Goal: Task Accomplishment & Management: Use online tool/utility

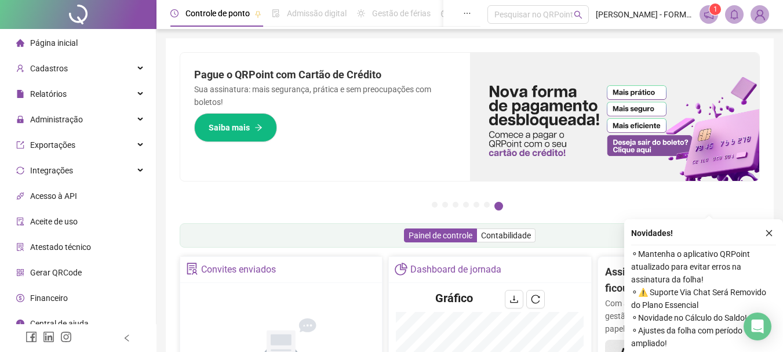
scroll to position [232, 0]
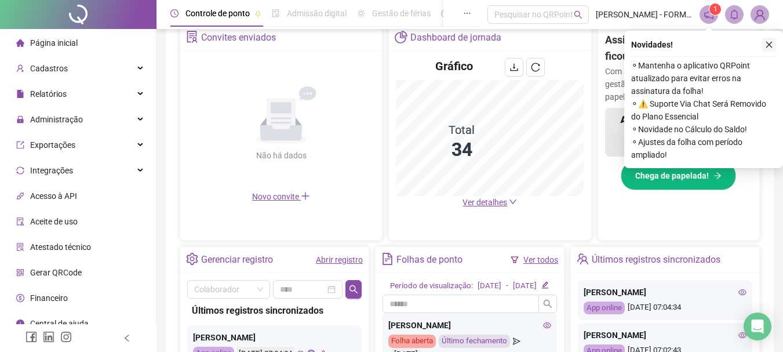
click at [768, 45] on icon "close" at bounding box center [769, 45] width 8 height 8
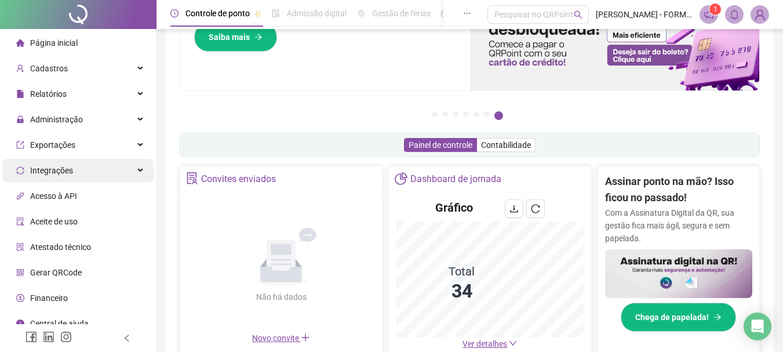
scroll to position [0, 0]
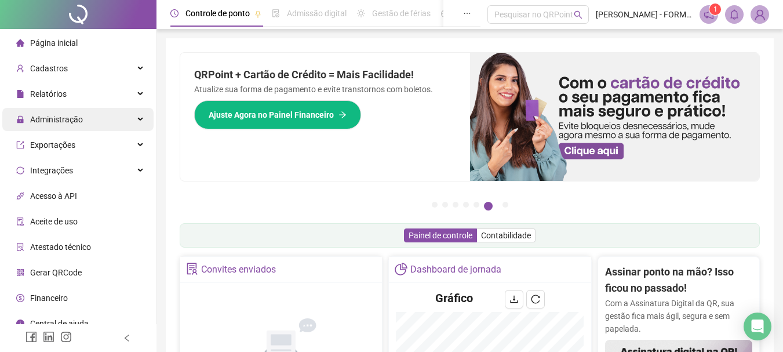
click at [97, 118] on div "Administração" at bounding box center [77, 119] width 151 height 23
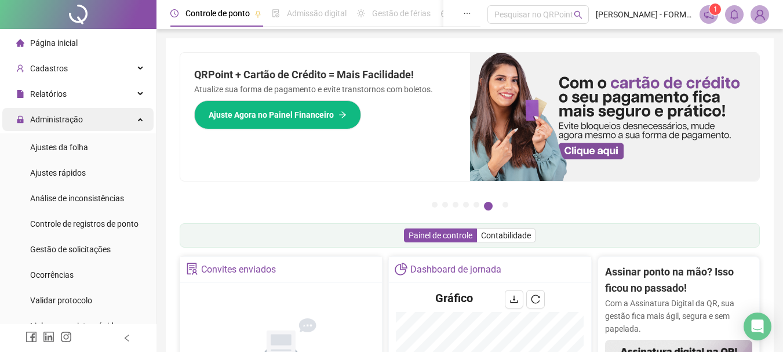
click at [99, 123] on div "Administração" at bounding box center [77, 119] width 151 height 23
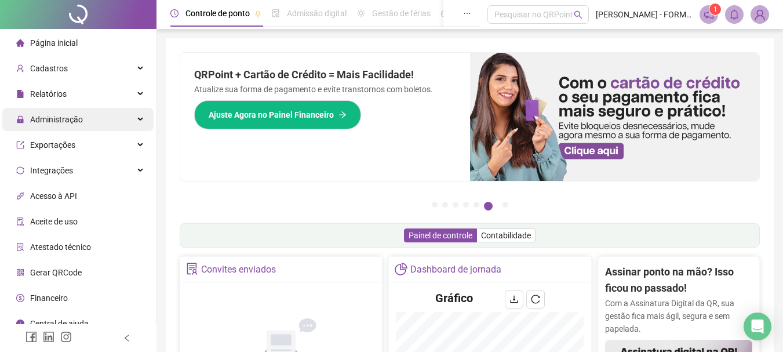
click at [95, 117] on div "Administração" at bounding box center [77, 119] width 151 height 23
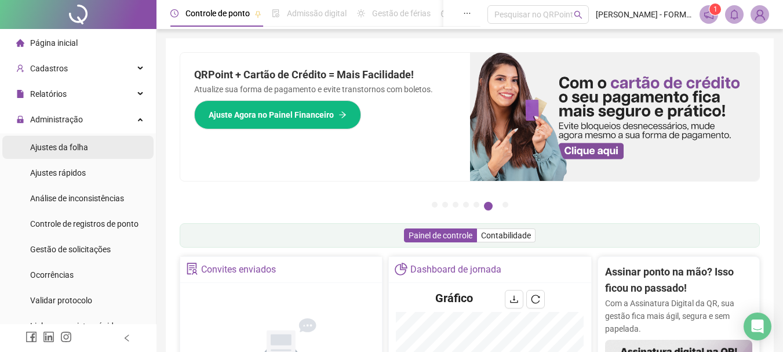
click at [81, 148] on span "Ajustes da folha" at bounding box center [59, 147] width 58 height 9
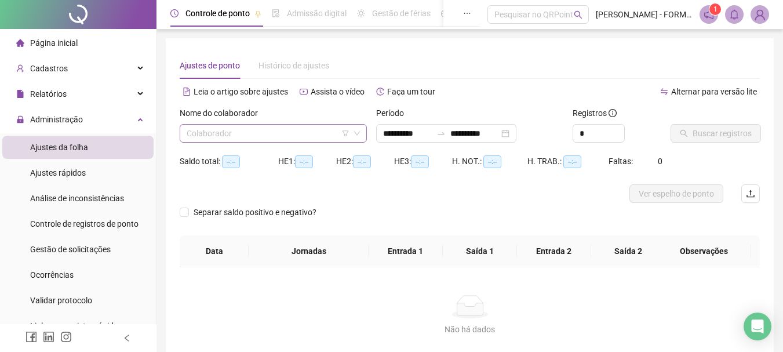
click at [325, 139] on input "search" at bounding box center [268, 133] width 163 height 17
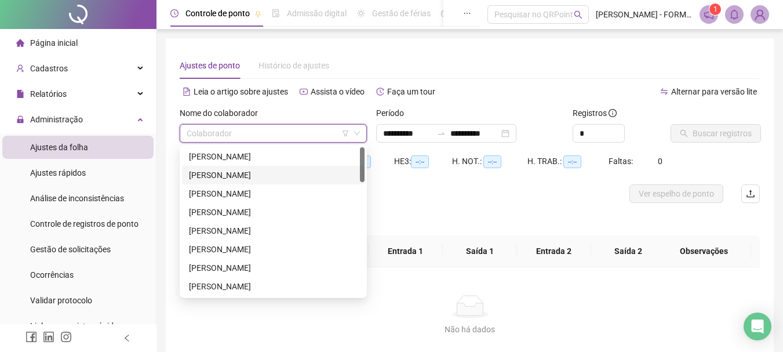
type input "**********"
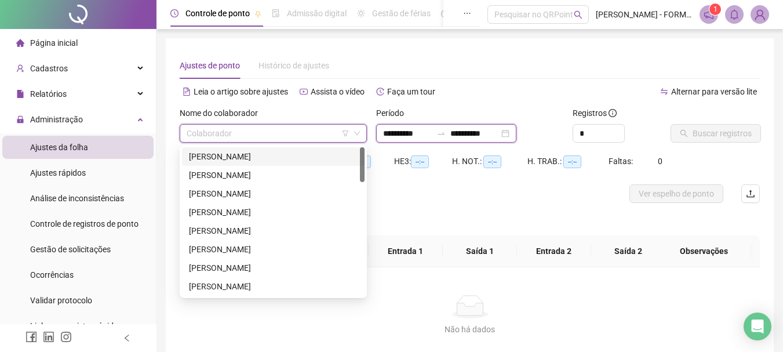
click at [424, 130] on input "**********" at bounding box center [407, 133] width 49 height 13
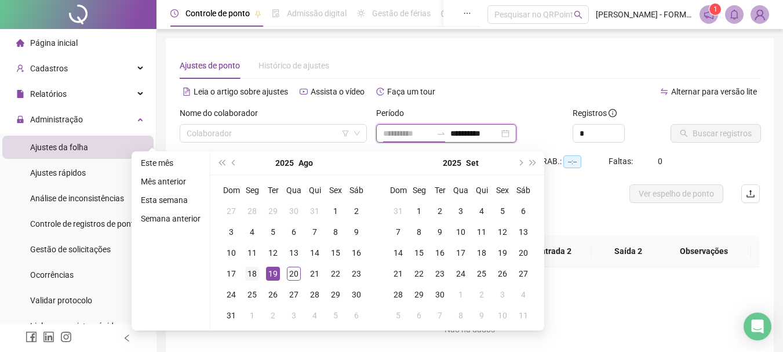
type input "**********"
click at [252, 275] on div "18" at bounding box center [252, 274] width 14 height 14
type input "**********"
click at [293, 275] on div "20" at bounding box center [294, 274] width 14 height 14
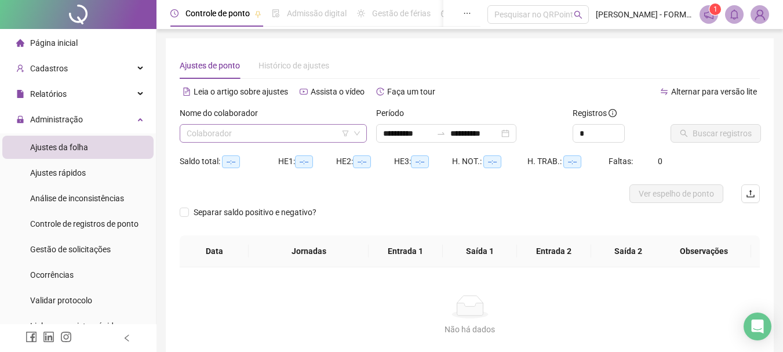
click at [284, 136] on input "search" at bounding box center [268, 133] width 163 height 17
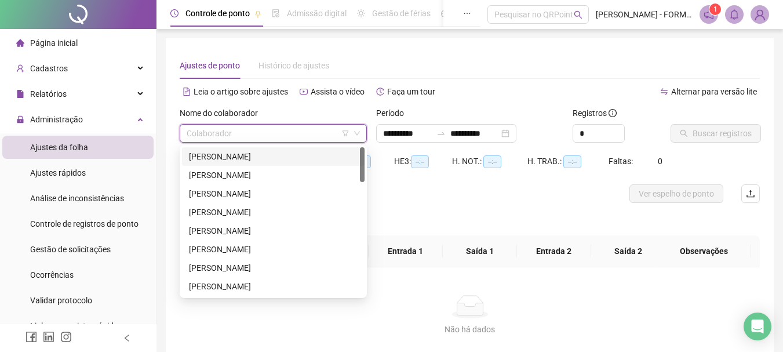
click at [266, 159] on div "[PERSON_NAME]" at bounding box center [273, 156] width 169 height 13
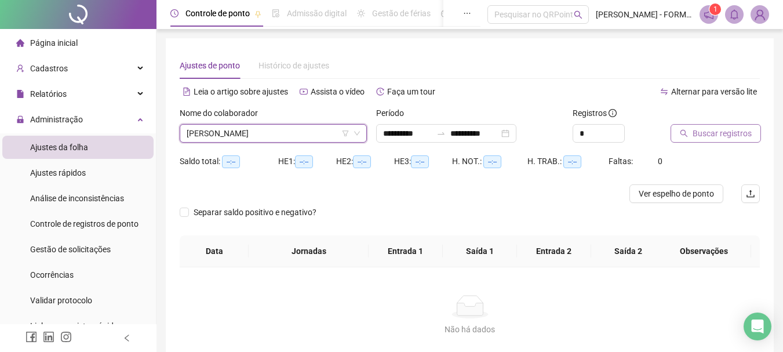
click at [717, 131] on span "Buscar registros" at bounding box center [722, 133] width 59 height 13
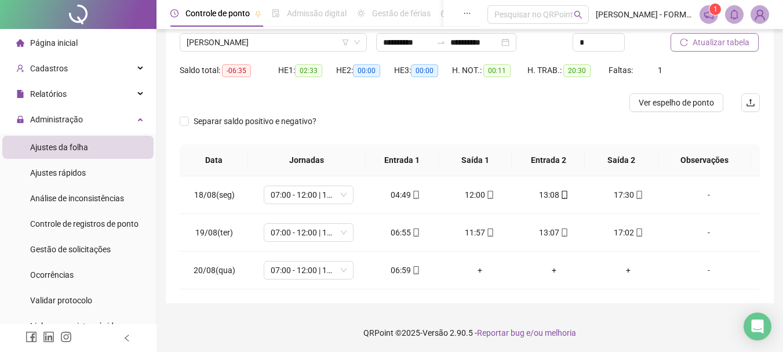
scroll to position [92, 0]
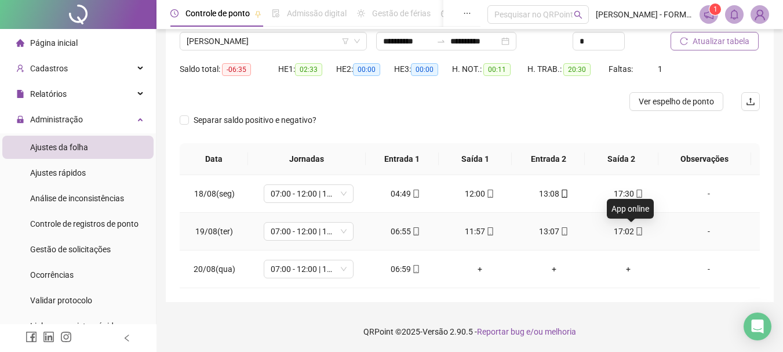
click at [637, 230] on icon "mobile" at bounding box center [639, 231] width 5 height 8
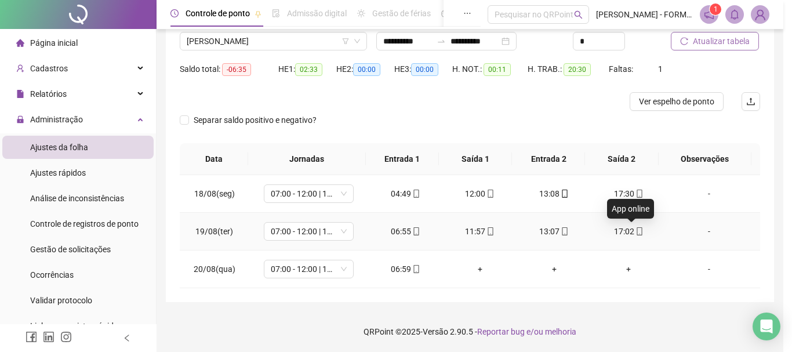
type input "**********"
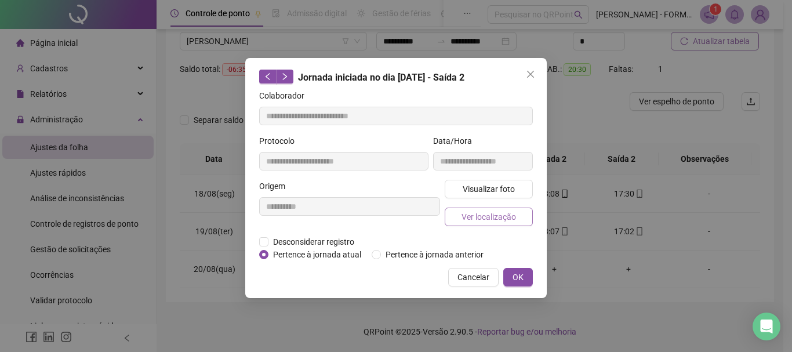
click at [492, 215] on span "Ver localização" at bounding box center [489, 216] width 55 height 13
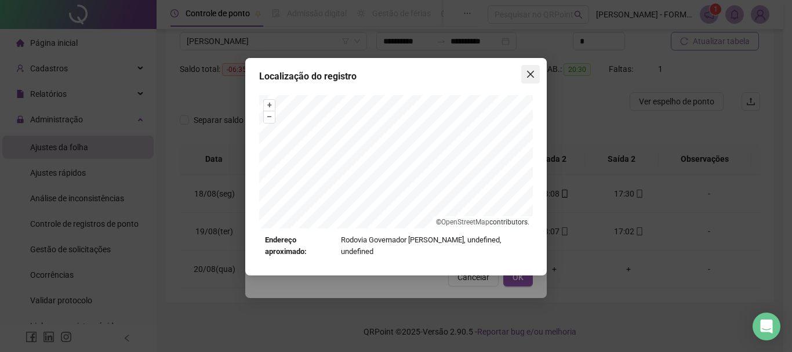
click at [532, 70] on icon "close" at bounding box center [530, 74] width 9 height 9
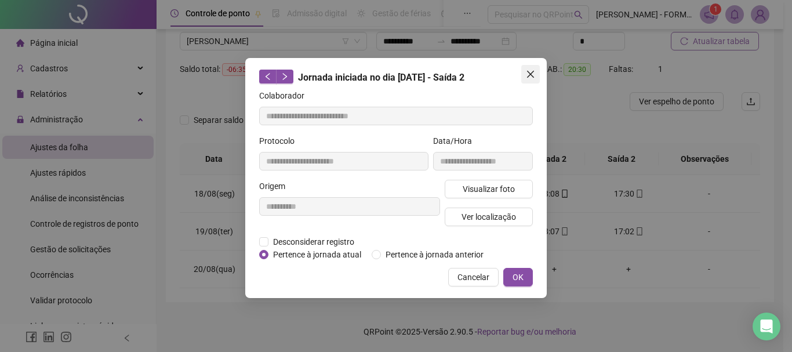
click at [531, 74] on icon "close" at bounding box center [530, 74] width 7 height 7
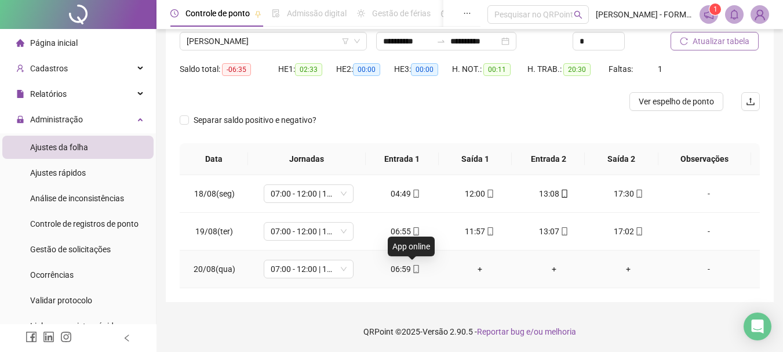
click at [412, 271] on icon "mobile" at bounding box center [416, 269] width 8 height 8
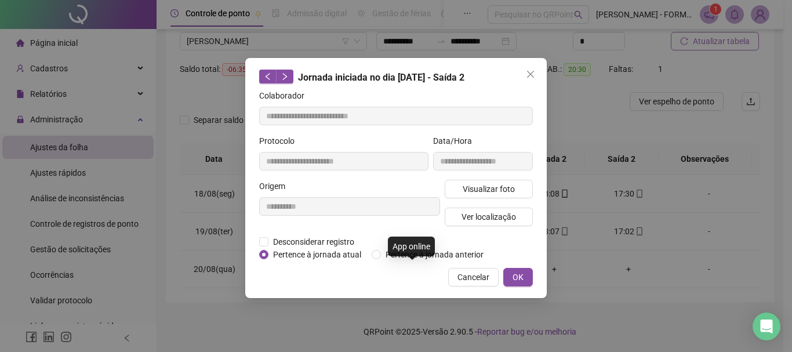
type input "**********"
click at [475, 216] on span "Ver localização" at bounding box center [489, 216] width 55 height 13
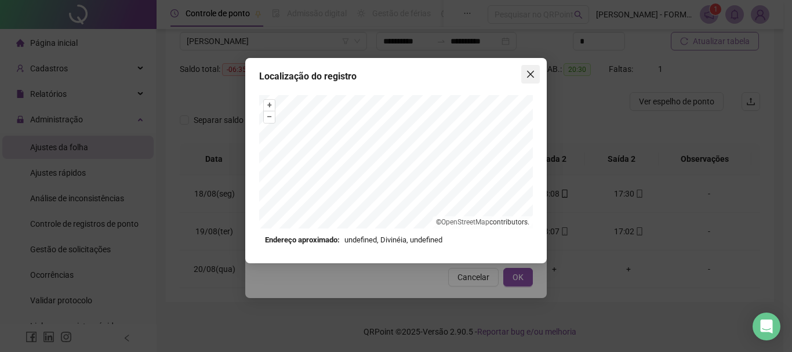
click at [537, 71] on span "Close" at bounding box center [530, 74] width 19 height 9
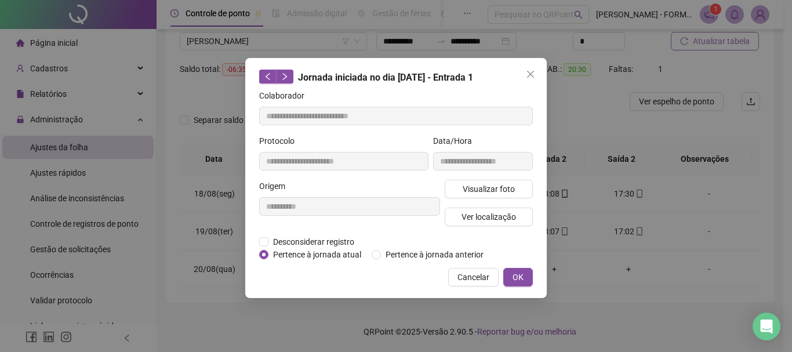
click at [537, 71] on span "Close" at bounding box center [530, 74] width 19 height 9
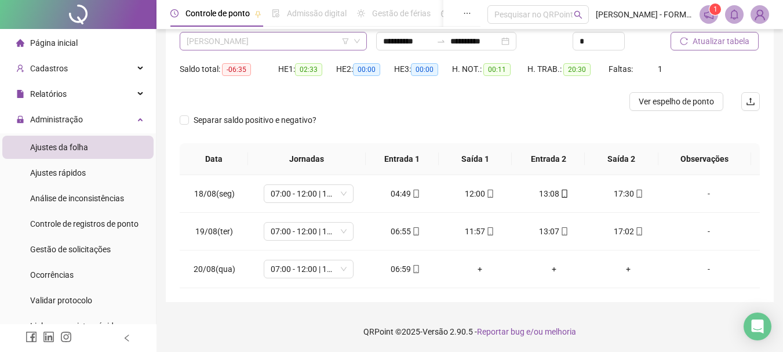
click at [320, 42] on span "[PERSON_NAME]" at bounding box center [273, 40] width 173 height 17
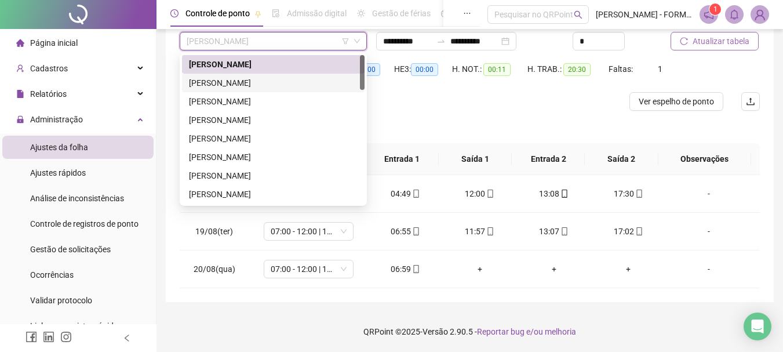
click at [278, 84] on div "[PERSON_NAME]" at bounding box center [273, 83] width 169 height 13
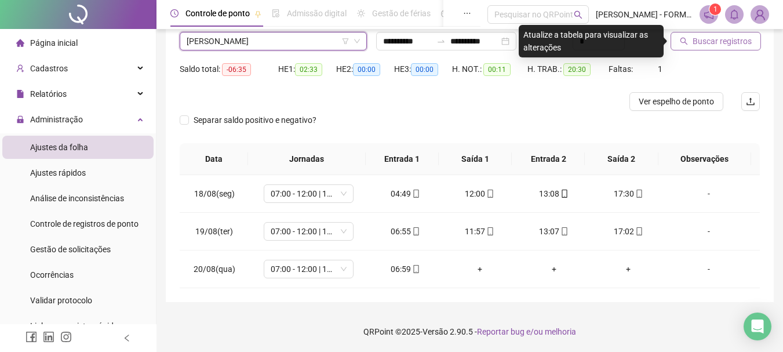
click at [704, 36] on span "Buscar registros" at bounding box center [722, 41] width 59 height 13
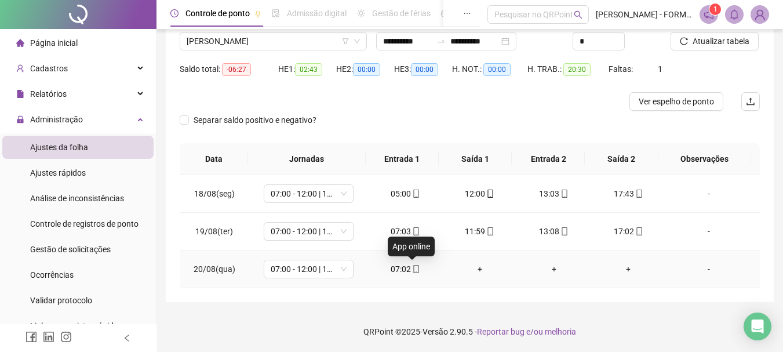
click at [412, 270] on icon "mobile" at bounding box center [416, 269] width 8 height 8
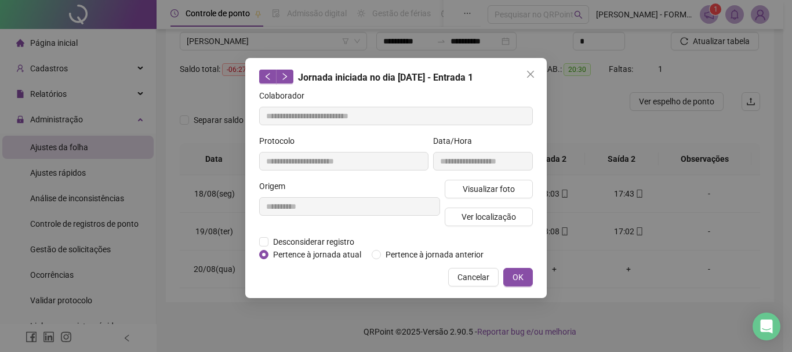
type input "**********"
click at [467, 205] on div "Visualizar foto Ver localização" at bounding box center [488, 208] width 93 height 56
click at [467, 217] on span "Ver localização" at bounding box center [489, 216] width 55 height 13
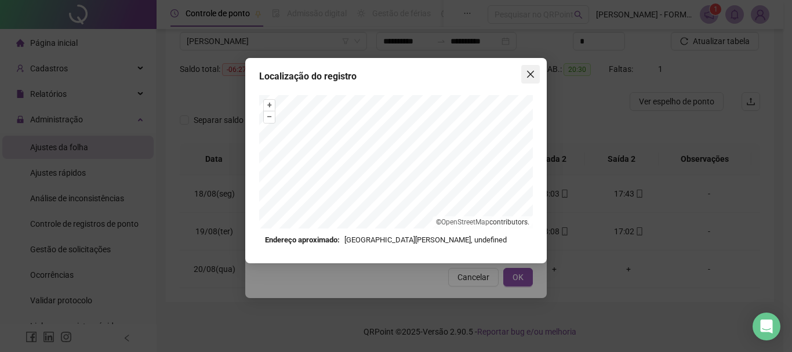
click at [528, 71] on icon "close" at bounding box center [530, 74] width 7 height 7
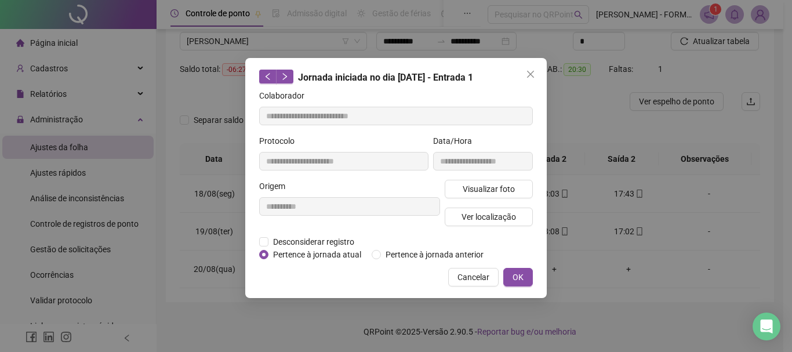
click at [531, 74] on icon "close" at bounding box center [530, 74] width 7 height 7
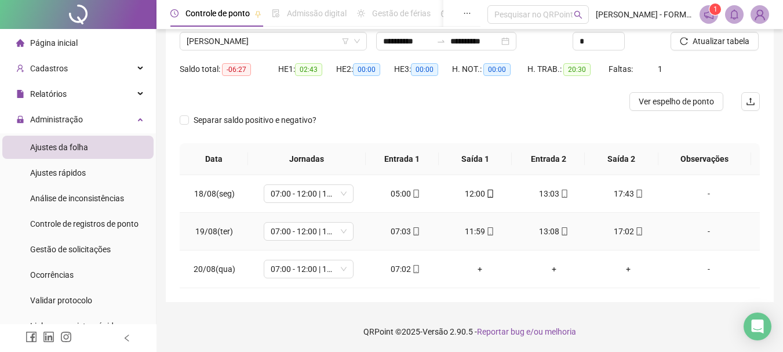
click at [635, 228] on icon "mobile" at bounding box center [639, 231] width 8 height 8
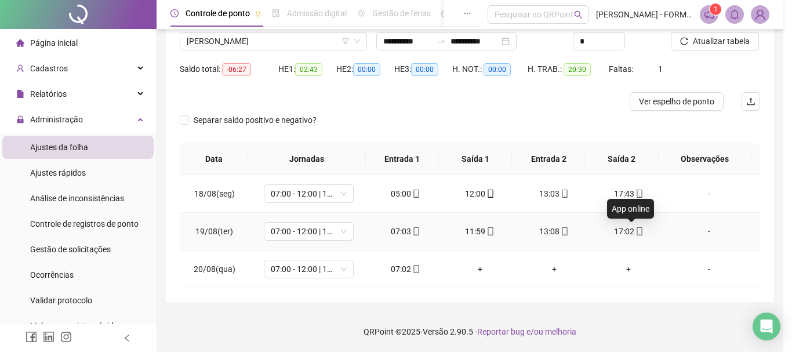
type input "**********"
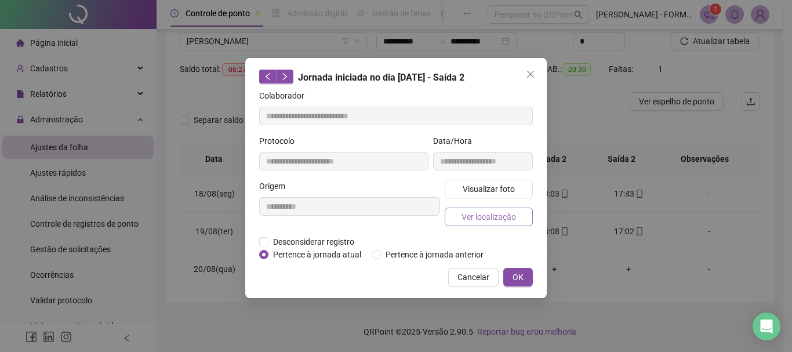
click at [497, 213] on span "Ver localização" at bounding box center [489, 216] width 55 height 13
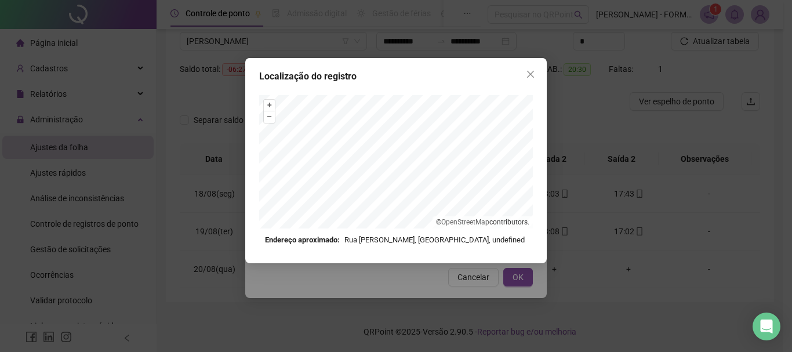
click at [529, 71] on icon "close" at bounding box center [530, 74] width 9 height 9
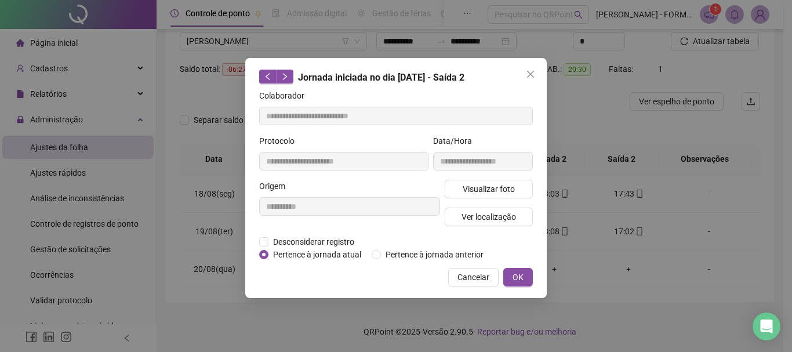
click at [528, 74] on icon "close" at bounding box center [530, 74] width 9 height 9
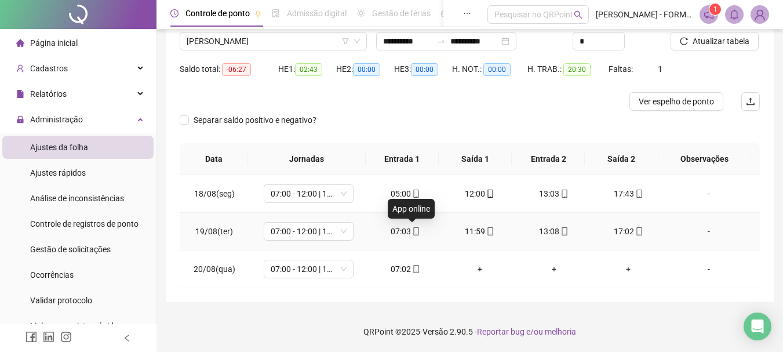
click at [413, 231] on icon "mobile" at bounding box center [416, 231] width 8 height 8
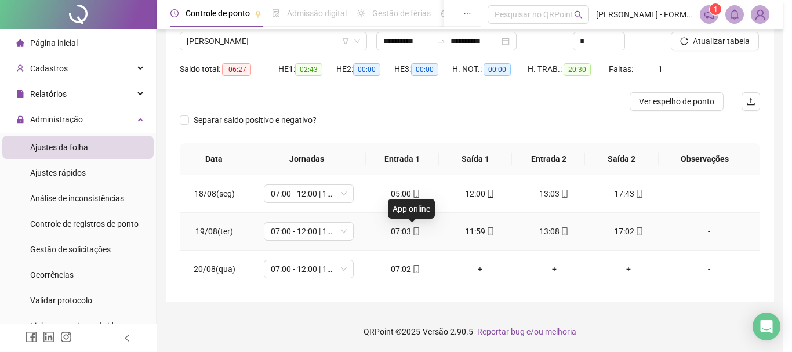
type input "**********"
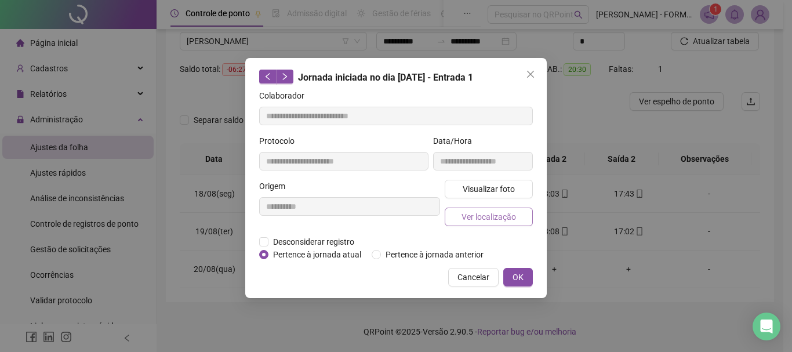
click at [489, 213] on span "Ver localização" at bounding box center [489, 216] width 55 height 13
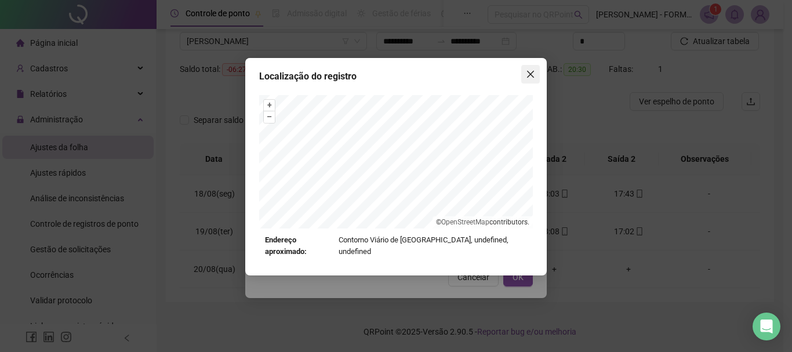
click at [533, 72] on icon "close" at bounding box center [530, 74] width 7 height 7
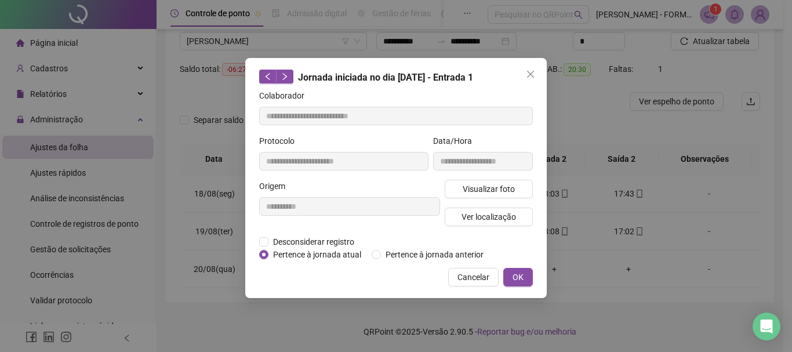
click at [533, 72] on icon "close" at bounding box center [530, 74] width 7 height 7
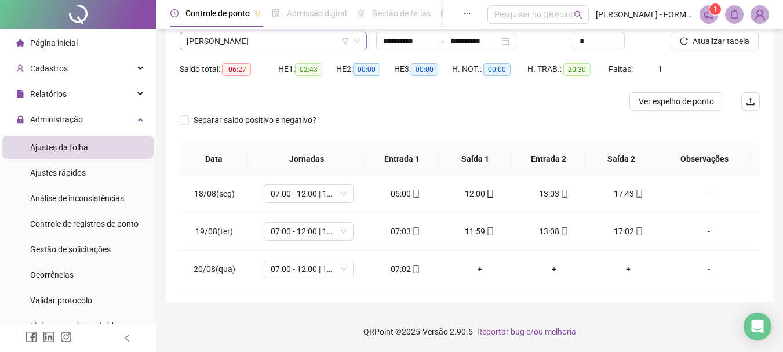
click at [323, 42] on span "[PERSON_NAME]" at bounding box center [273, 40] width 173 height 17
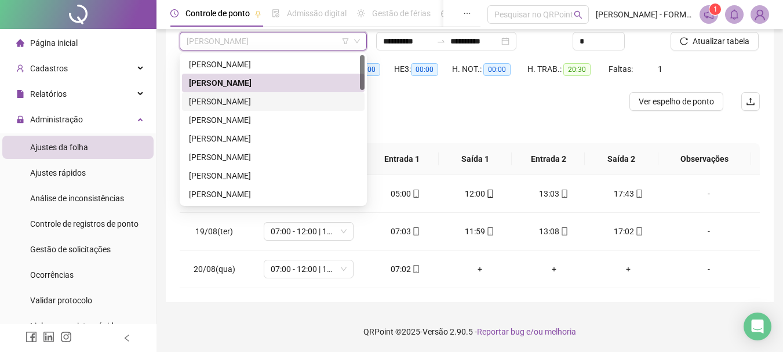
click at [263, 106] on div "[PERSON_NAME]" at bounding box center [273, 101] width 169 height 13
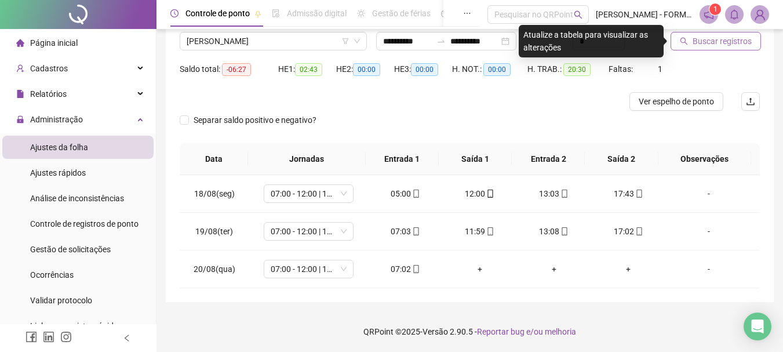
click at [702, 41] on span "Buscar registros" at bounding box center [722, 41] width 59 height 13
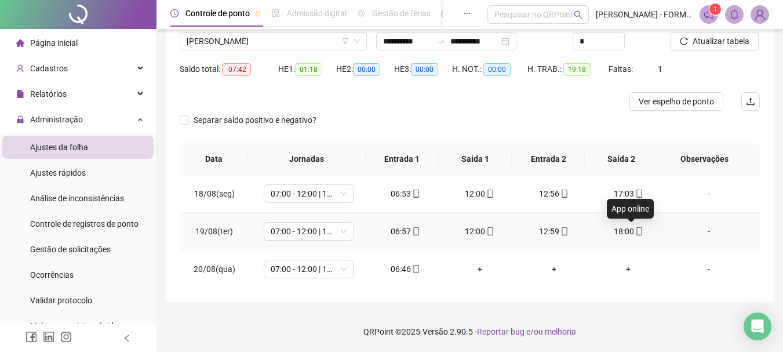
click at [635, 231] on icon "mobile" at bounding box center [639, 231] width 8 height 8
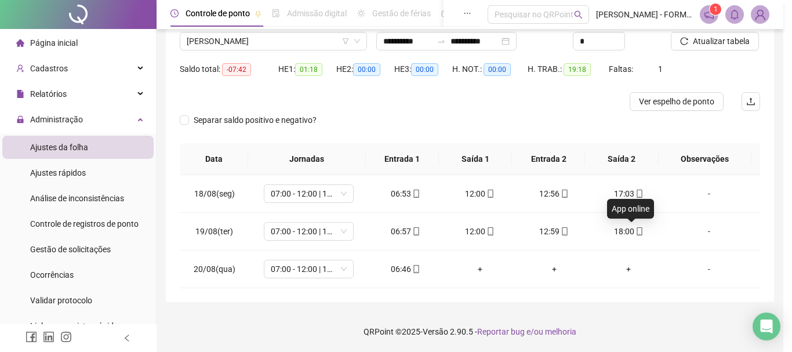
type input "**********"
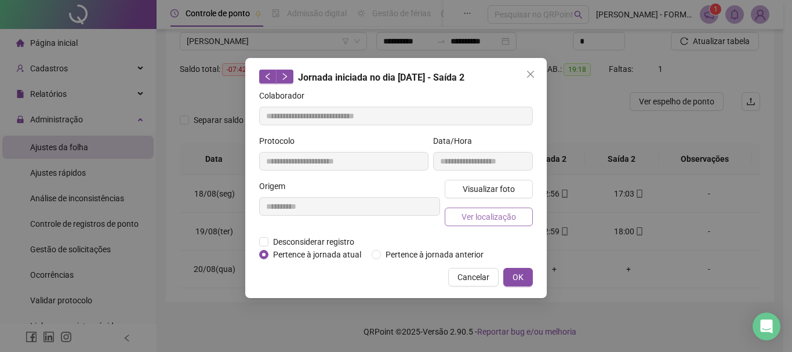
click at [484, 217] on span "Ver localização" at bounding box center [489, 216] width 55 height 13
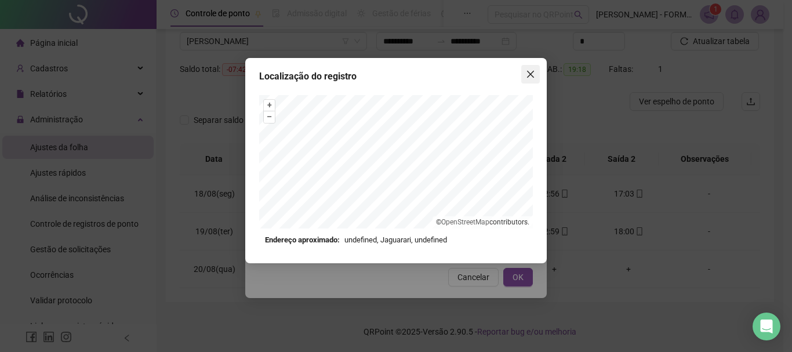
click at [529, 73] on icon "close" at bounding box center [530, 74] width 7 height 7
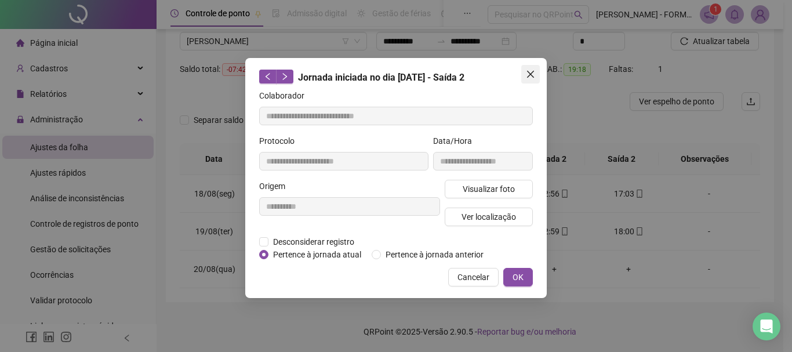
click at [529, 72] on icon "close" at bounding box center [530, 74] width 7 height 7
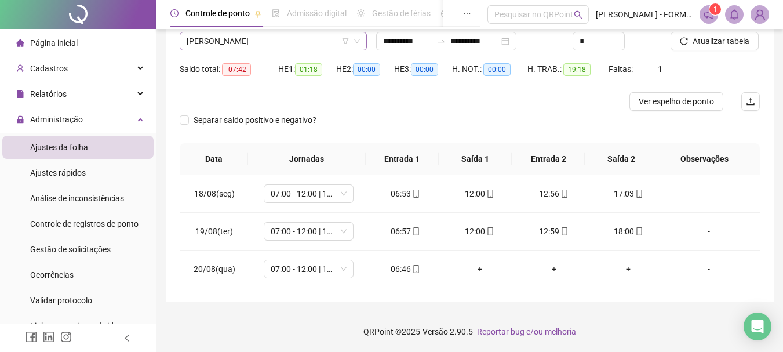
click at [317, 43] on span "[PERSON_NAME]" at bounding box center [273, 40] width 173 height 17
click at [246, 38] on span "[PERSON_NAME]" at bounding box center [273, 40] width 173 height 17
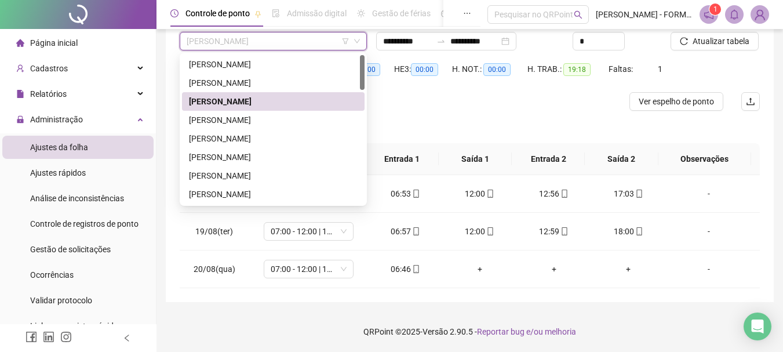
click at [246, 38] on span "[PERSON_NAME]" at bounding box center [273, 40] width 173 height 17
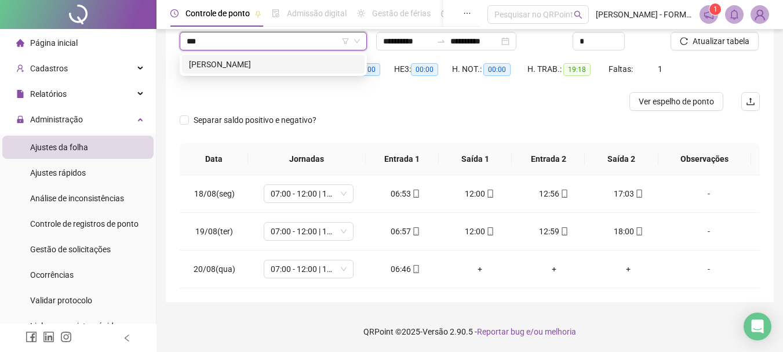
type input "****"
click at [256, 60] on div "[PERSON_NAME]" at bounding box center [273, 64] width 169 height 13
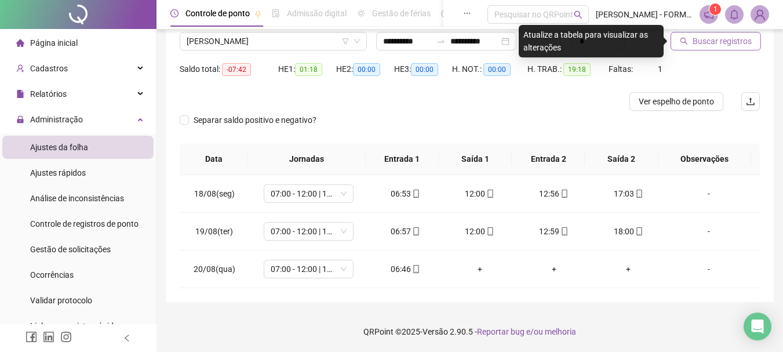
click at [685, 41] on icon "search" at bounding box center [684, 41] width 8 height 8
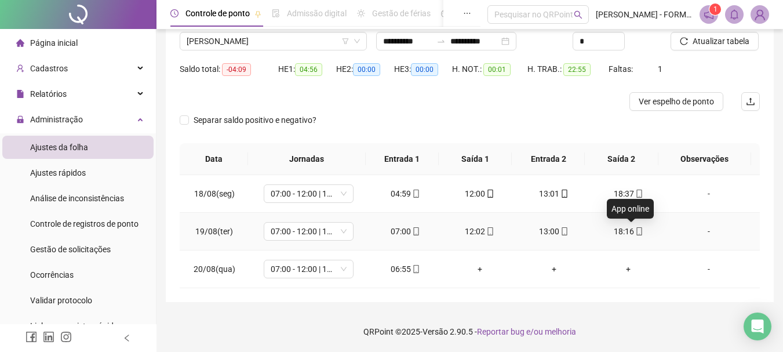
click at [635, 230] on icon "mobile" at bounding box center [639, 231] width 8 height 8
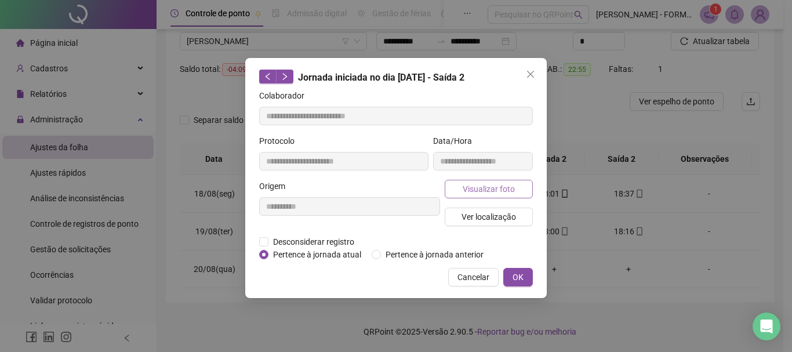
type input "**********"
click at [507, 186] on span "Visualizar foto" at bounding box center [489, 189] width 52 height 13
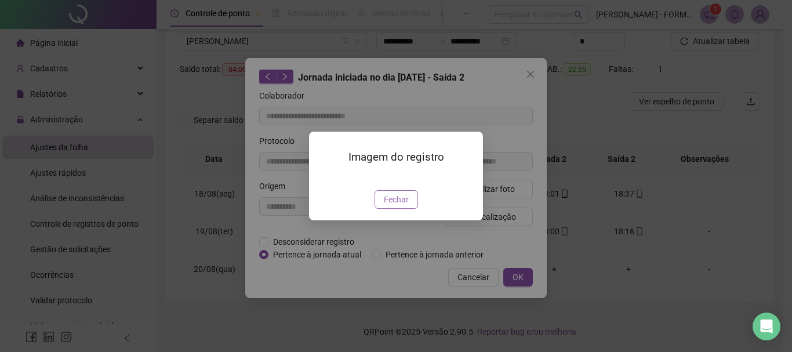
click at [394, 206] on span "Fechar" at bounding box center [396, 199] width 25 height 13
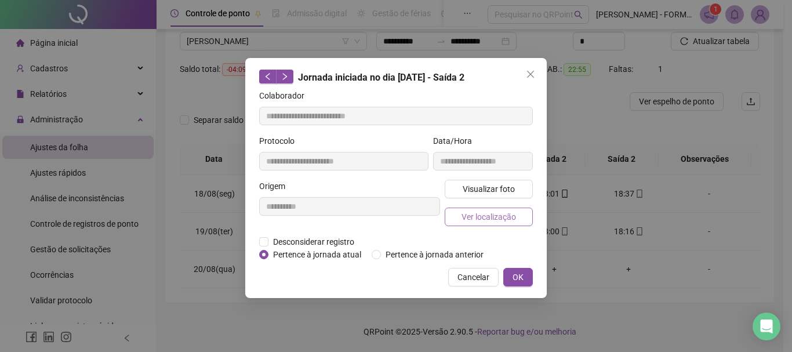
click at [473, 216] on span "Ver localização" at bounding box center [489, 216] width 55 height 13
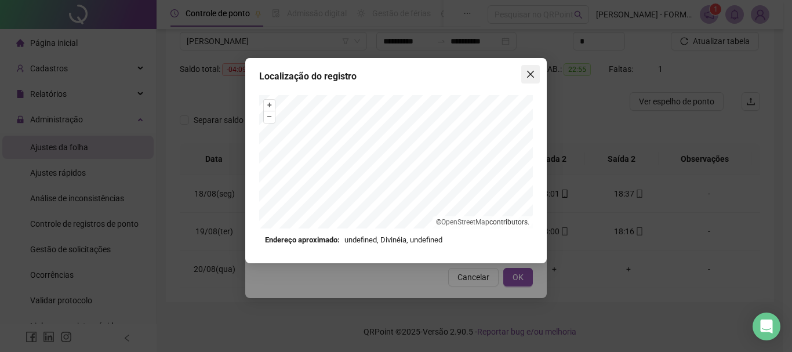
click at [535, 75] on icon "close" at bounding box center [530, 74] width 9 height 9
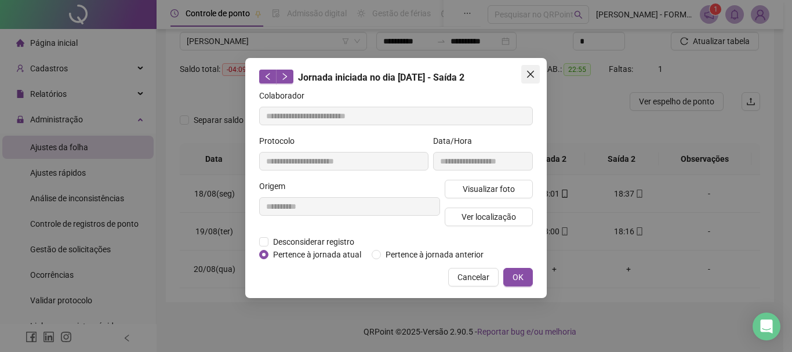
drag, startPoint x: 531, startPoint y: 74, endPoint x: 342, endPoint y: 31, distance: 193.7
click at [530, 74] on icon "close" at bounding box center [530, 74] width 7 height 7
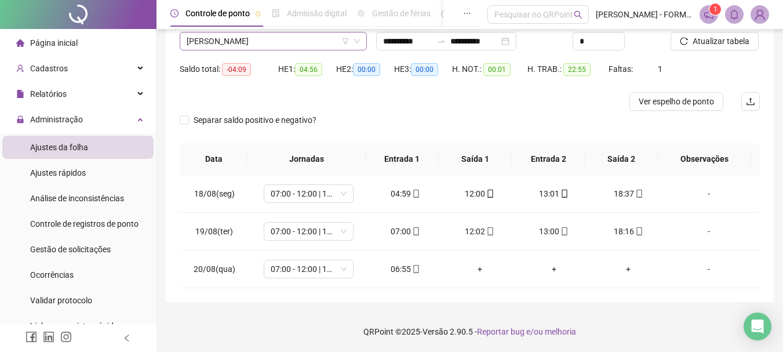
click at [304, 43] on span "[PERSON_NAME]" at bounding box center [273, 40] width 173 height 17
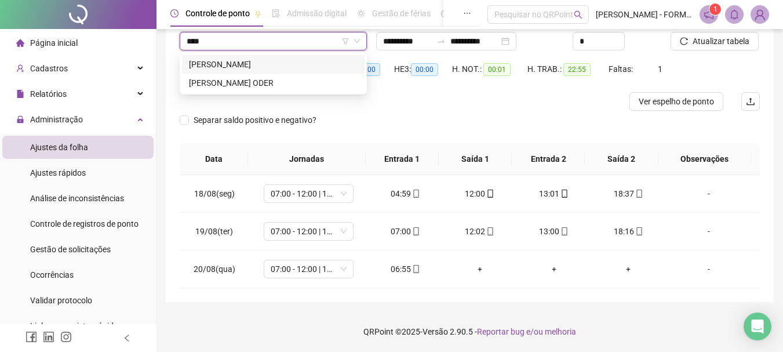
type input "*****"
click at [262, 67] on div "[PERSON_NAME]" at bounding box center [273, 64] width 169 height 13
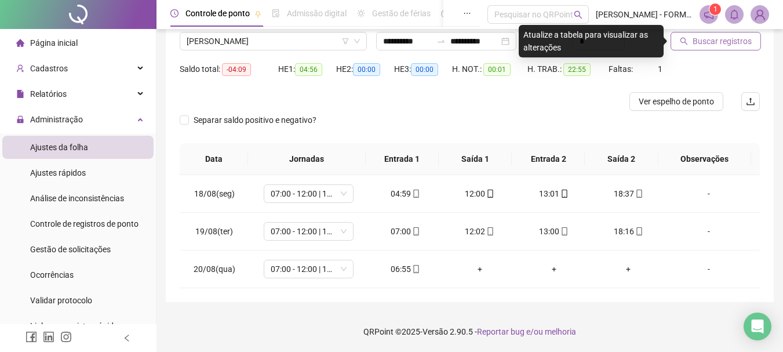
click at [703, 43] on span "Buscar registros" at bounding box center [722, 41] width 59 height 13
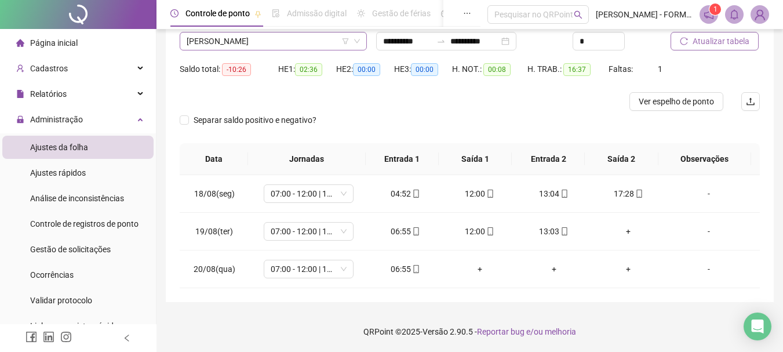
click at [302, 39] on span "[PERSON_NAME]" at bounding box center [273, 40] width 173 height 17
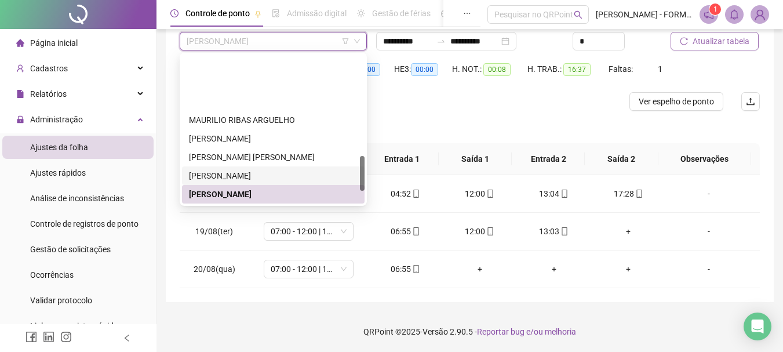
scroll to position [482, 0]
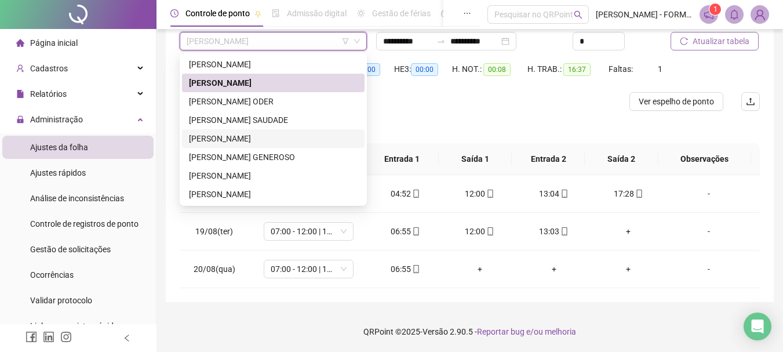
click at [243, 137] on div "[PERSON_NAME]" at bounding box center [273, 138] width 169 height 13
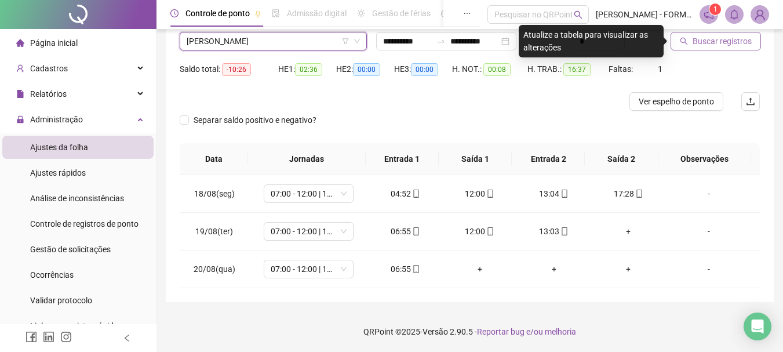
click at [708, 38] on span "Buscar registros" at bounding box center [722, 41] width 59 height 13
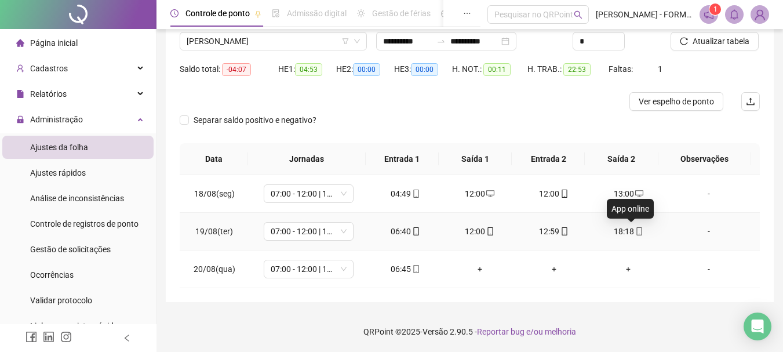
click at [635, 231] on icon "mobile" at bounding box center [639, 231] width 8 height 8
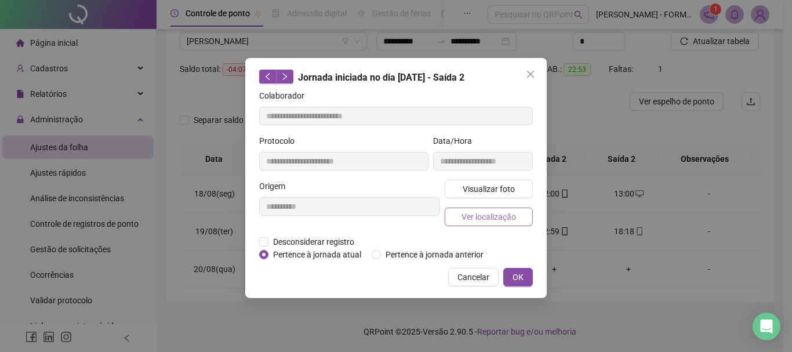
click at [492, 212] on span "Ver localização" at bounding box center [489, 216] width 55 height 13
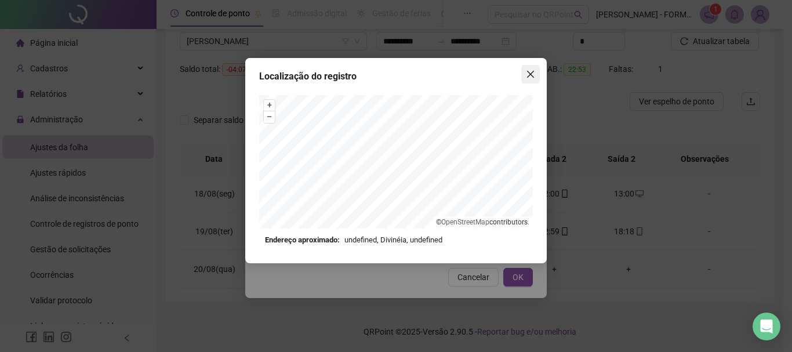
click at [529, 74] on icon "close" at bounding box center [530, 74] width 7 height 7
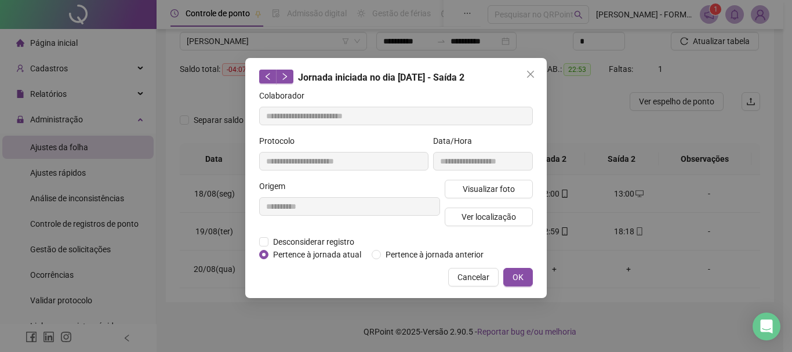
click at [529, 73] on icon "close" at bounding box center [530, 74] width 7 height 7
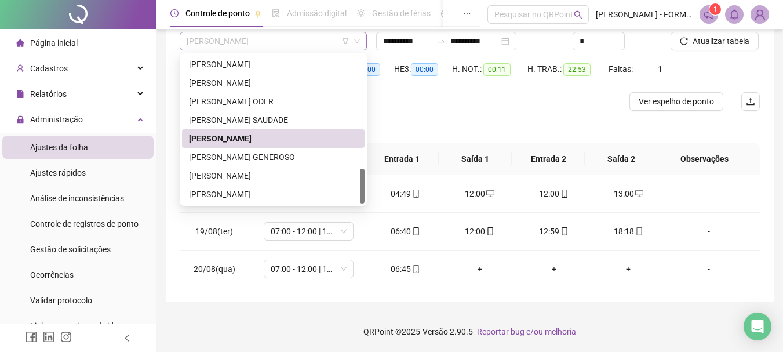
click at [321, 39] on span "[PERSON_NAME]" at bounding box center [273, 40] width 173 height 17
click at [238, 192] on div "[PERSON_NAME]" at bounding box center [273, 194] width 169 height 13
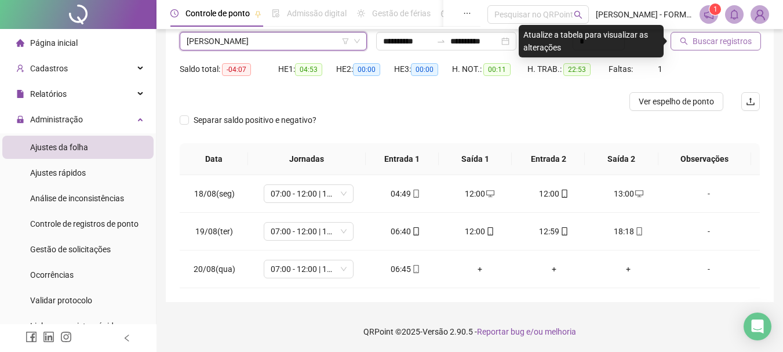
click at [700, 39] on span "Buscar registros" at bounding box center [722, 41] width 59 height 13
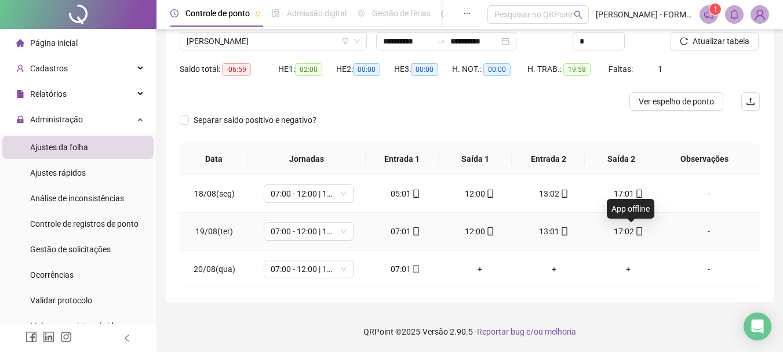
click at [635, 231] on icon "mobile" at bounding box center [639, 231] width 8 height 8
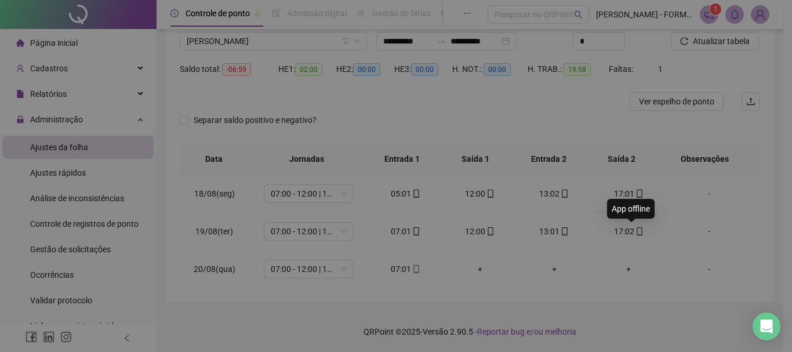
type input "**********"
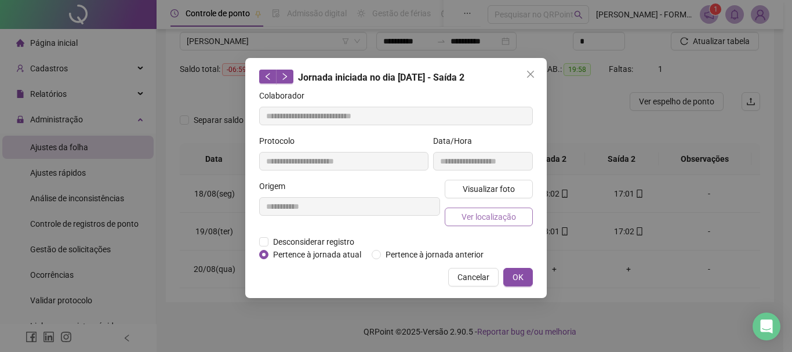
click at [502, 213] on span "Ver localização" at bounding box center [489, 216] width 55 height 13
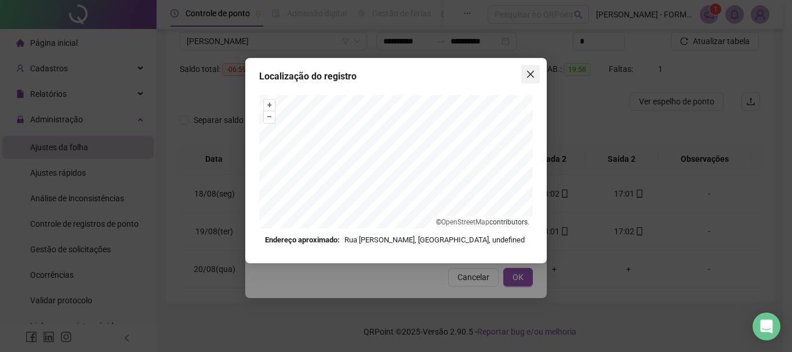
click at [531, 72] on icon "close" at bounding box center [530, 74] width 9 height 9
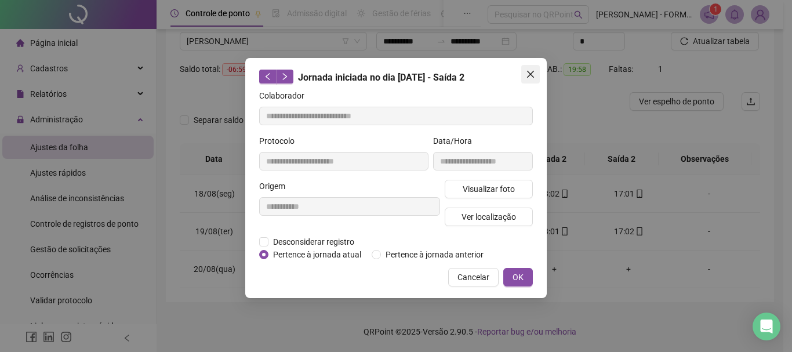
click at [522, 70] on span "Close" at bounding box center [530, 74] width 19 height 9
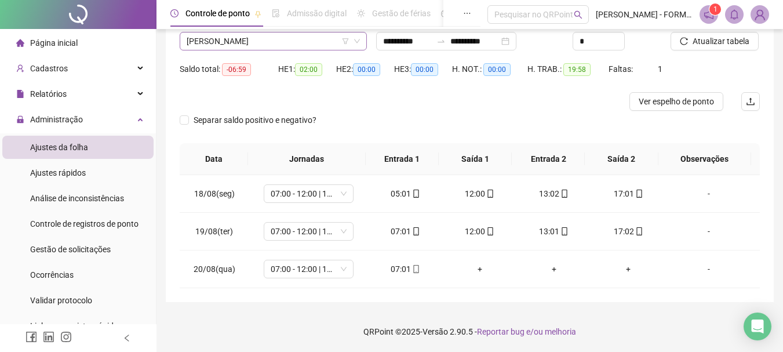
click at [315, 43] on span "[PERSON_NAME]" at bounding box center [273, 40] width 173 height 17
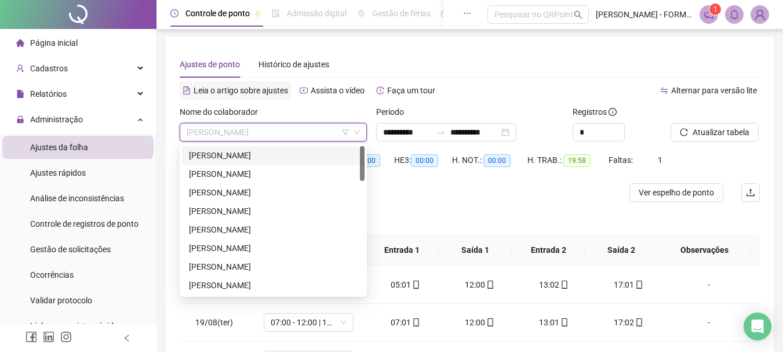
scroll to position [0, 0]
click at [246, 154] on div "[PERSON_NAME]" at bounding box center [273, 156] width 169 height 13
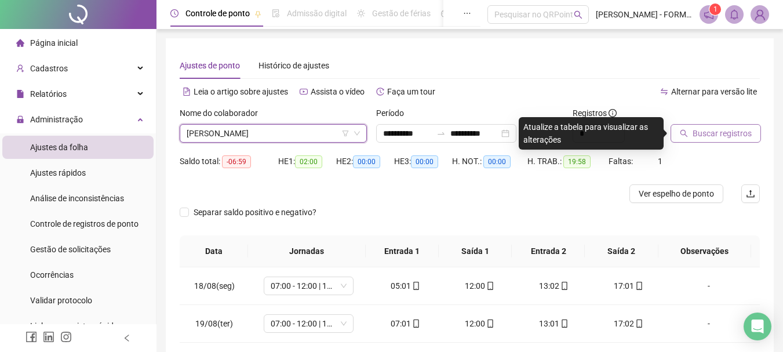
click at [709, 133] on span "Buscar registros" at bounding box center [722, 133] width 59 height 13
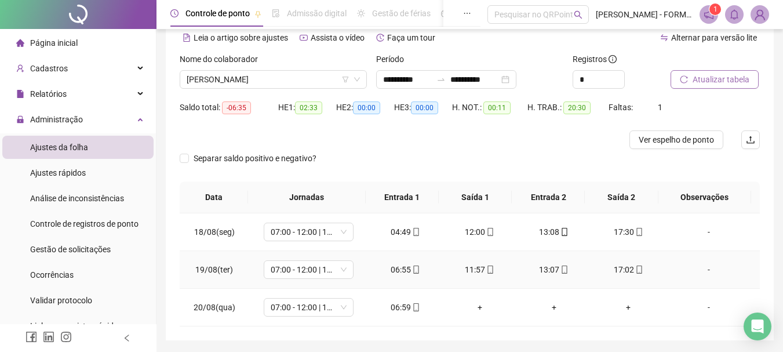
scroll to position [34, 0]
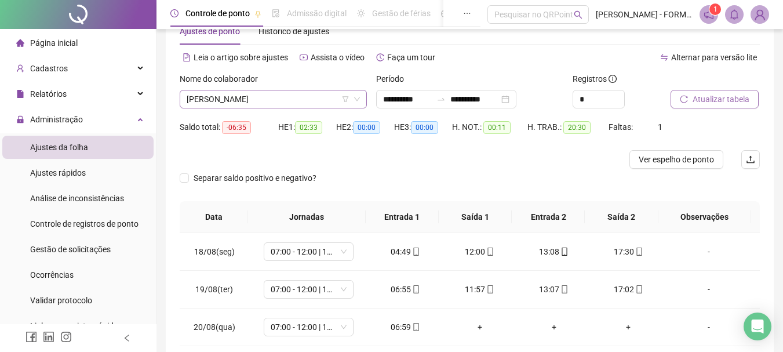
click at [316, 97] on span "[PERSON_NAME]" at bounding box center [273, 98] width 173 height 17
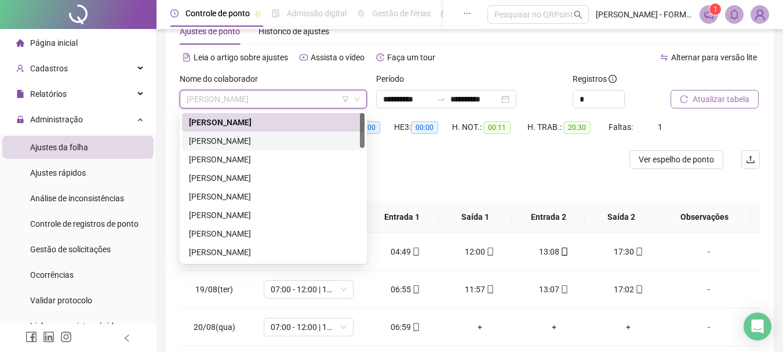
click at [295, 143] on div "[PERSON_NAME]" at bounding box center [273, 141] width 169 height 13
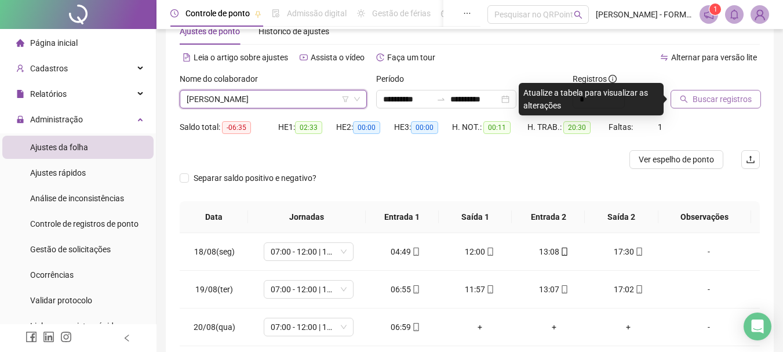
click at [698, 96] on span "Buscar registros" at bounding box center [722, 99] width 59 height 13
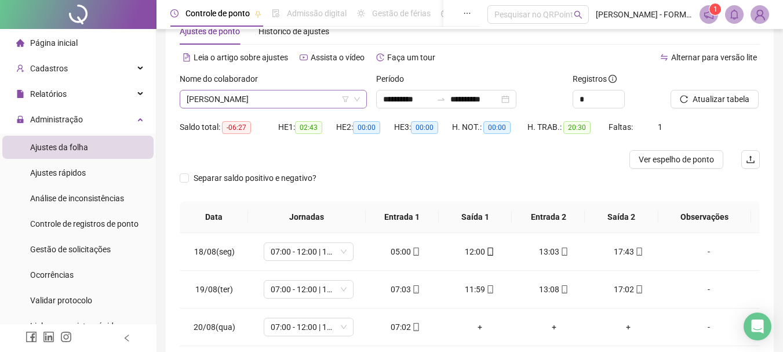
click at [325, 98] on span "[PERSON_NAME]" at bounding box center [273, 98] width 173 height 17
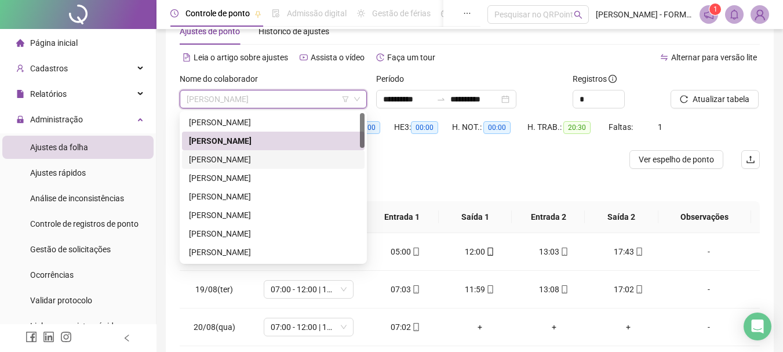
click at [274, 160] on div "[PERSON_NAME]" at bounding box center [273, 159] width 169 height 13
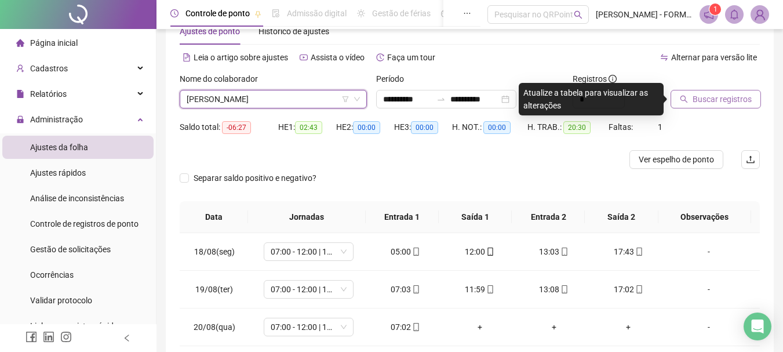
click at [704, 99] on span "Buscar registros" at bounding box center [722, 99] width 59 height 13
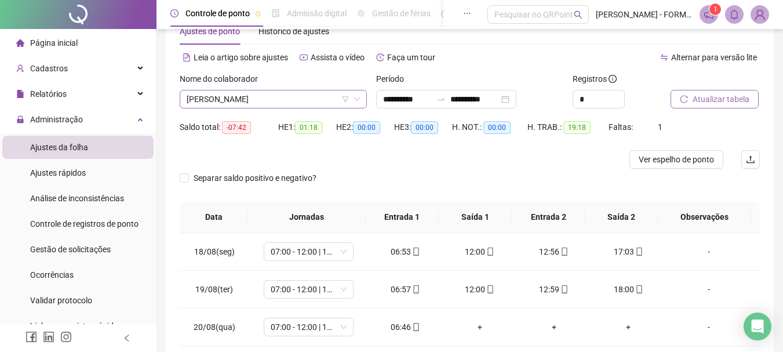
click at [329, 97] on span "[PERSON_NAME]" at bounding box center [273, 98] width 173 height 17
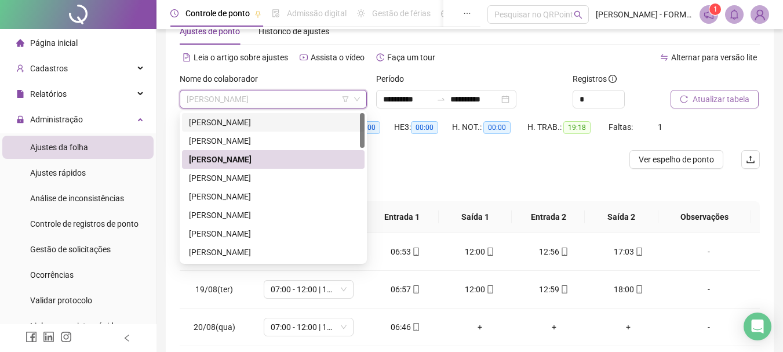
click at [257, 98] on span "[PERSON_NAME]" at bounding box center [273, 98] width 173 height 17
click at [329, 97] on span "[PERSON_NAME]" at bounding box center [273, 98] width 173 height 17
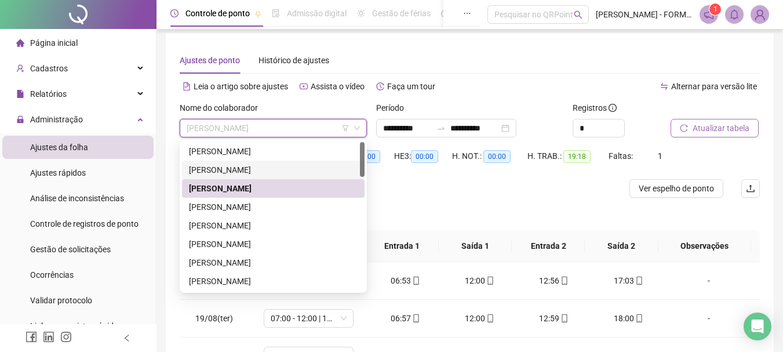
scroll to position [0, 0]
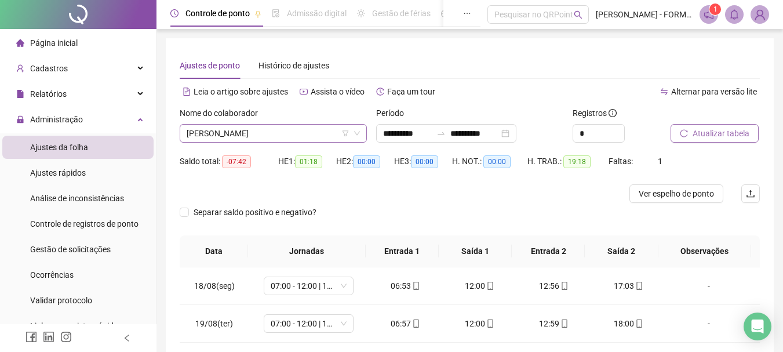
click at [327, 135] on span "[PERSON_NAME]" at bounding box center [273, 133] width 173 height 17
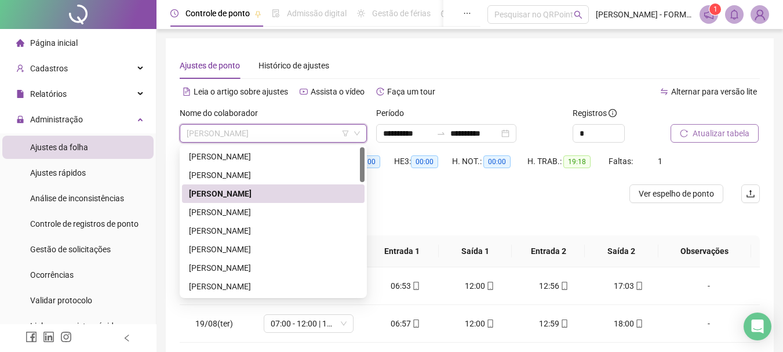
click at [300, 194] on div "[PERSON_NAME]" at bounding box center [273, 193] width 169 height 13
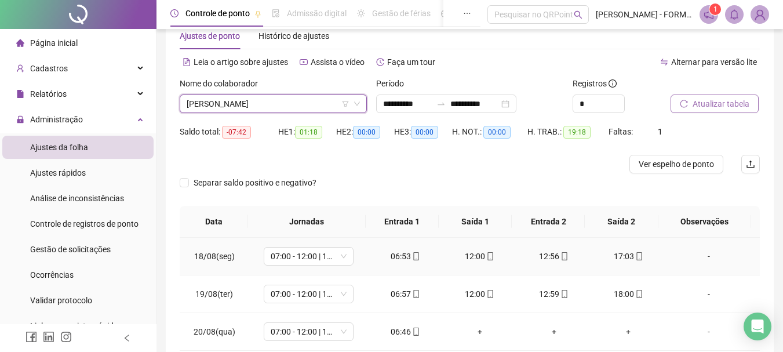
scroll to position [58, 0]
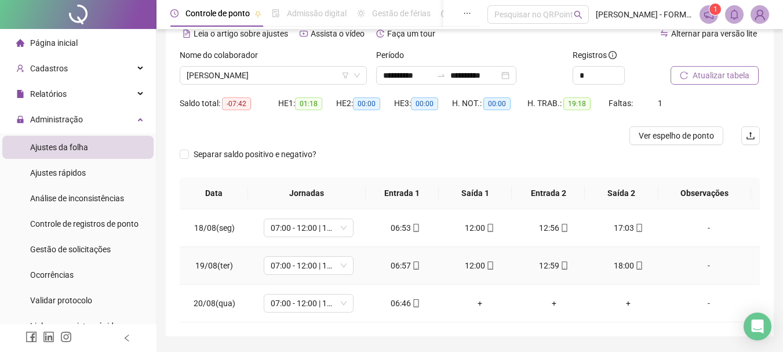
click at [635, 268] on icon "mobile" at bounding box center [639, 266] width 8 height 8
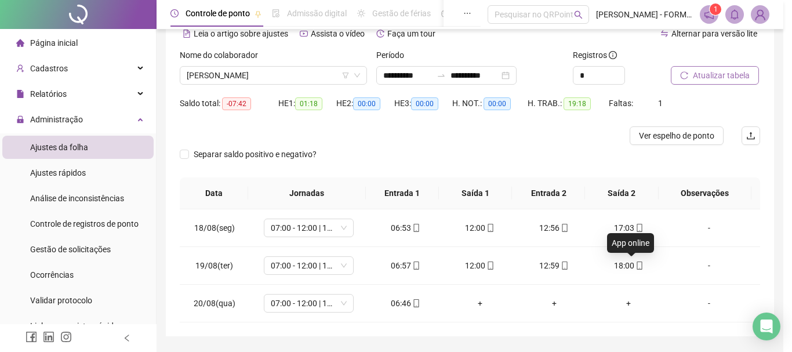
type input "**********"
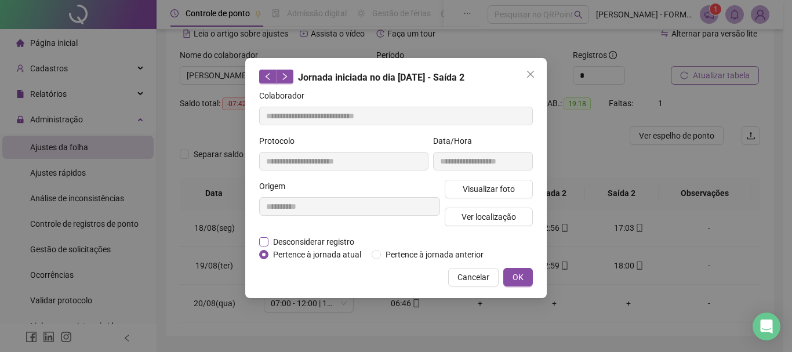
click at [281, 237] on span "Desconsiderar registro" at bounding box center [313, 241] width 90 height 13
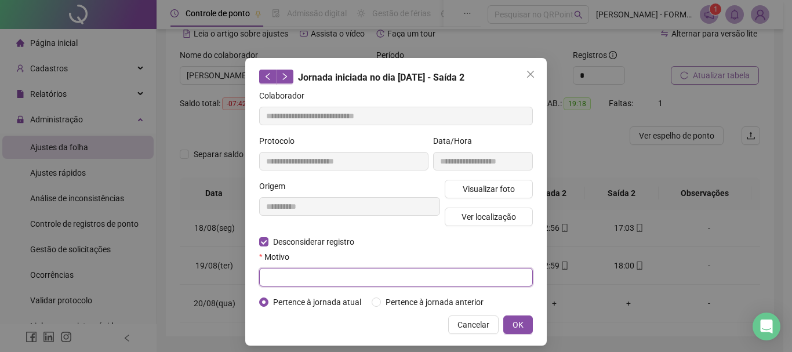
click at [309, 279] on input "text" at bounding box center [396, 277] width 274 height 19
type input "**********"
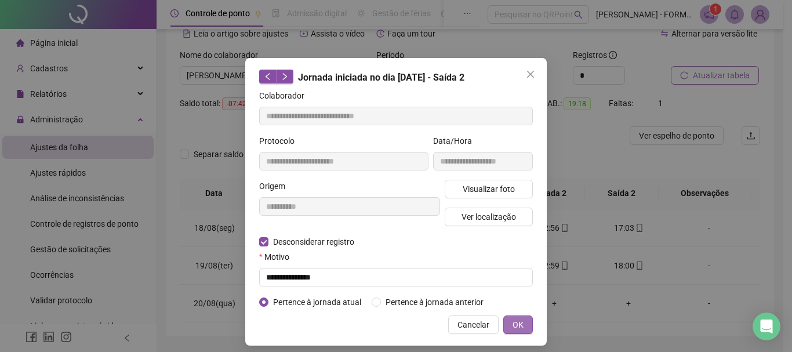
click at [521, 324] on button "OK" at bounding box center [518, 324] width 30 height 19
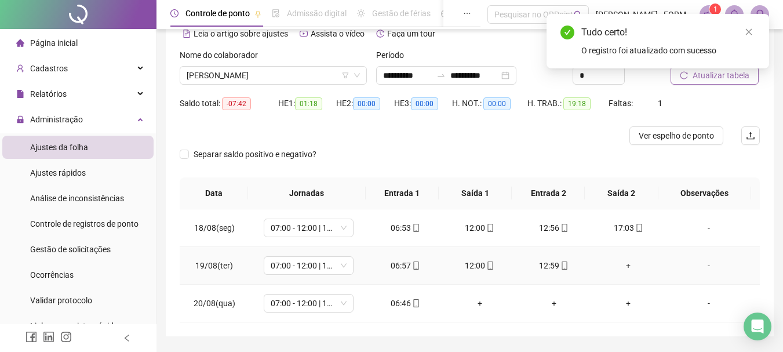
click at [622, 263] on div "+" at bounding box center [629, 265] width 56 height 13
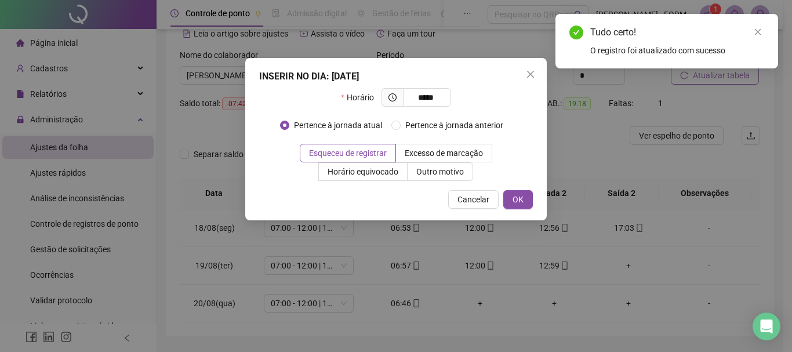
type input "*****"
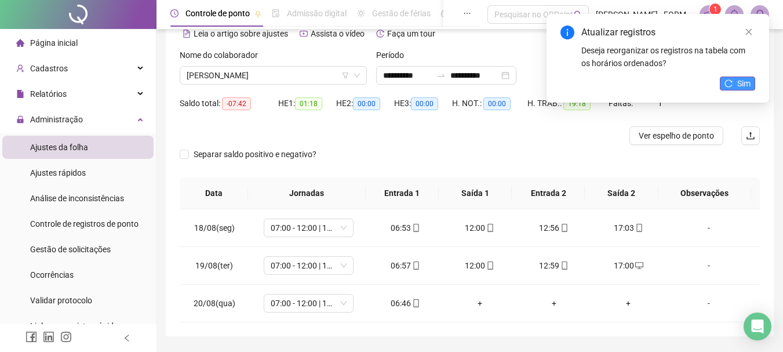
click at [731, 81] on icon "reload" at bounding box center [729, 83] width 8 height 8
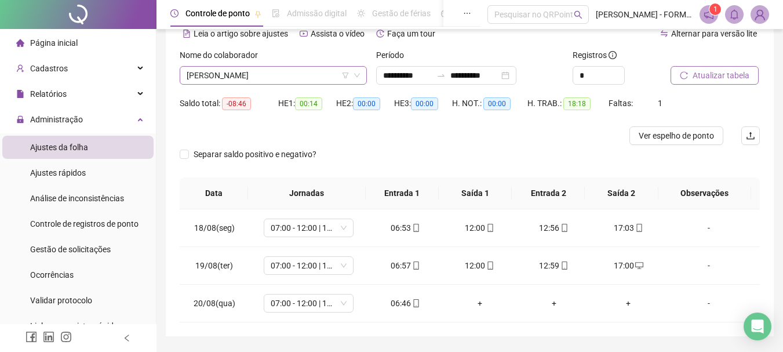
click at [309, 79] on span "[PERSON_NAME]" at bounding box center [273, 75] width 173 height 17
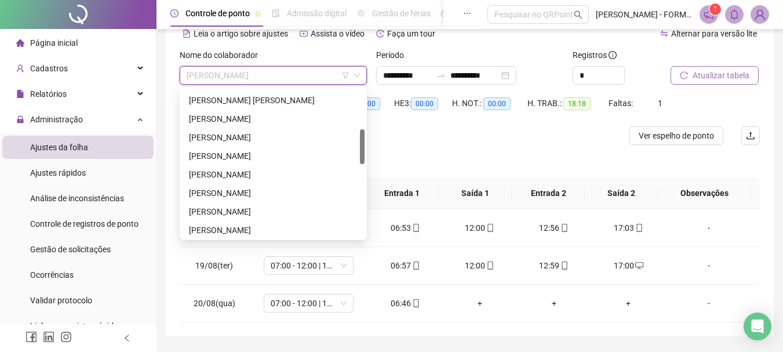
scroll to position [173, 0]
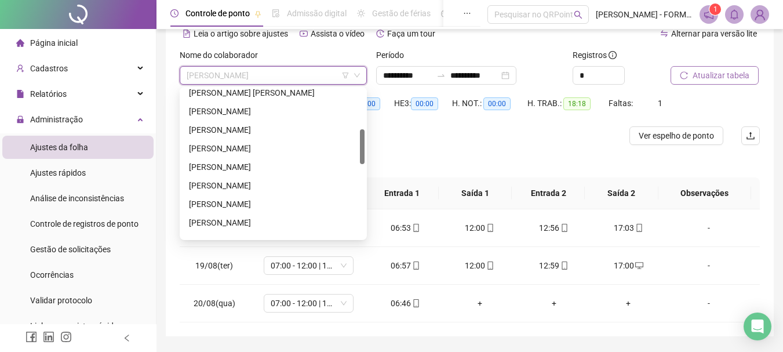
drag, startPoint x: 362, startPoint y: 104, endPoint x: 348, endPoint y: 144, distance: 43.1
click at [348, 144] on div "[PERSON_NAME] [PERSON_NAME]" at bounding box center [273, 163] width 183 height 148
click at [260, 148] on div "[PERSON_NAME]" at bounding box center [273, 148] width 169 height 13
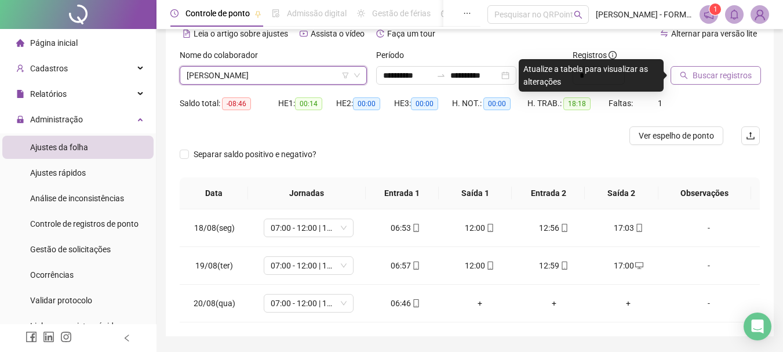
click at [714, 77] on span "Buscar registros" at bounding box center [722, 75] width 59 height 13
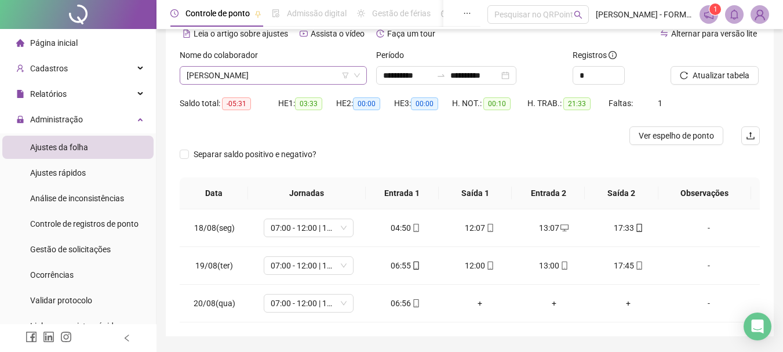
click at [306, 77] on span "[PERSON_NAME]" at bounding box center [273, 75] width 173 height 17
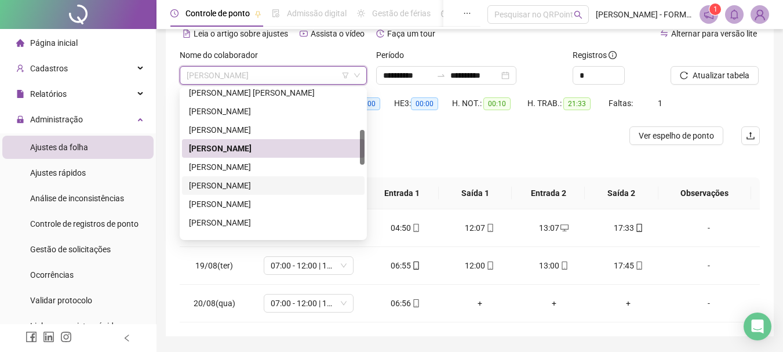
click at [245, 186] on div "[PERSON_NAME]" at bounding box center [273, 185] width 169 height 13
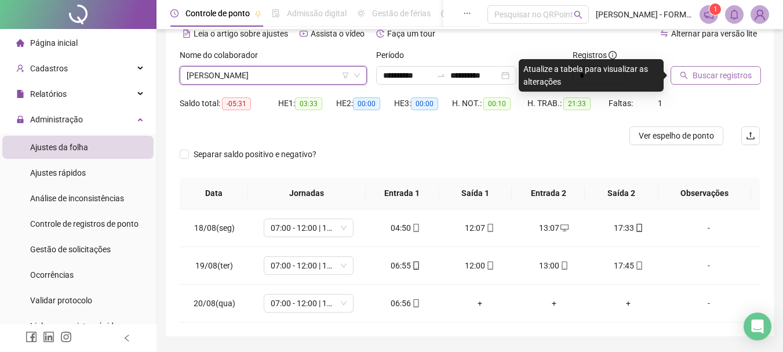
click at [709, 75] on span "Buscar registros" at bounding box center [722, 75] width 59 height 13
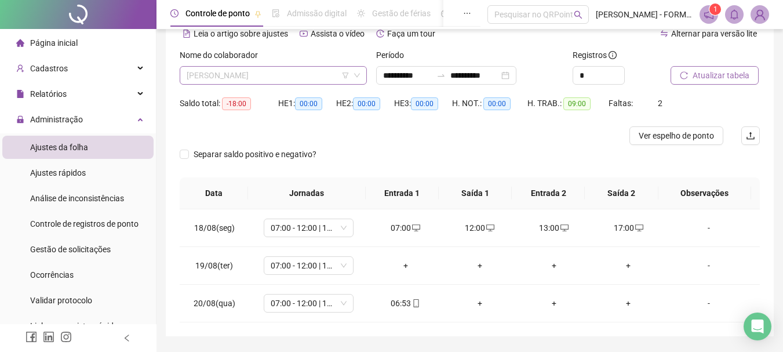
click at [282, 73] on span "[PERSON_NAME]" at bounding box center [273, 75] width 173 height 17
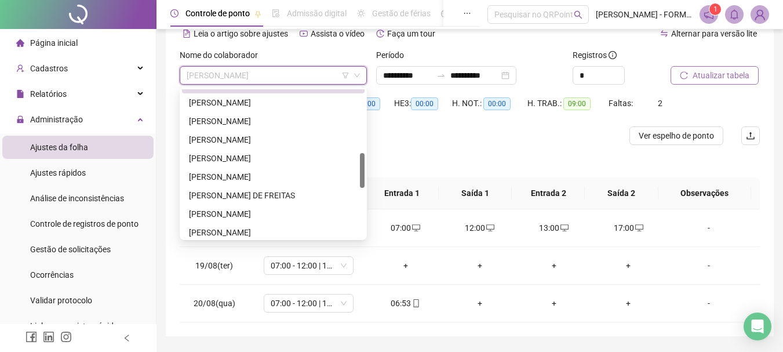
scroll to position [277, 0]
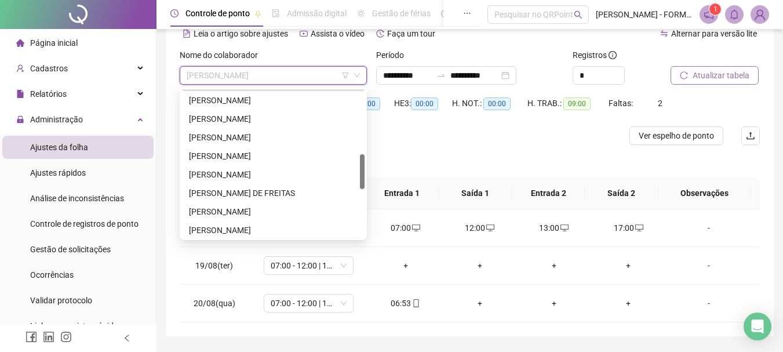
drag, startPoint x: 362, startPoint y: 142, endPoint x: 362, endPoint y: 166, distance: 24.4
click at [362, 166] on div at bounding box center [362, 171] width 5 height 35
click at [229, 138] on div "[PERSON_NAME]" at bounding box center [273, 137] width 169 height 13
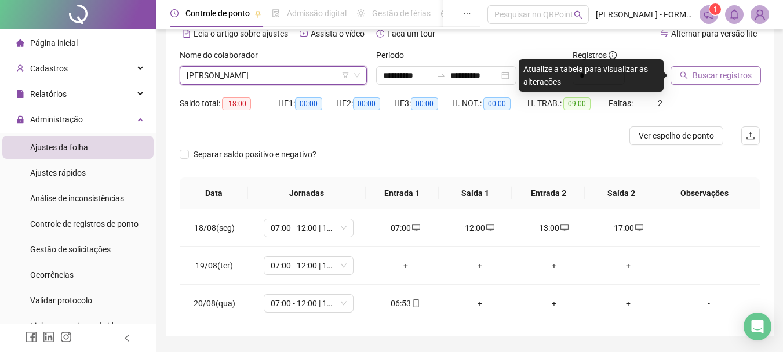
click at [356, 74] on icon "down" at bounding box center [357, 75] width 7 height 7
click at [358, 77] on icon "down" at bounding box center [357, 75] width 7 height 7
click at [357, 77] on icon "down" at bounding box center [357, 76] width 6 height 4
click at [307, 82] on span "[PERSON_NAME]" at bounding box center [273, 75] width 173 height 17
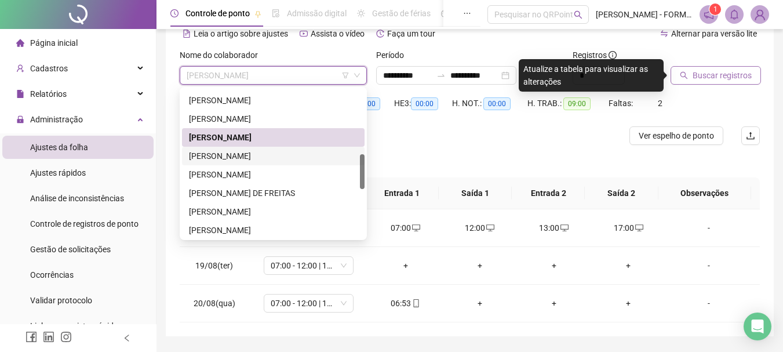
click at [236, 154] on div "[PERSON_NAME]" at bounding box center [273, 156] width 169 height 13
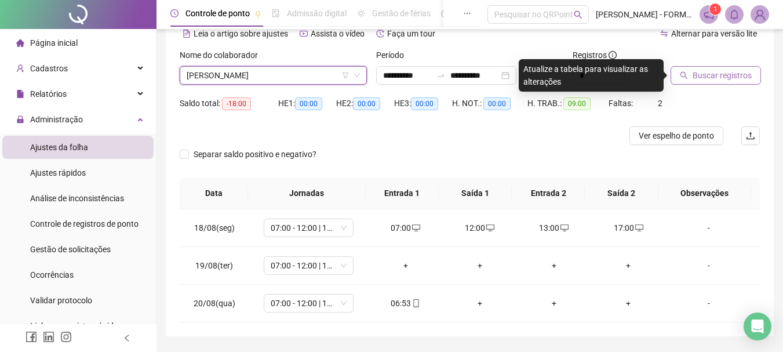
click at [687, 72] on icon "search" at bounding box center [684, 75] width 8 height 8
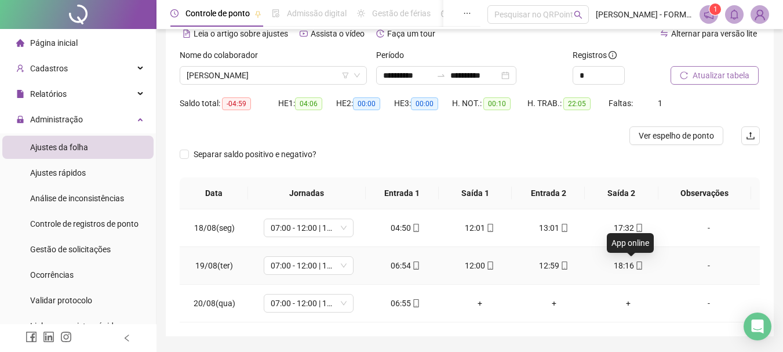
click at [635, 267] on icon "mobile" at bounding box center [639, 266] width 8 height 8
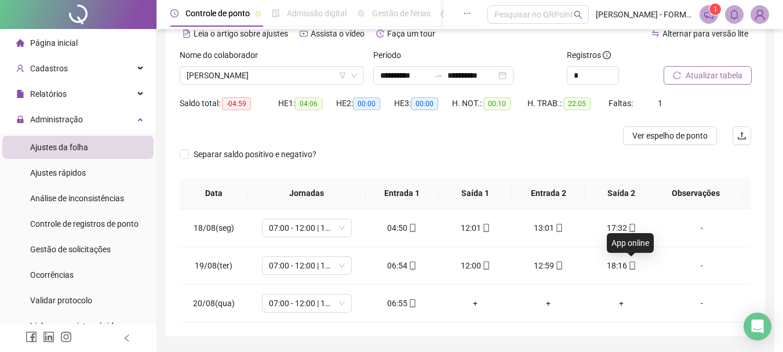
type input "**********"
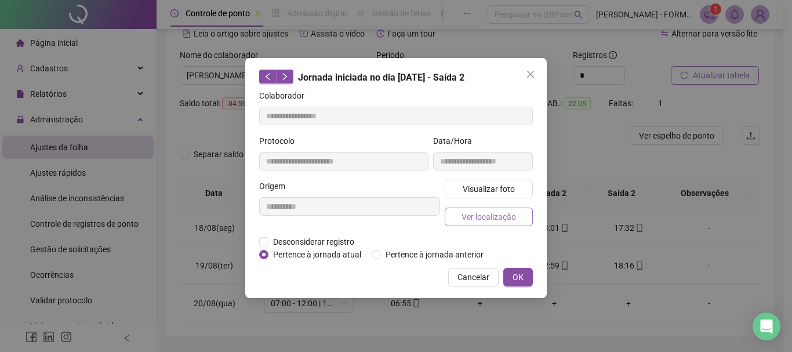
click at [507, 216] on span "Ver localização" at bounding box center [489, 216] width 55 height 13
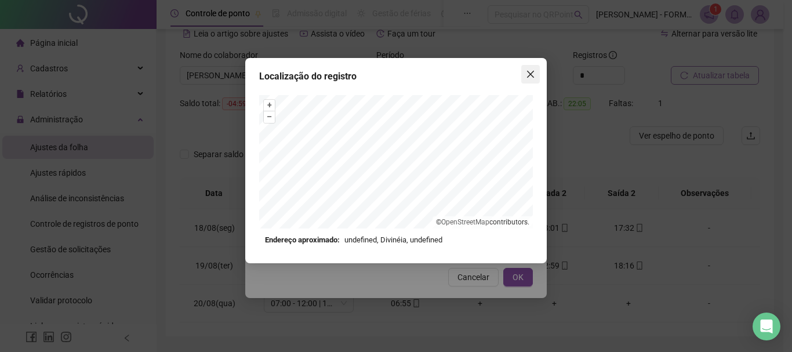
click at [532, 74] on icon "close" at bounding box center [530, 74] width 9 height 9
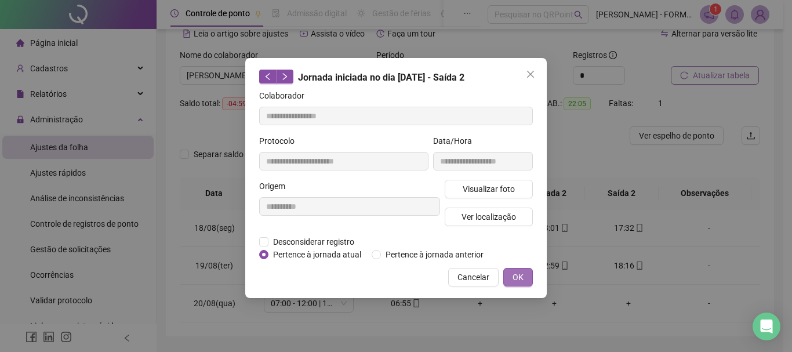
click at [526, 281] on button "OK" at bounding box center [518, 277] width 30 height 19
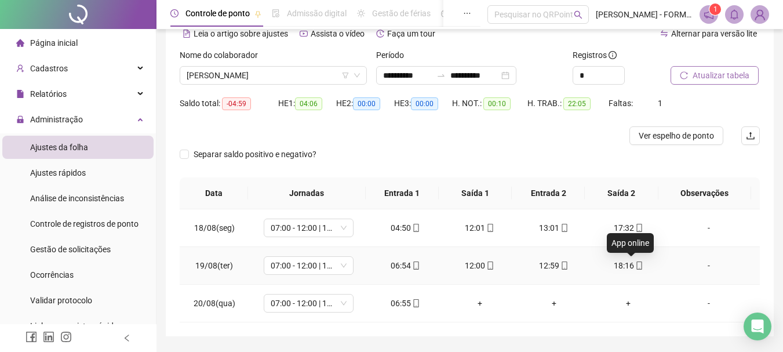
click at [635, 264] on icon "mobile" at bounding box center [639, 266] width 8 height 8
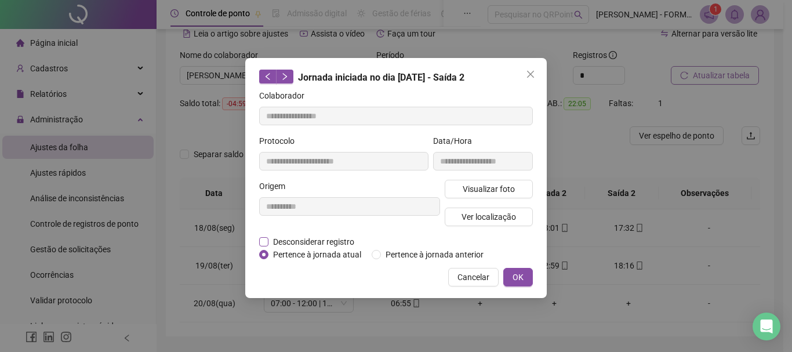
click at [282, 240] on span "Desconsiderar registro" at bounding box center [313, 241] width 90 height 13
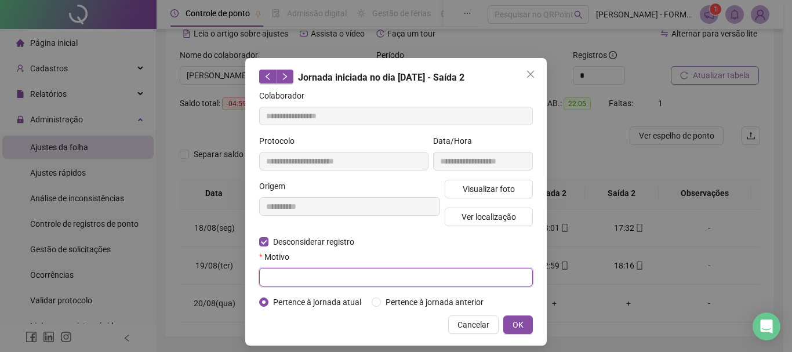
click at [316, 273] on input "text" at bounding box center [396, 277] width 274 height 19
type input "**********"
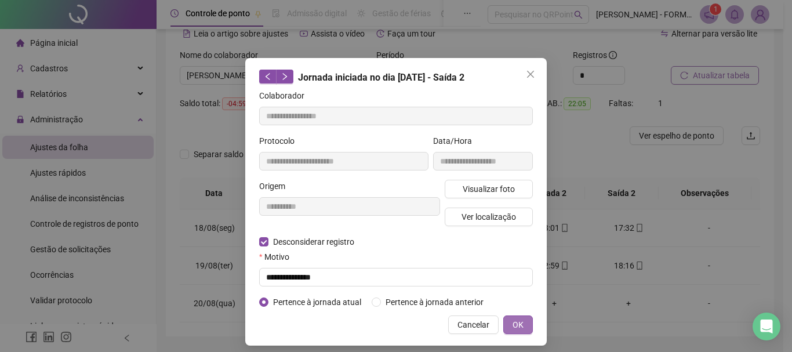
click at [522, 325] on button "OK" at bounding box center [518, 324] width 30 height 19
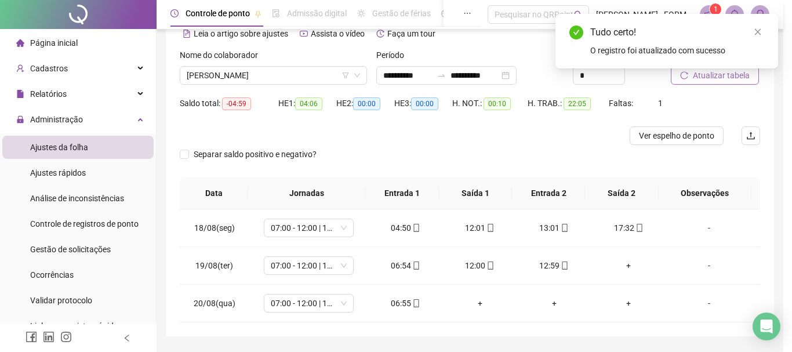
click at [513, 324] on div "**********" at bounding box center [396, 176] width 792 height 352
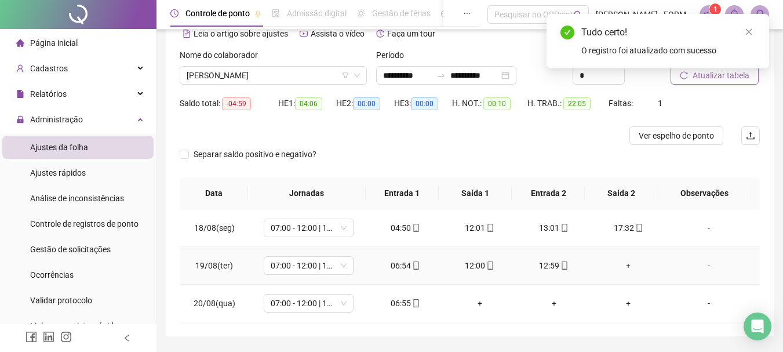
click at [618, 263] on div "+" at bounding box center [629, 265] width 56 height 13
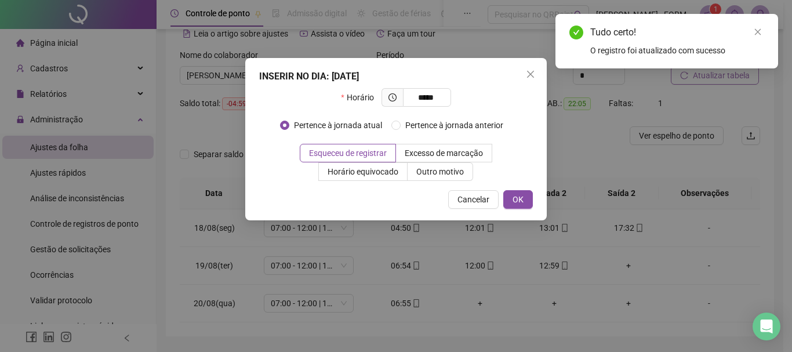
type input "*****"
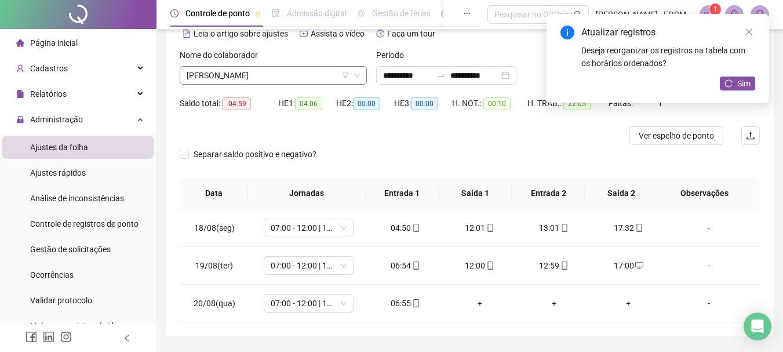
click at [325, 74] on span "[PERSON_NAME]" at bounding box center [273, 75] width 173 height 17
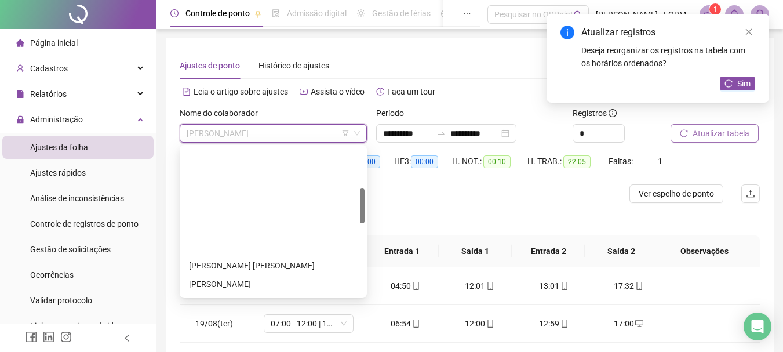
scroll to position [348, 0]
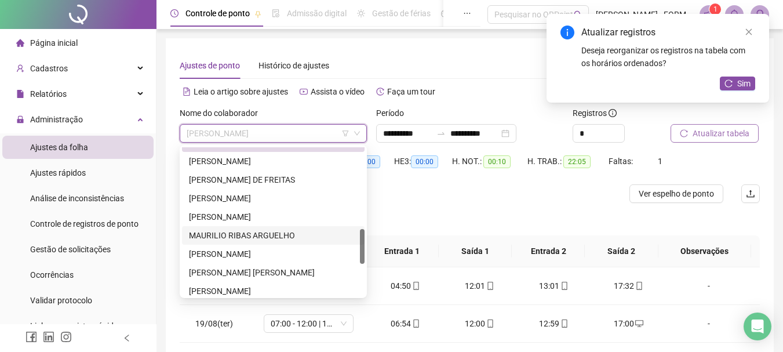
click at [257, 236] on div "MAURILIO RIBAS ARGUELHO" at bounding box center [273, 235] width 169 height 13
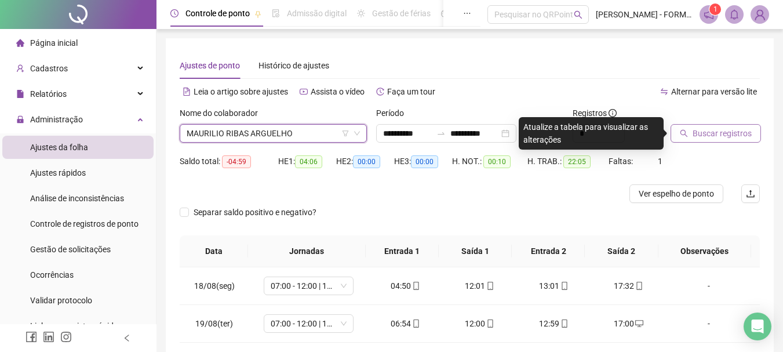
click at [727, 133] on span "Buscar registros" at bounding box center [722, 133] width 59 height 13
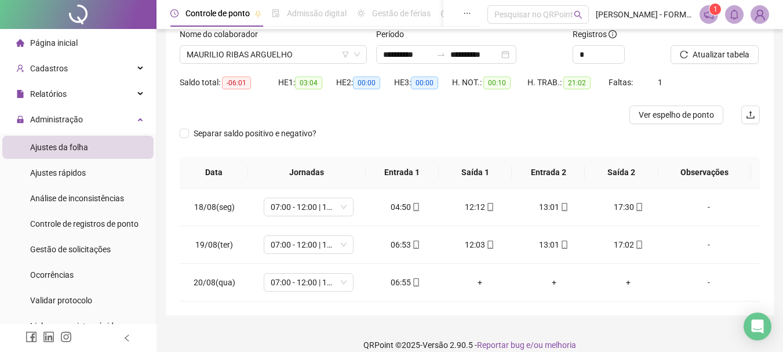
scroll to position [86, 0]
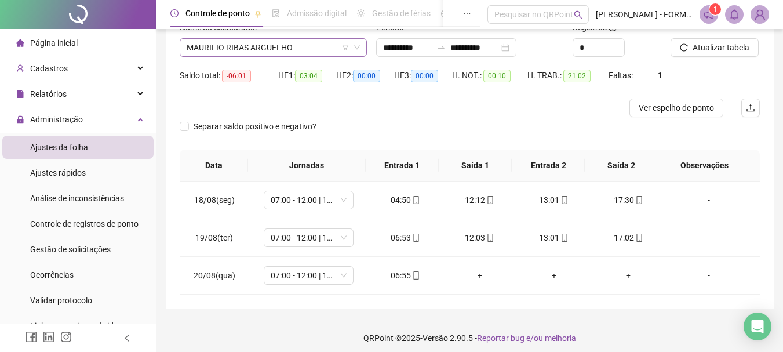
click at [302, 45] on span "MAURILIO RIBAS ARGUELHO" at bounding box center [273, 47] width 173 height 17
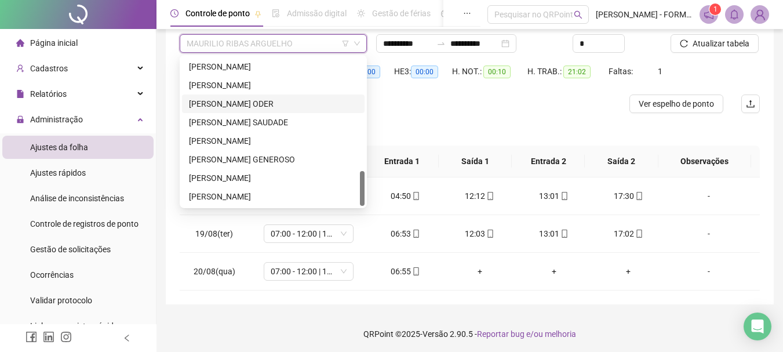
scroll to position [92, 0]
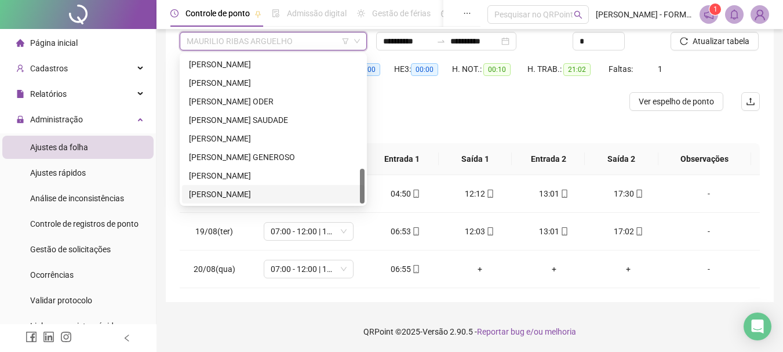
click at [259, 191] on div "[PERSON_NAME]" at bounding box center [273, 194] width 169 height 13
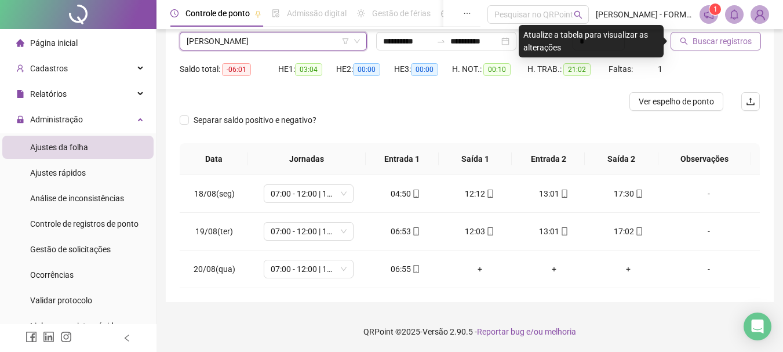
click at [714, 42] on span "Buscar registros" at bounding box center [722, 41] width 59 height 13
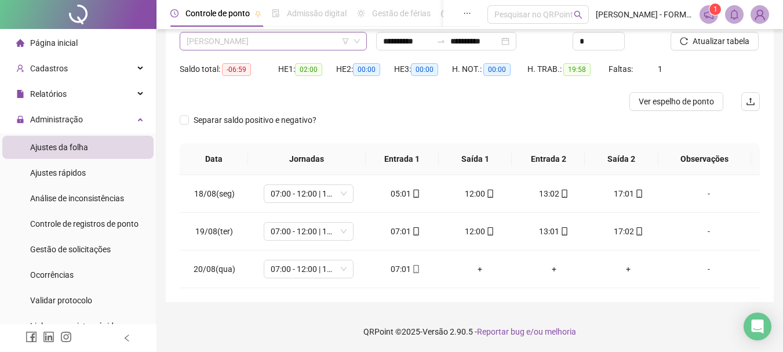
click at [313, 43] on span "[PERSON_NAME]" at bounding box center [273, 40] width 173 height 17
click at [308, 43] on span "[PERSON_NAME]" at bounding box center [273, 40] width 173 height 17
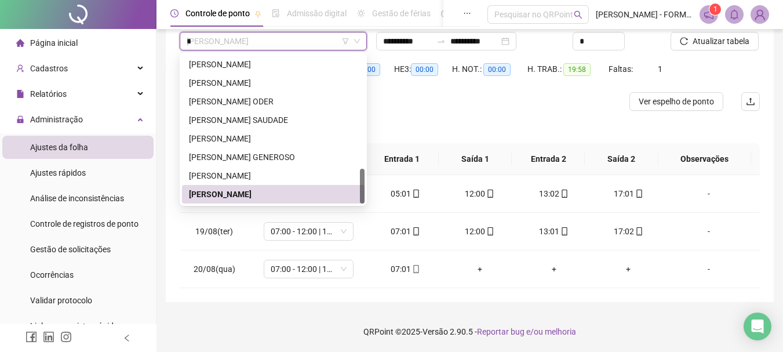
scroll to position [0, 0]
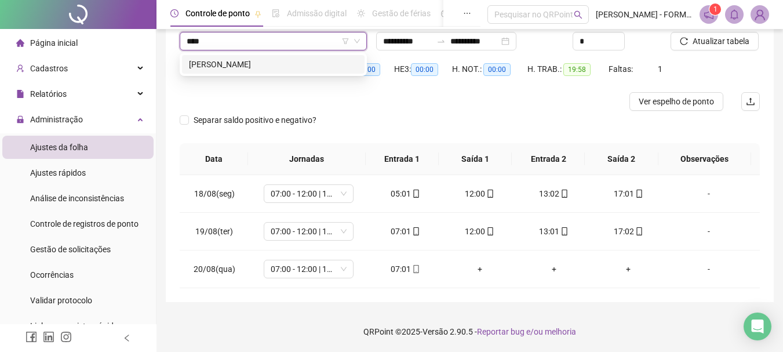
type input "*****"
click at [259, 62] on div "[PERSON_NAME]" at bounding box center [273, 64] width 169 height 13
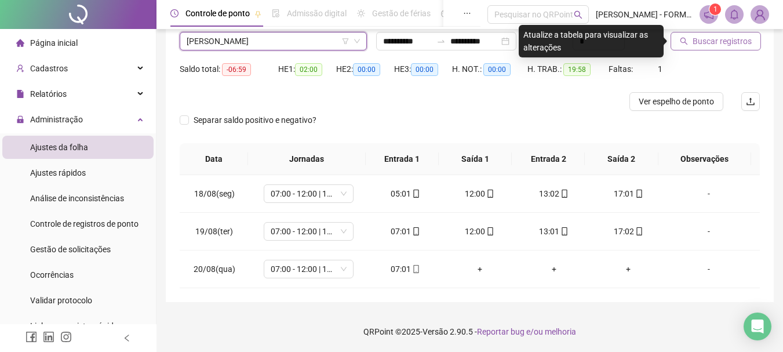
click at [707, 37] on span "Buscar registros" at bounding box center [722, 41] width 59 height 13
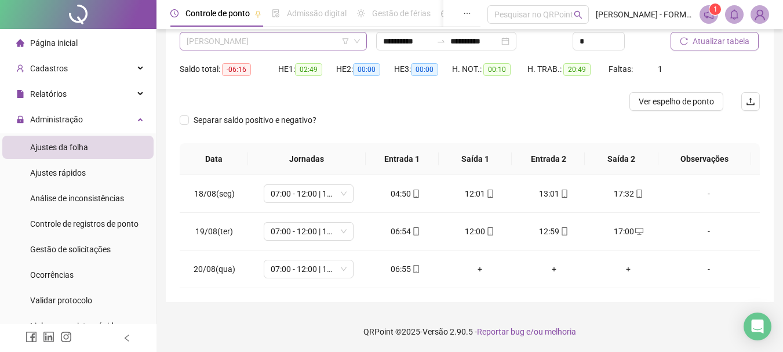
click at [276, 39] on span "[PERSON_NAME]" at bounding box center [273, 40] width 173 height 17
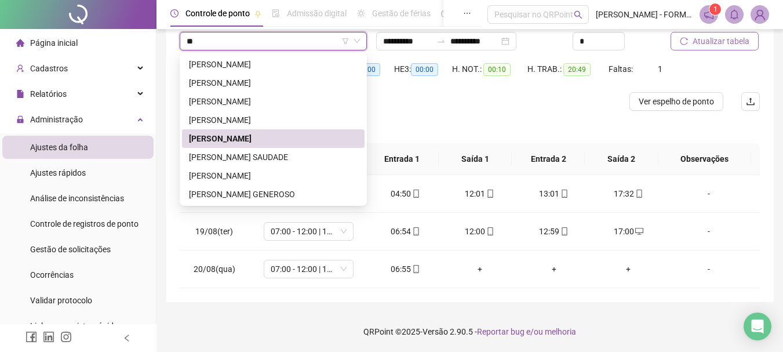
type input "***"
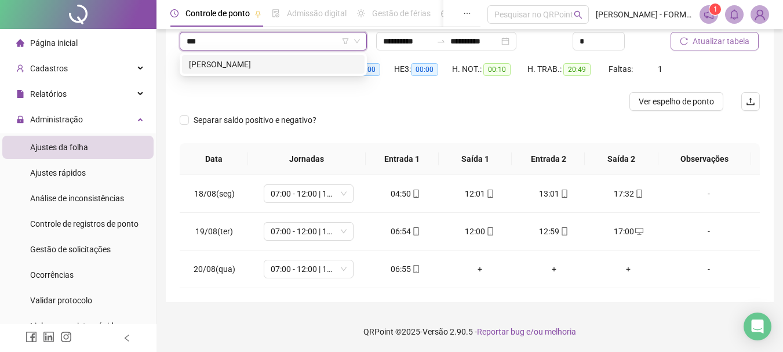
click at [293, 61] on div "[PERSON_NAME]" at bounding box center [273, 64] width 169 height 13
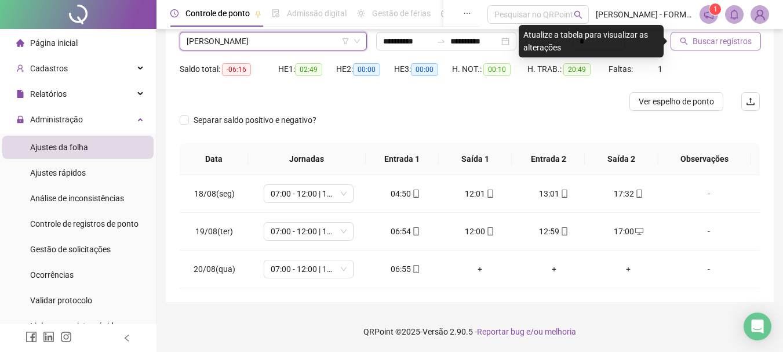
click at [723, 39] on span "Buscar registros" at bounding box center [722, 41] width 59 height 13
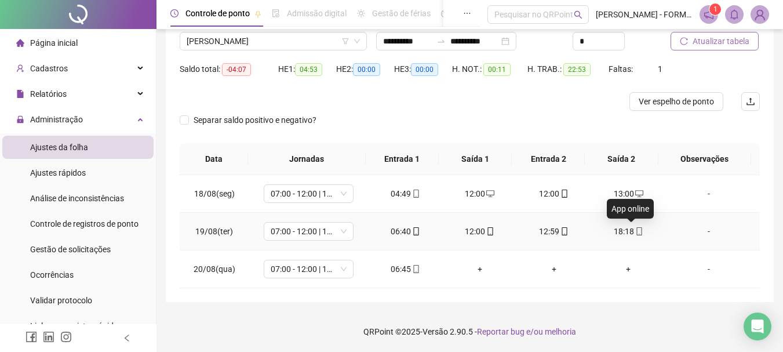
click at [635, 231] on icon "mobile" at bounding box center [639, 231] width 8 height 8
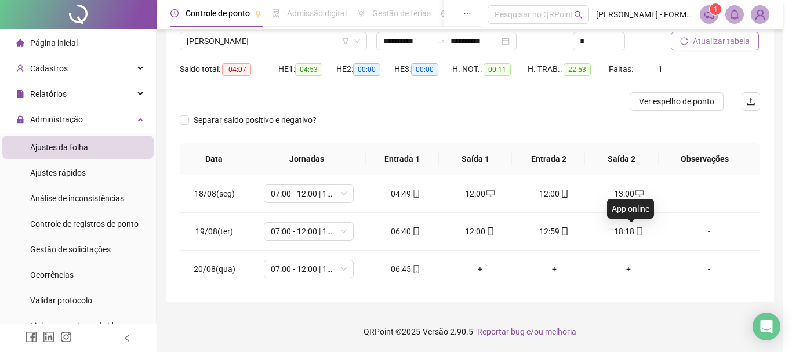
type input "**********"
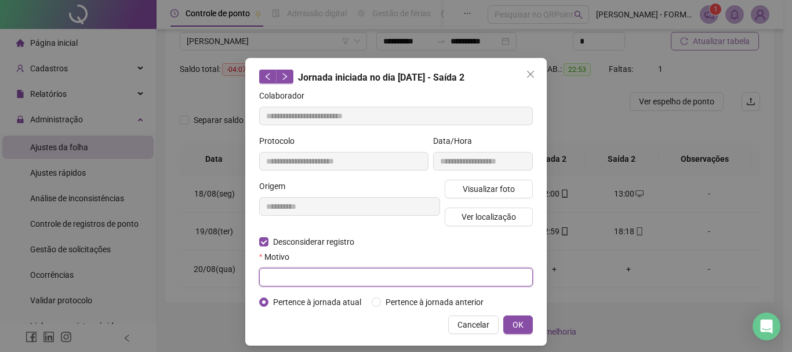
click at [319, 274] on input "text" at bounding box center [396, 277] width 274 height 19
type input "**********"
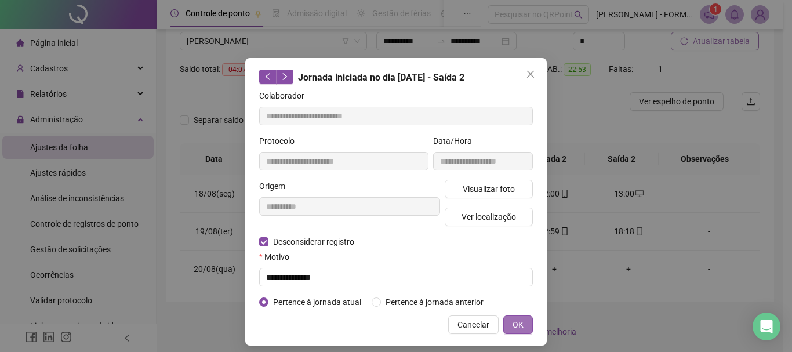
click at [517, 322] on span "OK" at bounding box center [518, 324] width 11 height 13
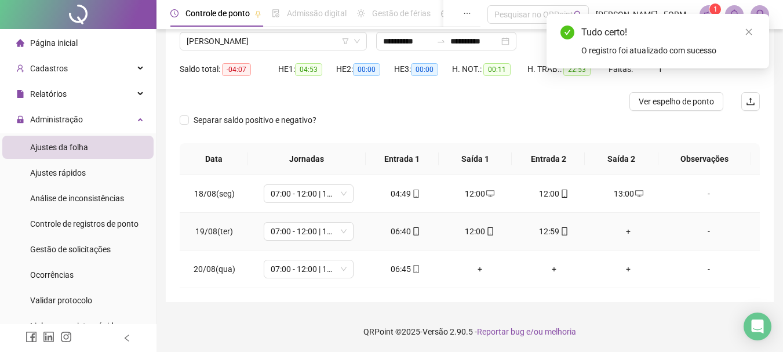
click at [624, 230] on div "+" at bounding box center [629, 231] width 56 height 13
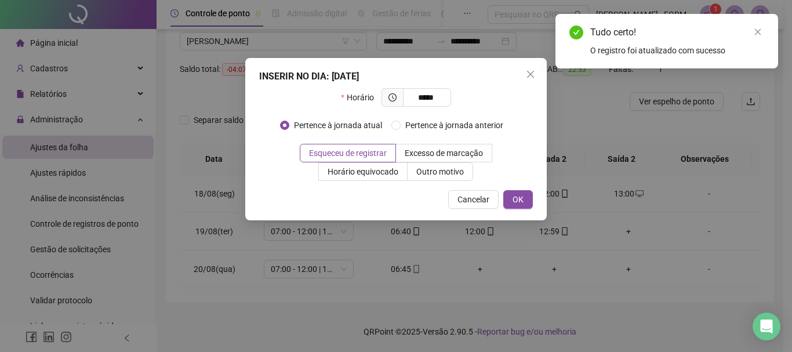
type input "*****"
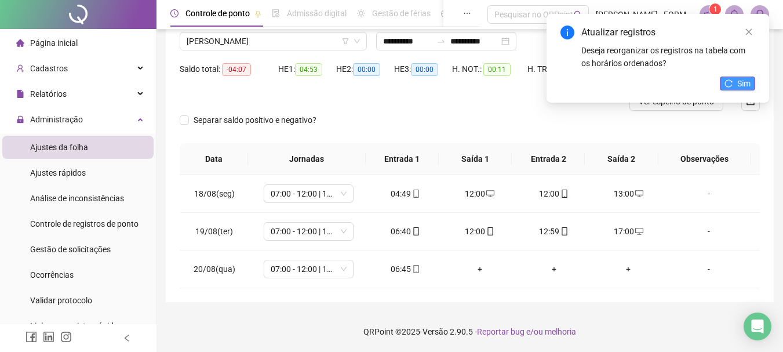
click at [739, 82] on span "Sim" at bounding box center [744, 83] width 13 height 13
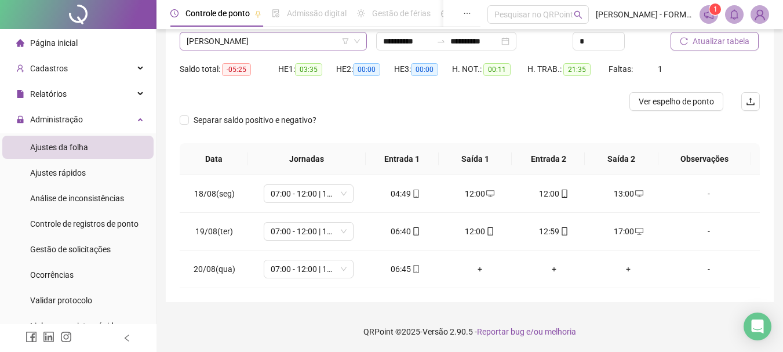
click at [303, 40] on span "[PERSON_NAME]" at bounding box center [273, 40] width 173 height 17
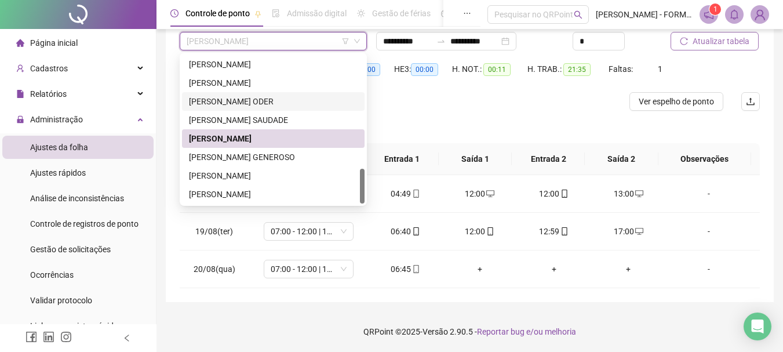
scroll to position [482, 0]
drag, startPoint x: 362, startPoint y: 173, endPoint x: 362, endPoint y: 193, distance: 19.7
click at [362, 193] on div at bounding box center [362, 186] width 5 height 35
click at [242, 191] on div "[PERSON_NAME]" at bounding box center [273, 194] width 169 height 13
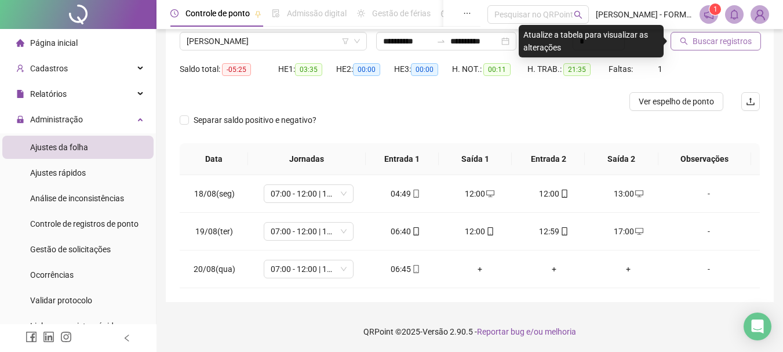
drag, startPoint x: 703, startPoint y: 37, endPoint x: 696, endPoint y: 50, distance: 14.8
click at [703, 38] on span "Buscar registros" at bounding box center [722, 41] width 59 height 13
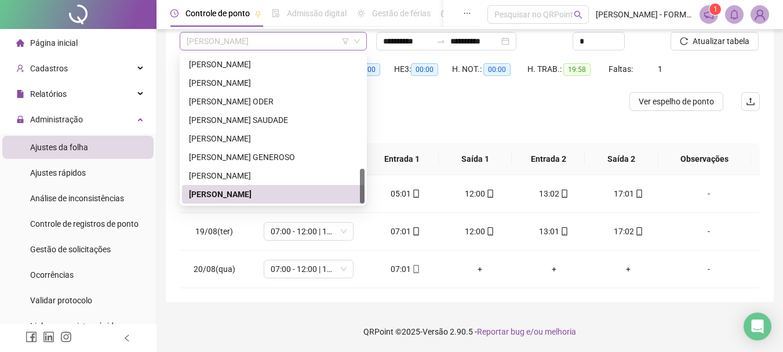
click at [275, 38] on span "[PERSON_NAME]" at bounding box center [273, 40] width 173 height 17
click at [226, 82] on div "[PERSON_NAME]" at bounding box center [273, 83] width 169 height 13
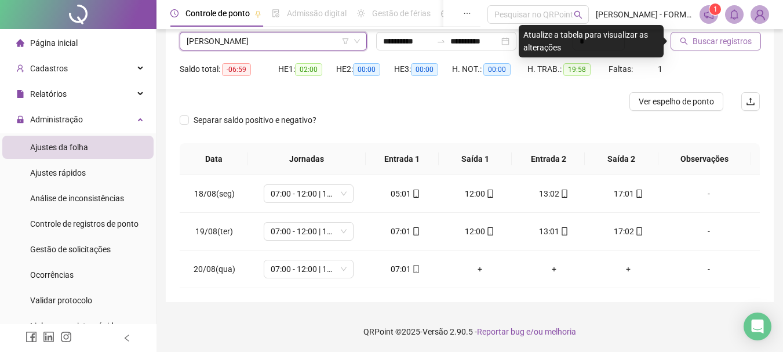
click at [706, 37] on span "Buscar registros" at bounding box center [722, 41] width 59 height 13
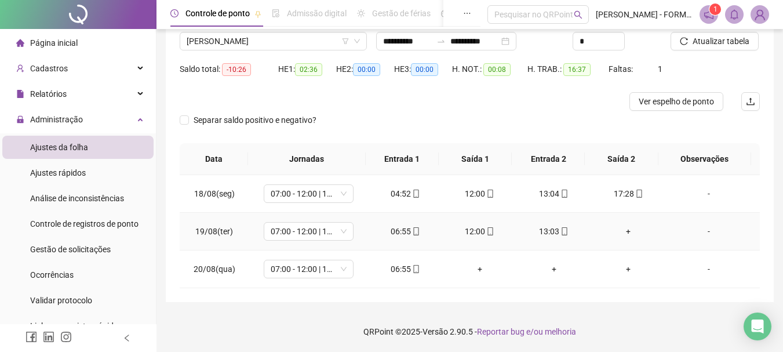
click at [620, 231] on div "+" at bounding box center [629, 231] width 56 height 13
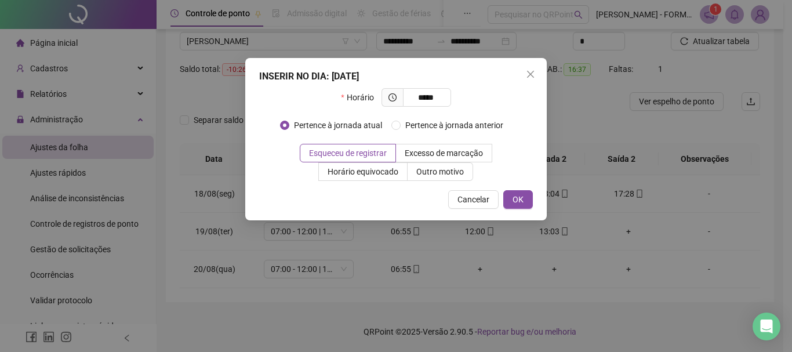
type input "*****"
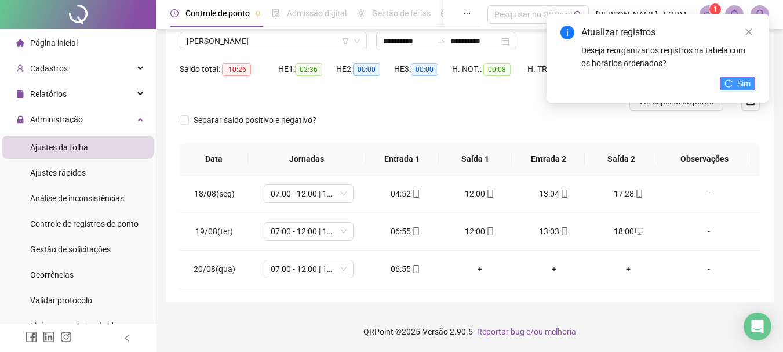
click at [739, 82] on span "Sim" at bounding box center [744, 83] width 13 height 13
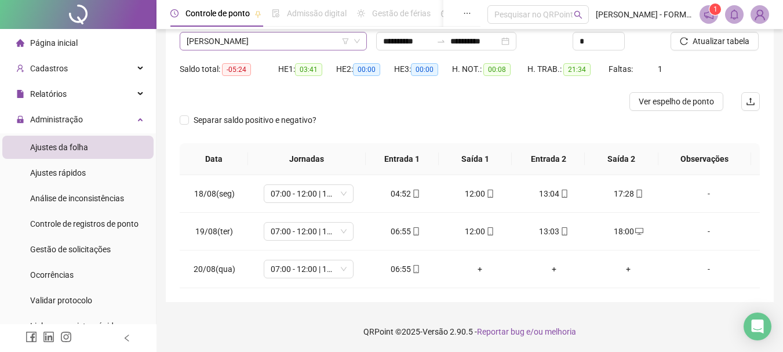
click at [315, 40] on span "[PERSON_NAME]" at bounding box center [273, 40] width 173 height 17
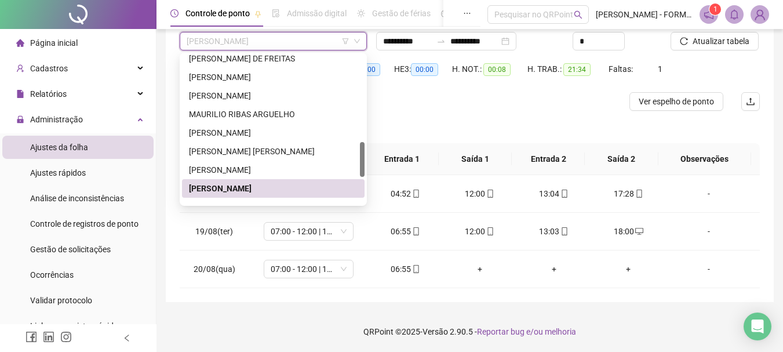
scroll to position [369, 0]
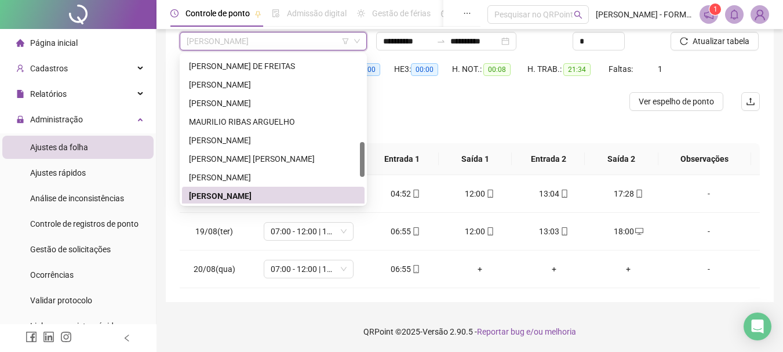
drag, startPoint x: 362, startPoint y: 180, endPoint x: 361, endPoint y: 154, distance: 26.7
click at [361, 154] on div at bounding box center [362, 159] width 5 height 35
click at [230, 161] on div "[PERSON_NAME] [PERSON_NAME]" at bounding box center [273, 158] width 169 height 13
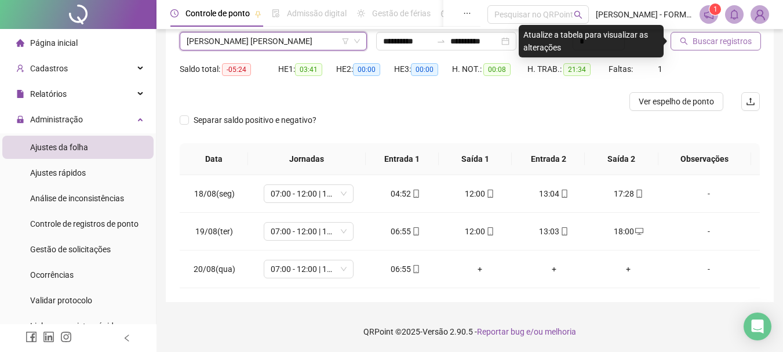
click at [693, 38] on span "Buscar registros" at bounding box center [722, 41] width 59 height 13
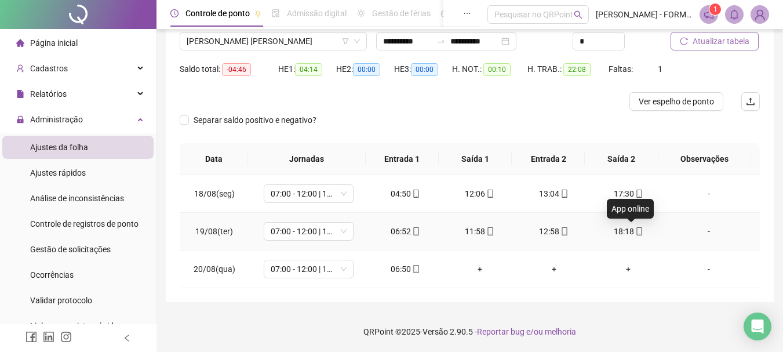
click at [635, 230] on icon "mobile" at bounding box center [639, 231] width 8 height 8
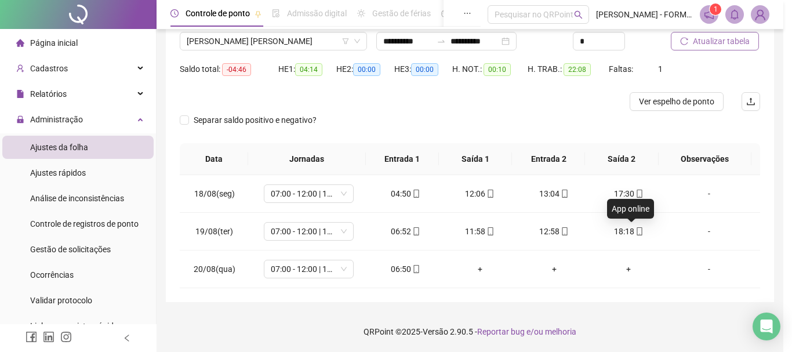
type input "**********"
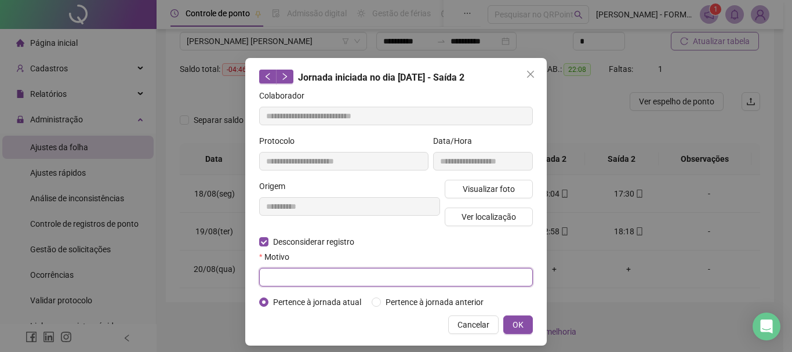
click at [304, 273] on input "text" at bounding box center [396, 277] width 274 height 19
type input "**********"
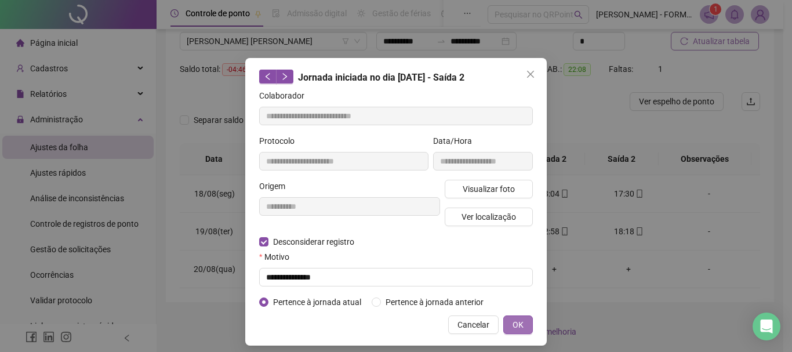
click at [514, 323] on span "OK" at bounding box center [518, 324] width 11 height 13
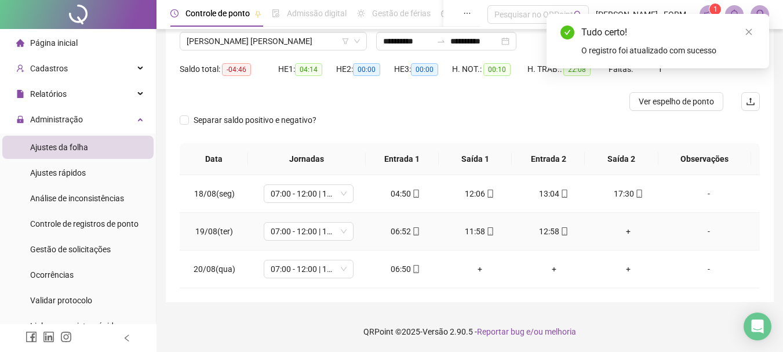
click at [622, 230] on div "+" at bounding box center [629, 231] width 56 height 13
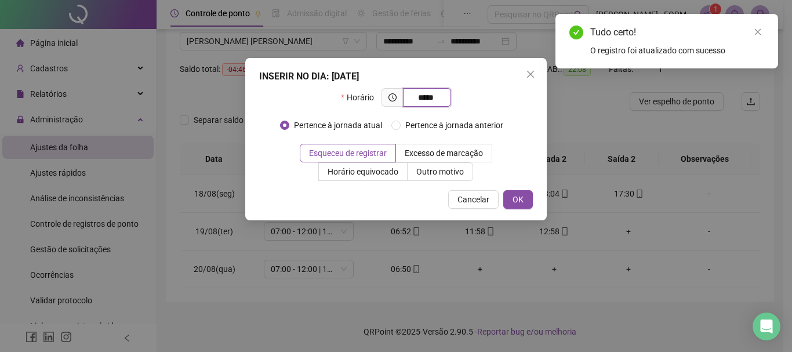
type input "*****"
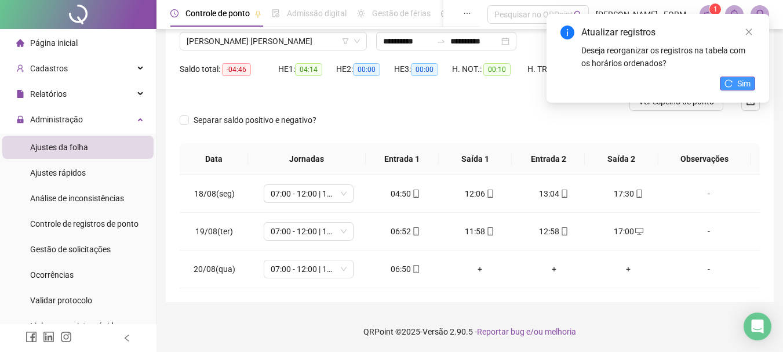
click at [738, 85] on span "Sim" at bounding box center [744, 83] width 13 height 13
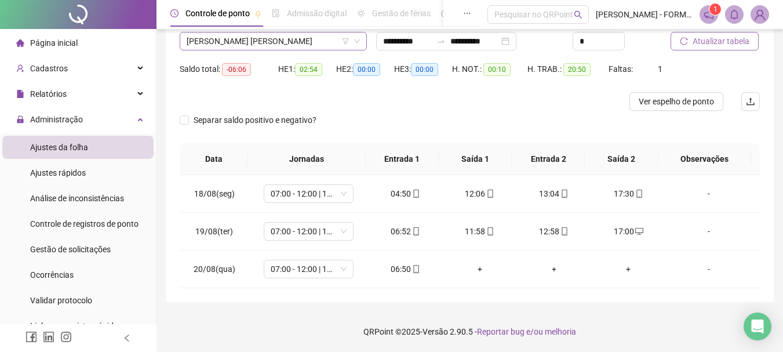
click at [317, 42] on span "[PERSON_NAME] [PERSON_NAME]" at bounding box center [273, 40] width 173 height 17
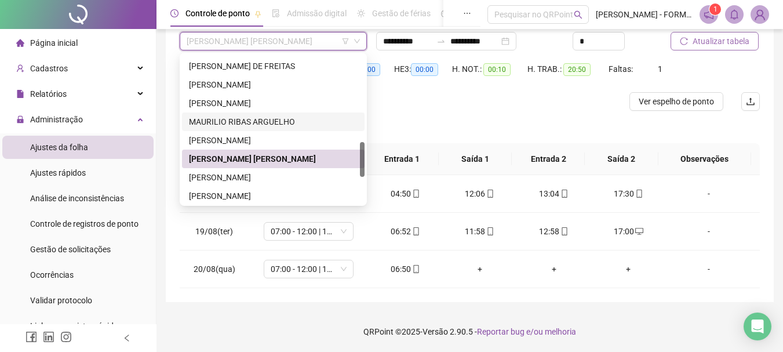
click at [249, 122] on div "MAURILIO RIBAS ARGUELHO" at bounding box center [273, 121] width 169 height 13
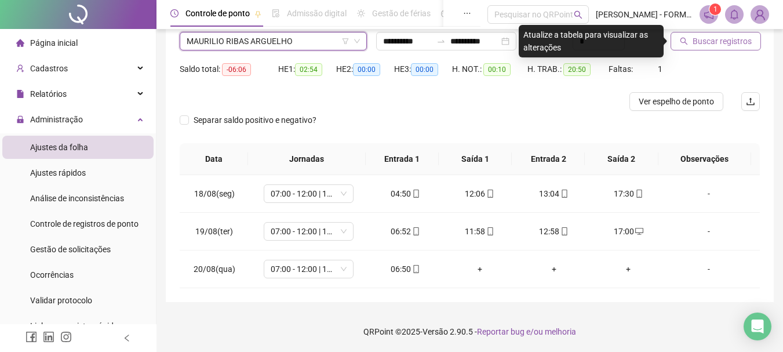
click at [738, 40] on span "Buscar registros" at bounding box center [722, 41] width 59 height 13
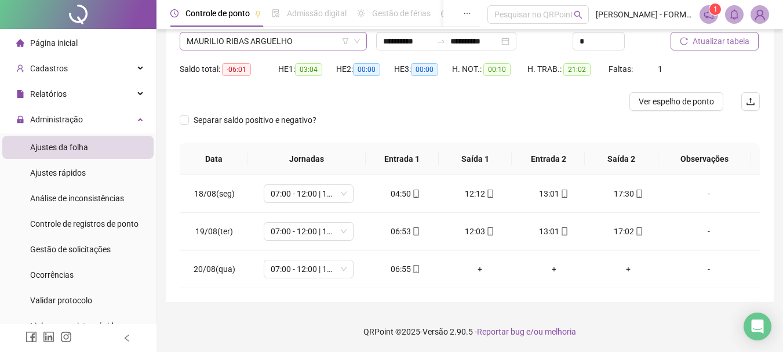
click at [292, 42] on span "MAURILIO RIBAS ARGUELHO" at bounding box center [273, 40] width 173 height 17
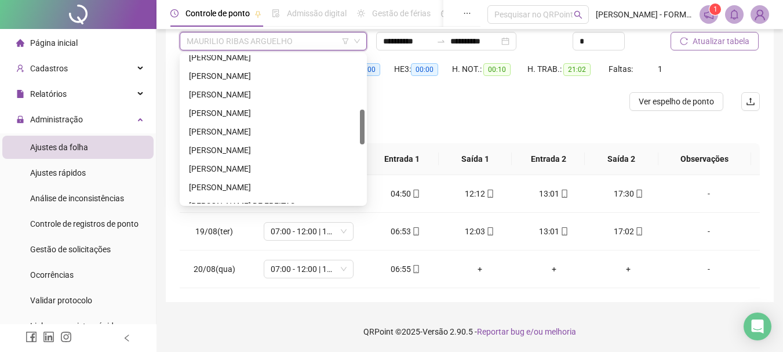
scroll to position [222, 0]
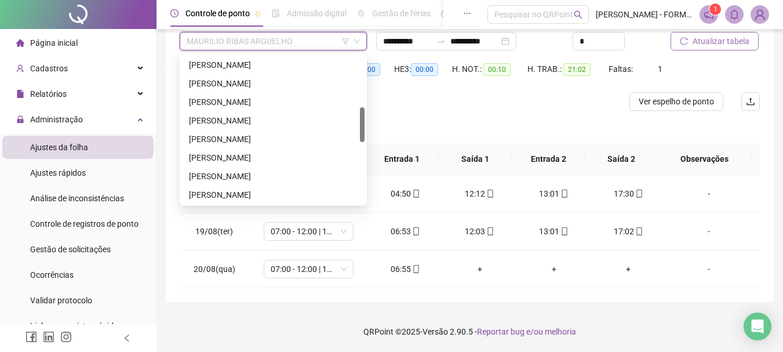
drag, startPoint x: 362, startPoint y: 155, endPoint x: 368, endPoint y: 120, distance: 35.4
click at [368, 120] on body "**********" at bounding box center [391, 84] width 783 height 352
click at [250, 176] on div "[PERSON_NAME]" at bounding box center [273, 176] width 169 height 13
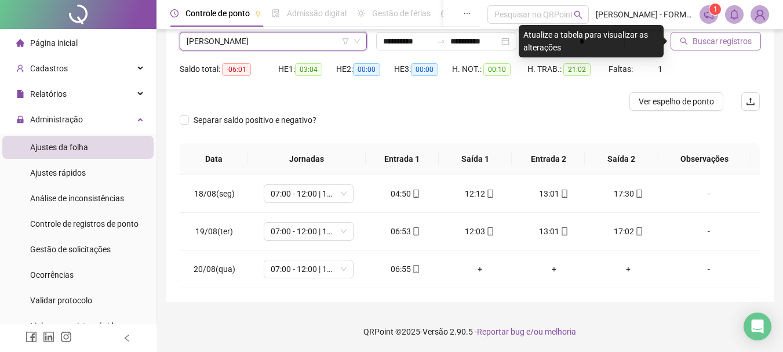
click at [731, 42] on span "Buscar registros" at bounding box center [722, 41] width 59 height 13
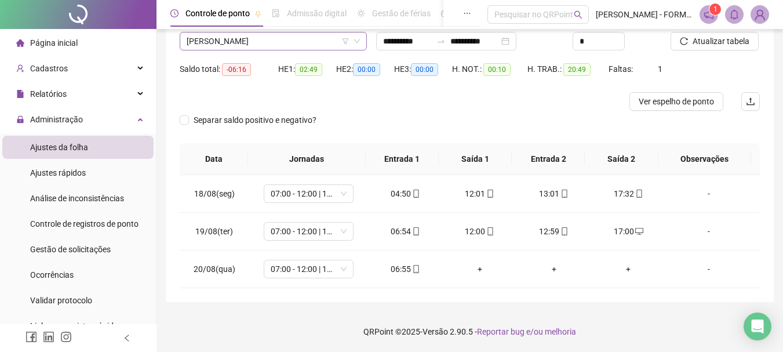
click at [304, 46] on span "[PERSON_NAME]" at bounding box center [273, 40] width 173 height 17
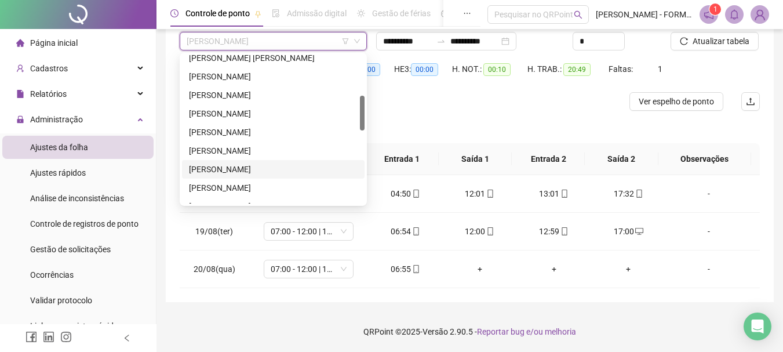
scroll to position [170, 0]
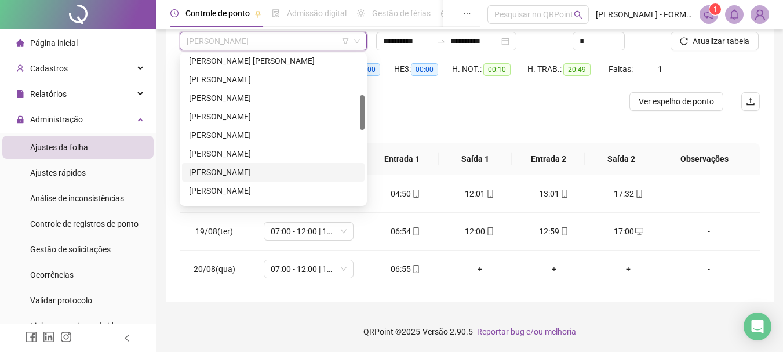
drag, startPoint x: 363, startPoint y: 125, endPoint x: 362, endPoint y: 112, distance: 12.2
click at [362, 112] on div at bounding box center [362, 112] width 5 height 35
click at [233, 153] on div "[PERSON_NAME]" at bounding box center [273, 153] width 169 height 13
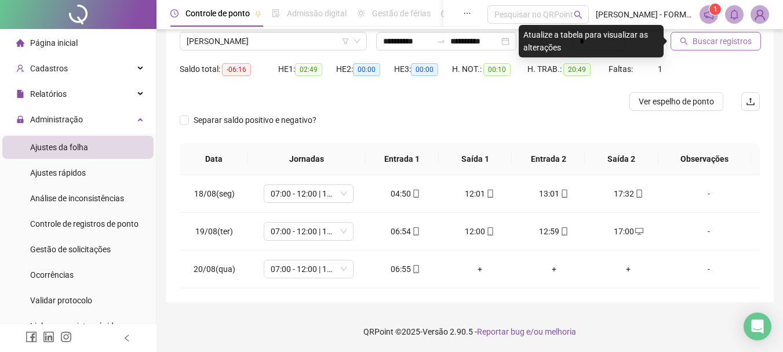
click at [693, 43] on span "Buscar registros" at bounding box center [722, 41] width 59 height 13
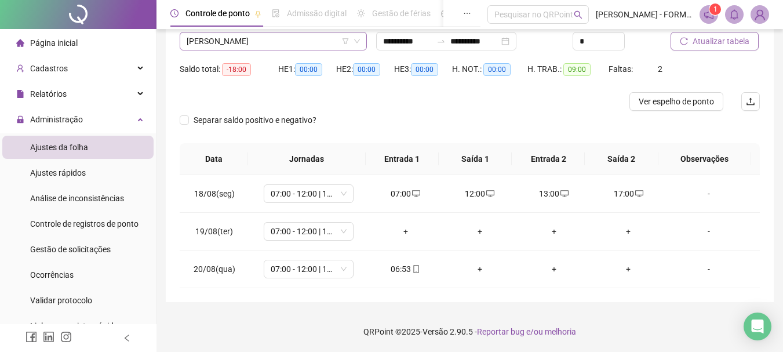
click at [290, 43] on span "[PERSON_NAME]" at bounding box center [273, 40] width 173 height 17
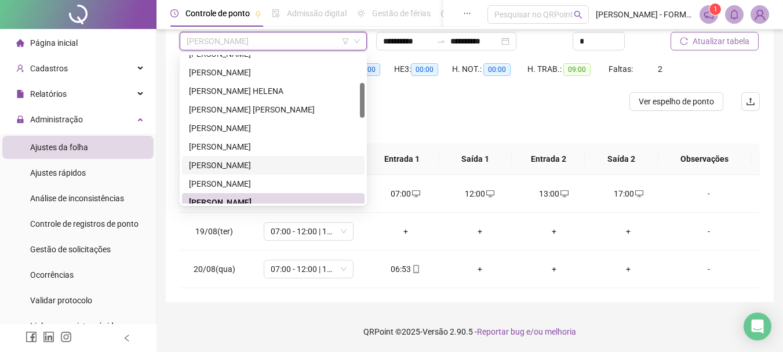
scroll to position [119, 0]
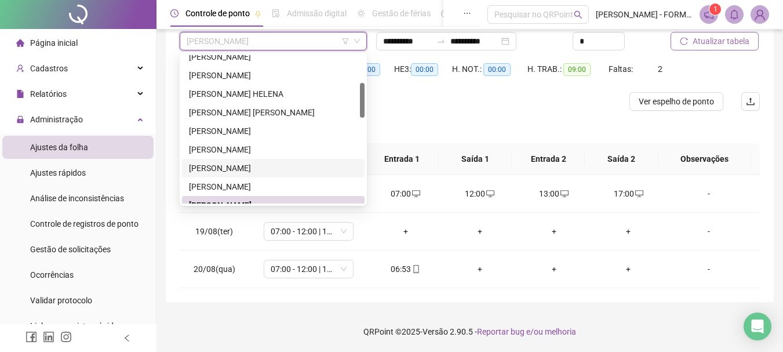
drag, startPoint x: 362, startPoint y: 118, endPoint x: 362, endPoint y: 106, distance: 12.2
click at [362, 106] on div at bounding box center [362, 100] width 5 height 35
click at [281, 168] on div "[PERSON_NAME]" at bounding box center [273, 168] width 169 height 13
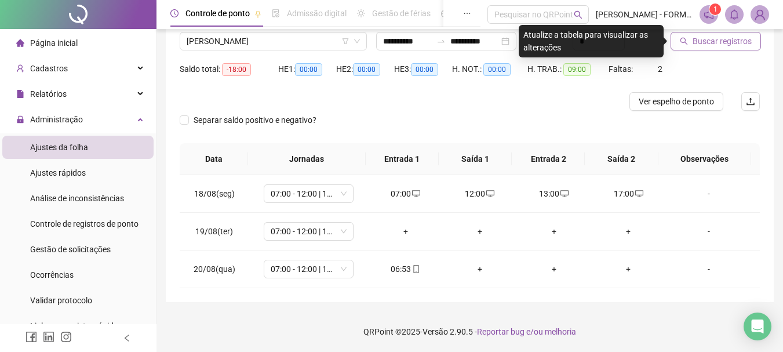
click at [688, 40] on icon "search" at bounding box center [684, 41] width 8 height 8
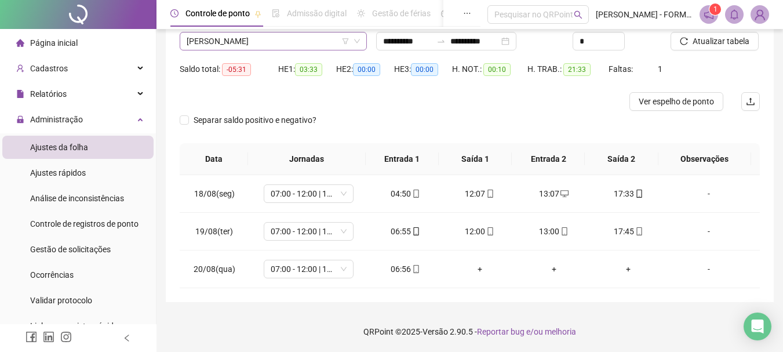
click at [327, 42] on span "[PERSON_NAME]" at bounding box center [273, 40] width 173 height 17
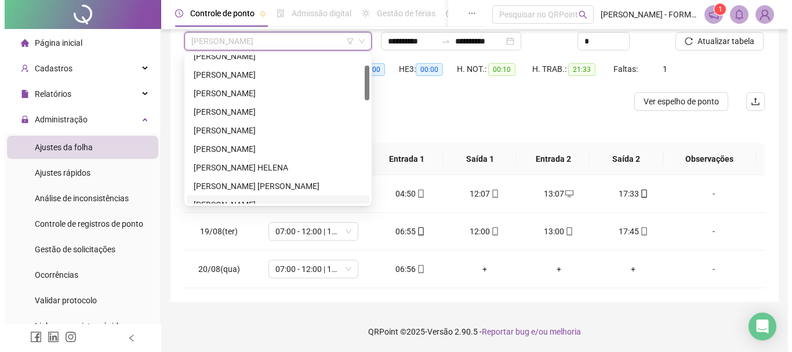
scroll to position [43, 0]
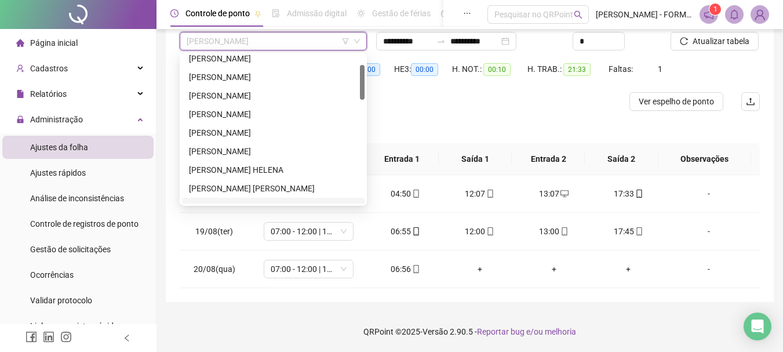
drag, startPoint x: 361, startPoint y: 104, endPoint x: 367, endPoint y: 86, distance: 19.1
click at [367, 86] on body "**********" at bounding box center [391, 84] width 783 height 352
click at [254, 172] on div "[PERSON_NAME] HELENA" at bounding box center [273, 170] width 169 height 13
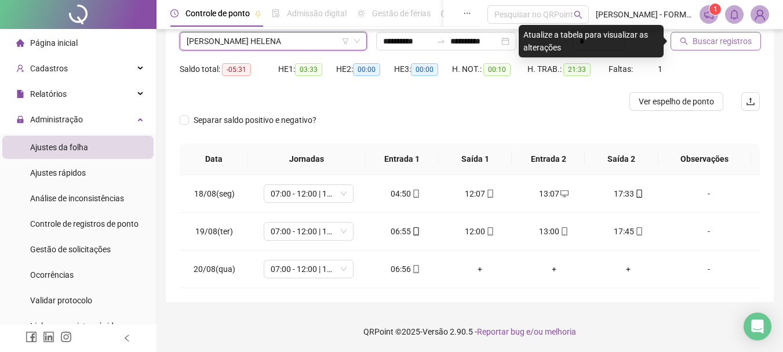
click at [713, 43] on span "Buscar registros" at bounding box center [722, 41] width 59 height 13
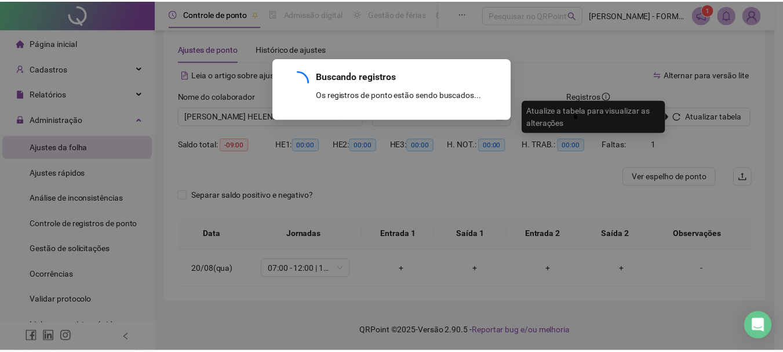
scroll to position [17, 0]
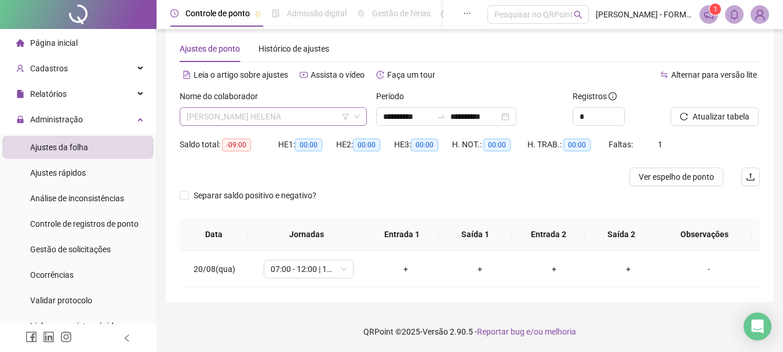
click at [311, 116] on span "[PERSON_NAME] HELENA" at bounding box center [273, 116] width 173 height 17
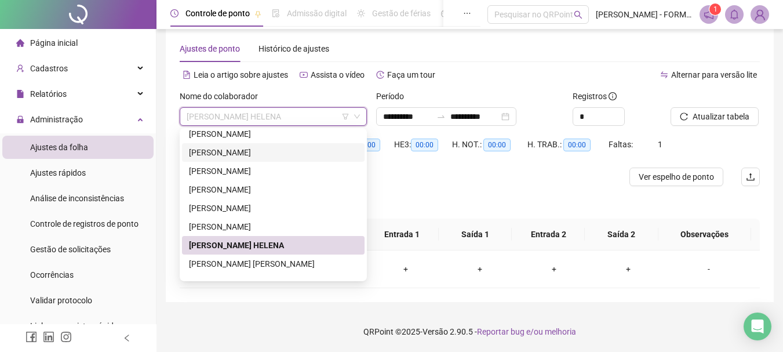
scroll to position [0, 0]
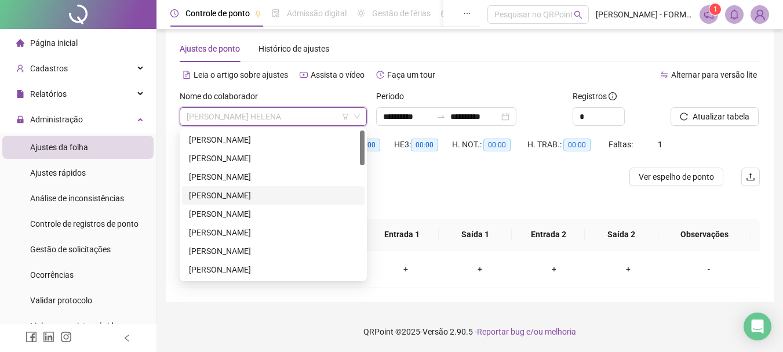
click at [223, 193] on div "[PERSON_NAME]" at bounding box center [273, 195] width 169 height 13
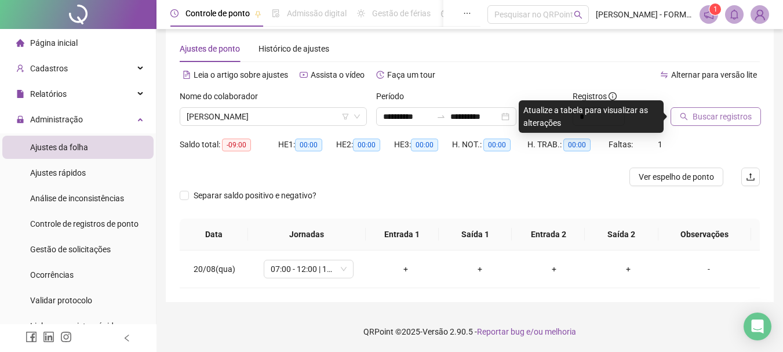
click at [710, 118] on span "Buscar registros" at bounding box center [722, 116] width 59 height 13
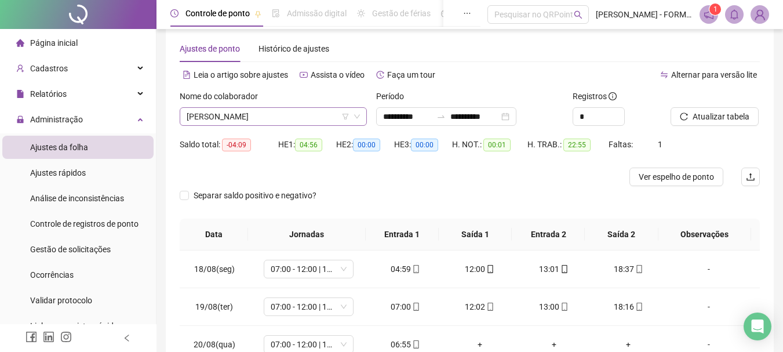
click at [325, 112] on span "[PERSON_NAME]" at bounding box center [273, 116] width 173 height 17
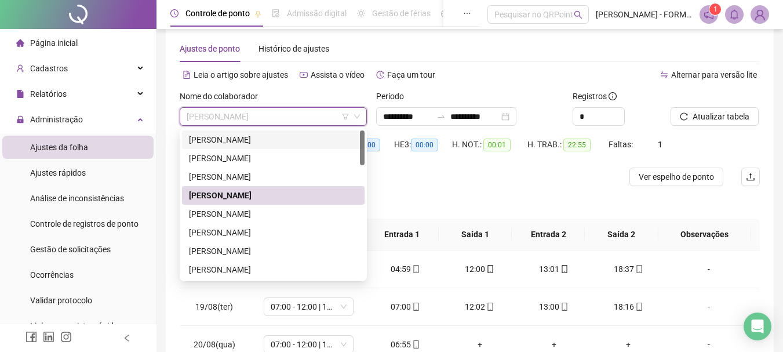
click at [263, 139] on div "[PERSON_NAME]" at bounding box center [273, 139] width 169 height 13
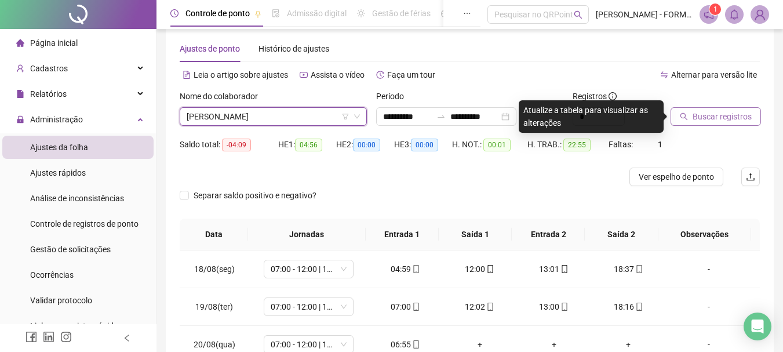
click at [724, 113] on span "Buscar registros" at bounding box center [722, 116] width 59 height 13
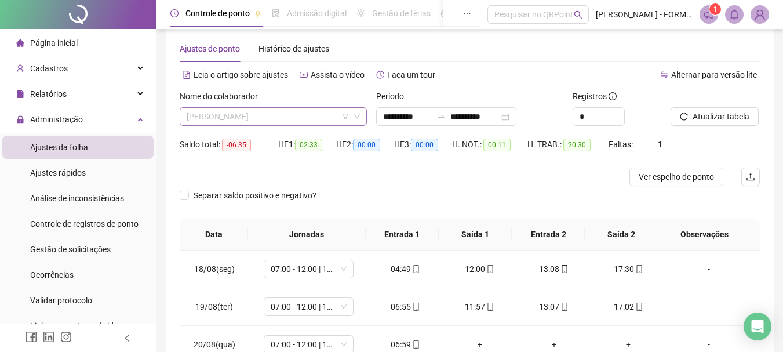
click at [333, 123] on span "[PERSON_NAME]" at bounding box center [273, 116] width 173 height 17
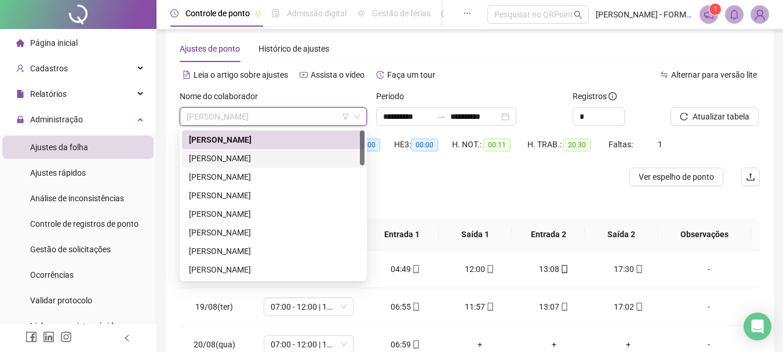
click at [284, 162] on div "[PERSON_NAME]" at bounding box center [273, 158] width 169 height 13
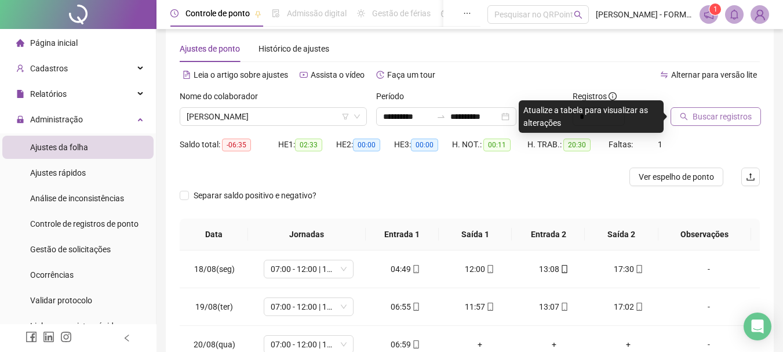
click at [703, 112] on span "Buscar registros" at bounding box center [722, 116] width 59 height 13
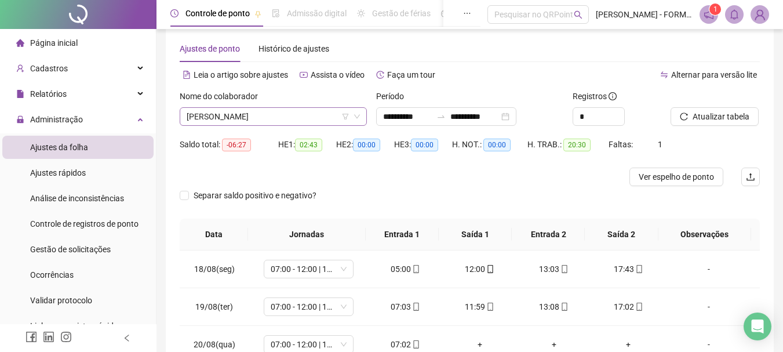
click at [299, 118] on span "[PERSON_NAME]" at bounding box center [273, 116] width 173 height 17
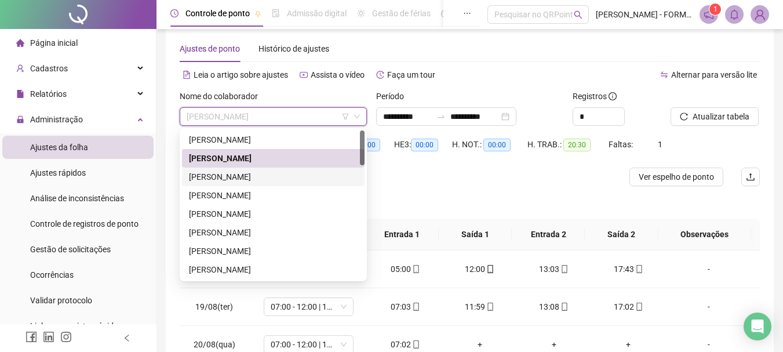
click at [257, 184] on div "[PERSON_NAME]" at bounding box center [273, 177] width 183 height 19
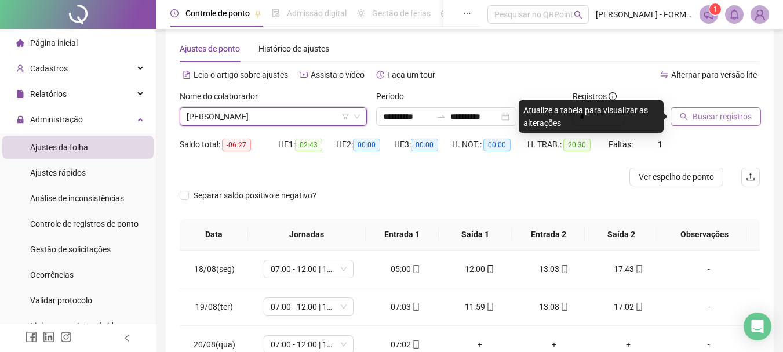
click at [719, 118] on span "Buscar registros" at bounding box center [722, 116] width 59 height 13
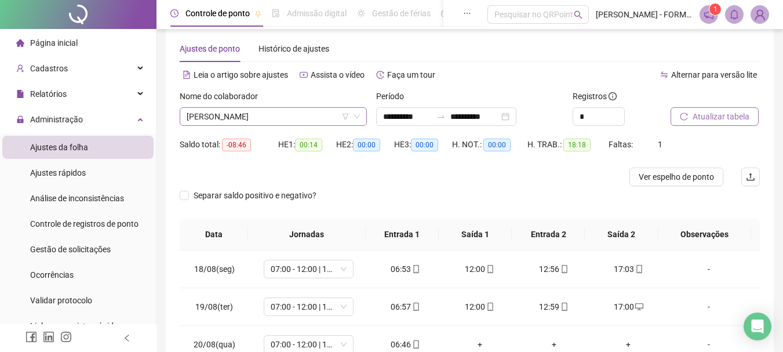
click at [264, 117] on span "[PERSON_NAME]" at bounding box center [273, 116] width 173 height 17
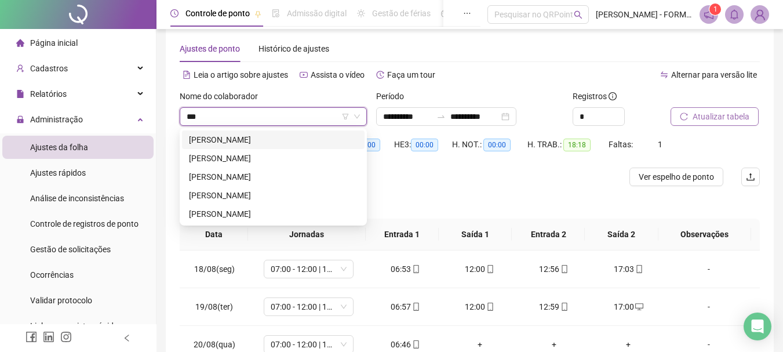
type input "****"
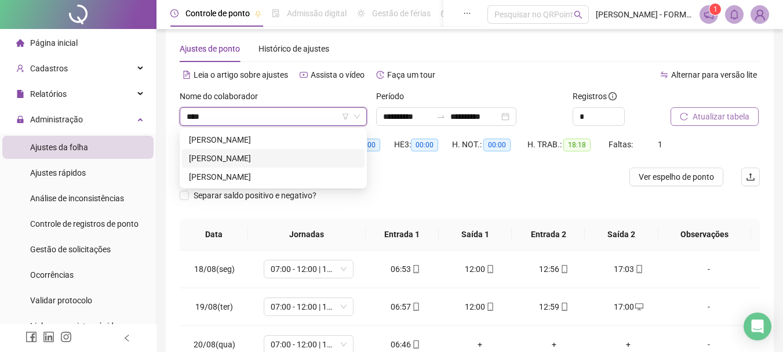
click at [253, 158] on div "[PERSON_NAME]" at bounding box center [273, 158] width 169 height 13
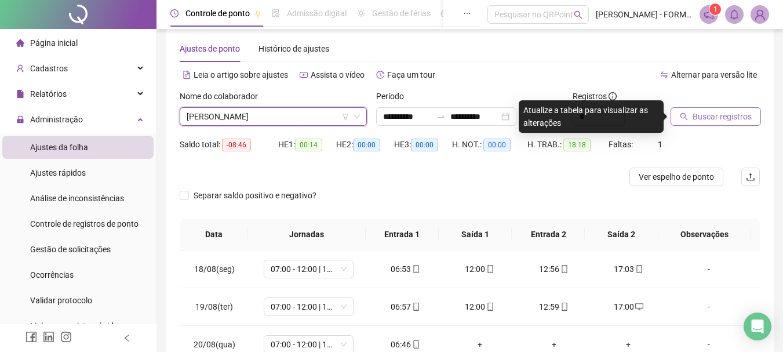
click at [735, 115] on span "Buscar registros" at bounding box center [722, 116] width 59 height 13
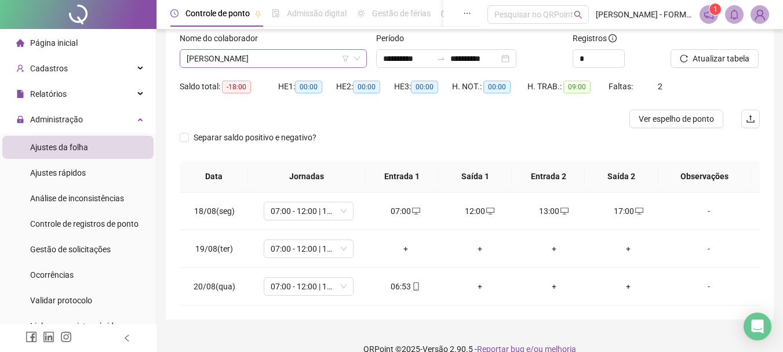
scroll to position [130, 0]
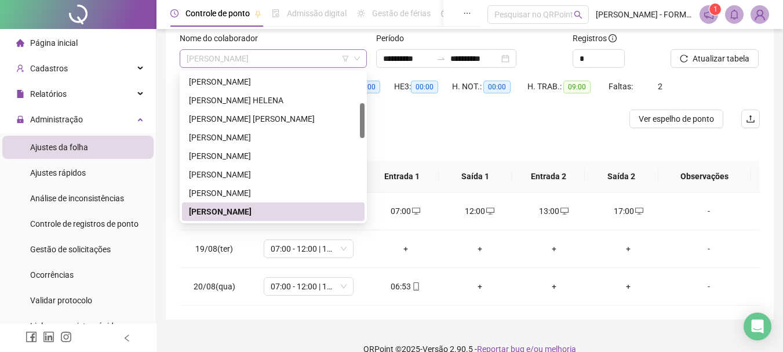
drag, startPoint x: 265, startPoint y: 58, endPoint x: 186, endPoint y: 61, distance: 79.5
click at [186, 60] on div "[PERSON_NAME]" at bounding box center [273, 58] width 187 height 19
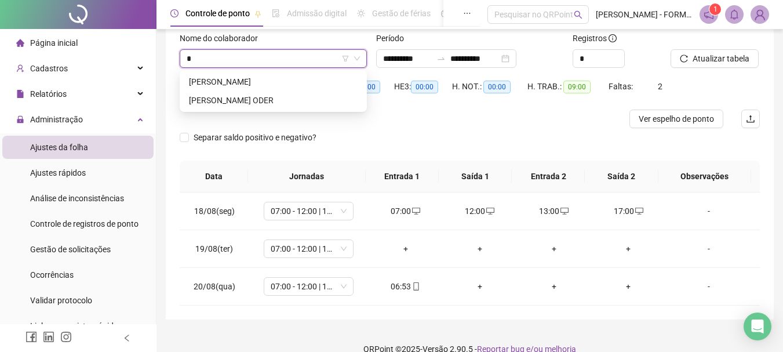
scroll to position [0, 0]
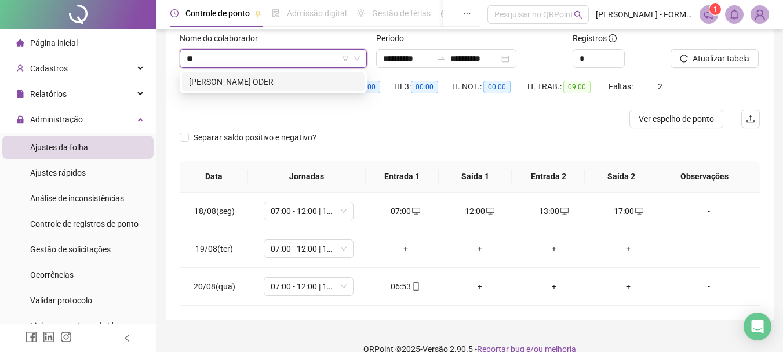
type input "***"
click at [221, 82] on div "[PERSON_NAME] ODER" at bounding box center [273, 81] width 169 height 13
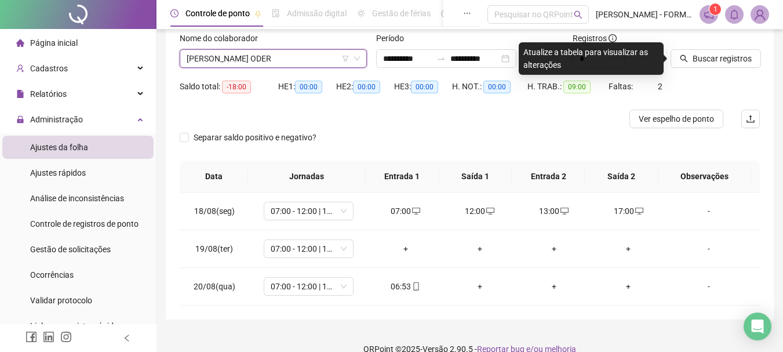
drag, startPoint x: 704, startPoint y: 58, endPoint x: 711, endPoint y: 68, distance: 12.1
click at [706, 58] on span "Buscar registros" at bounding box center [722, 58] width 59 height 13
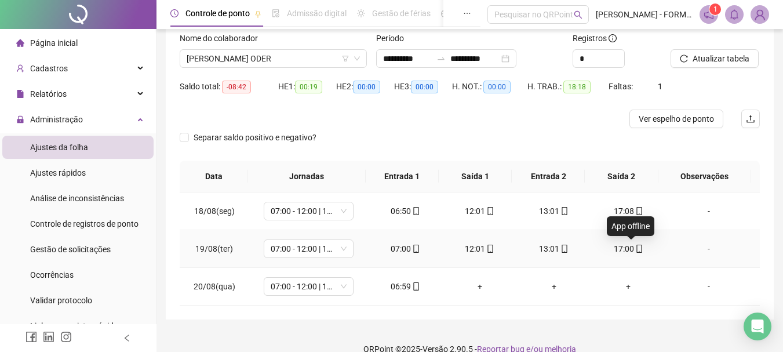
click at [635, 246] on icon "mobile" at bounding box center [639, 249] width 8 height 8
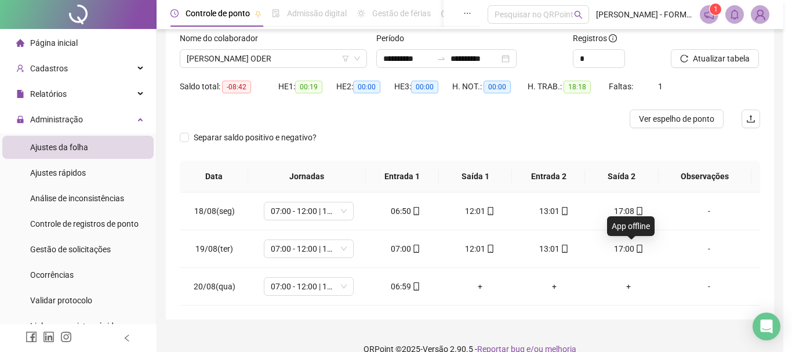
type input "**********"
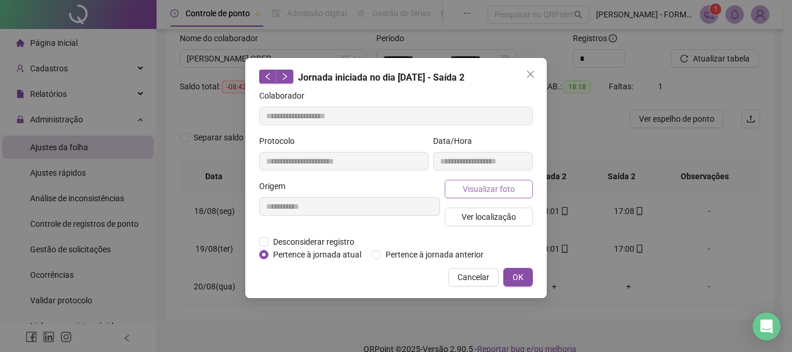
click at [500, 191] on span "Visualizar foto" at bounding box center [489, 189] width 52 height 13
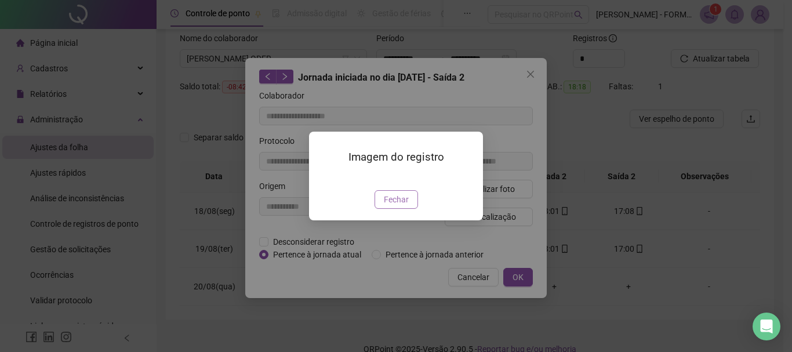
click at [401, 206] on span "Fechar" at bounding box center [396, 199] width 25 height 13
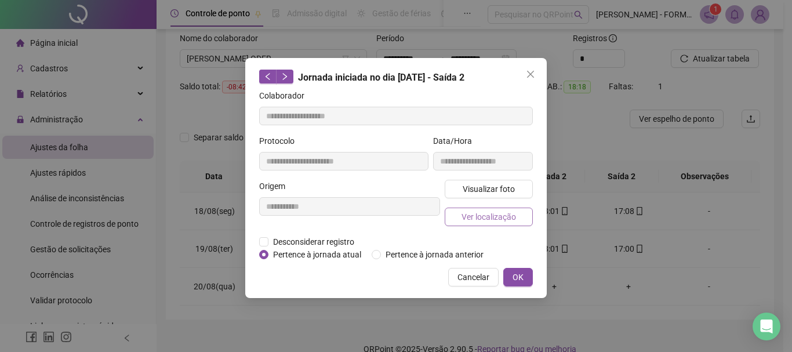
click at [481, 214] on span "Ver localização" at bounding box center [489, 216] width 55 height 13
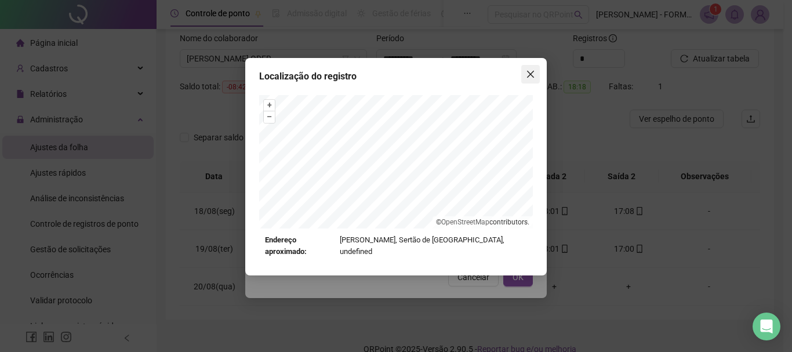
click at [531, 71] on icon "close" at bounding box center [530, 74] width 9 height 9
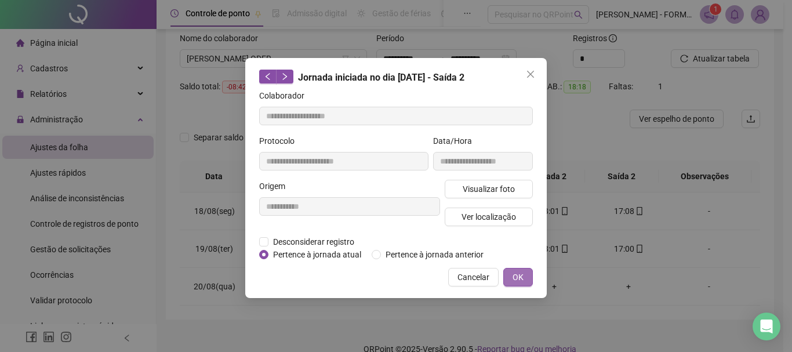
click at [522, 282] on span "OK" at bounding box center [518, 277] width 11 height 13
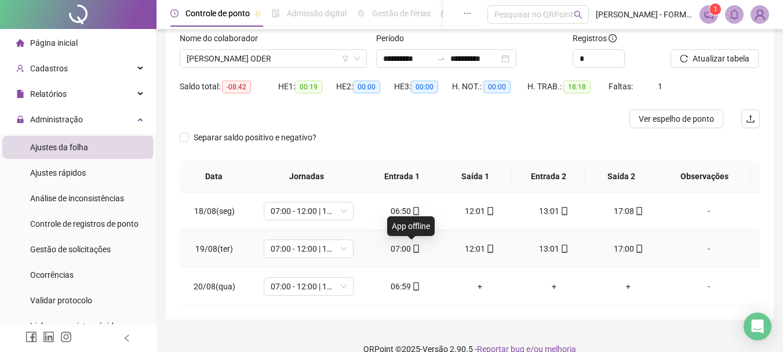
click at [415, 248] on icon "mobile" at bounding box center [416, 249] width 8 height 8
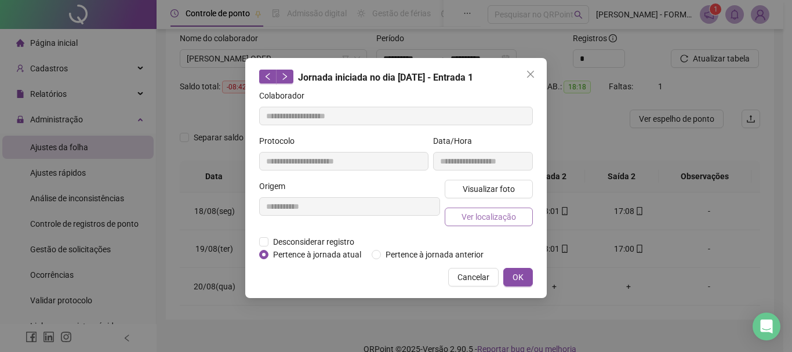
click at [478, 215] on span "Ver localização" at bounding box center [489, 216] width 55 height 13
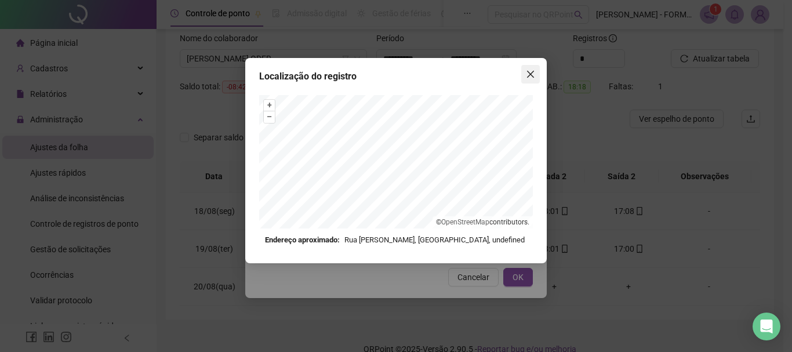
click at [529, 71] on icon "close" at bounding box center [530, 74] width 9 height 9
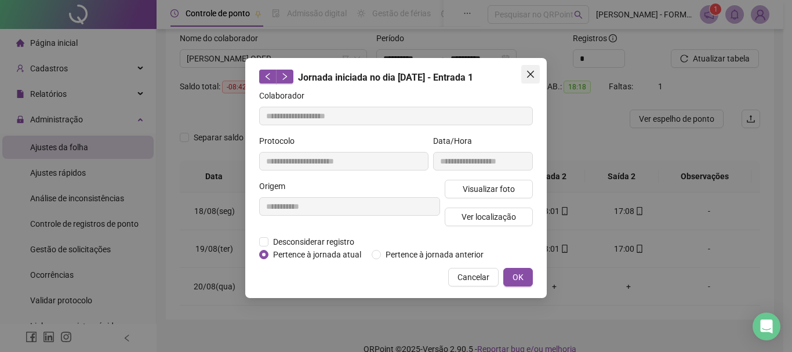
click at [533, 71] on icon "close" at bounding box center [530, 74] width 7 height 7
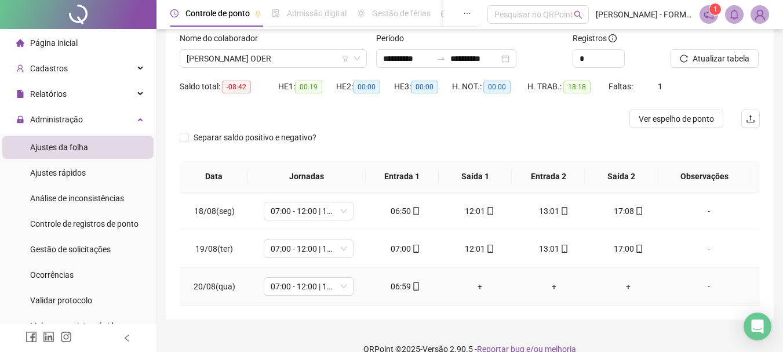
click at [412, 286] on icon "mobile" at bounding box center [416, 286] width 8 height 8
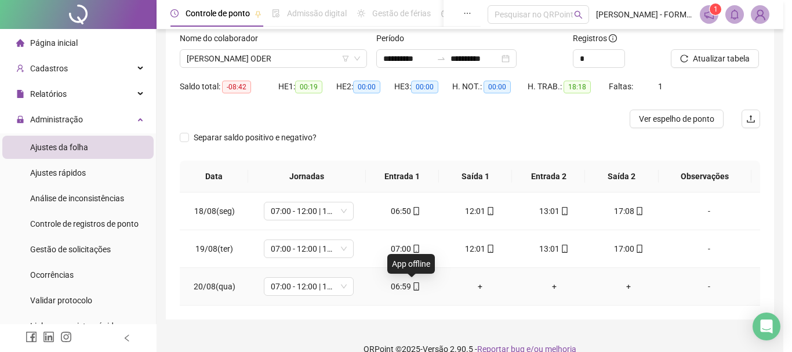
type input "**********"
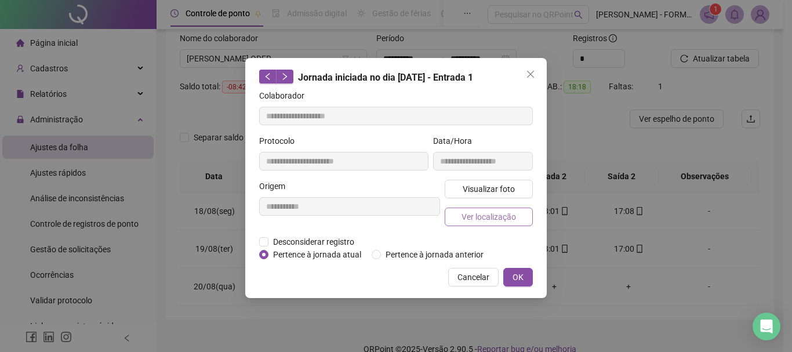
click at [480, 219] on span "Ver localização" at bounding box center [489, 216] width 55 height 13
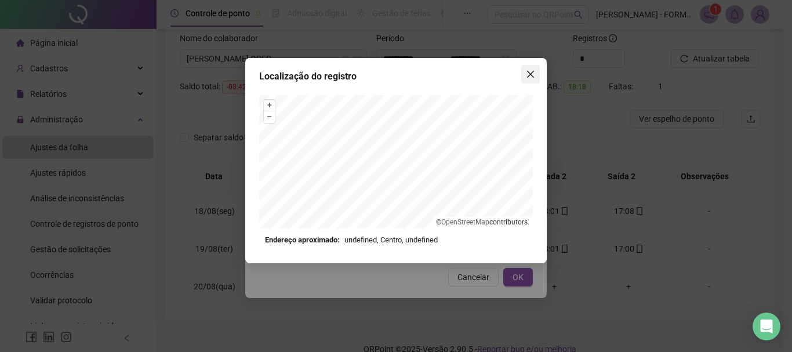
click at [529, 72] on icon "close" at bounding box center [530, 74] width 9 height 9
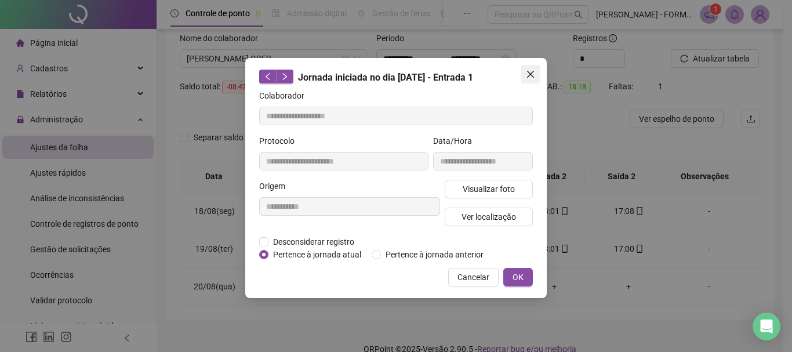
click at [529, 70] on icon "close" at bounding box center [530, 74] width 9 height 9
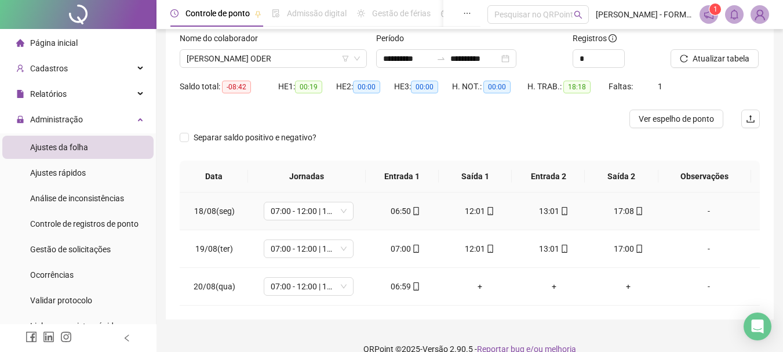
click at [635, 209] on icon "mobile" at bounding box center [639, 211] width 8 height 8
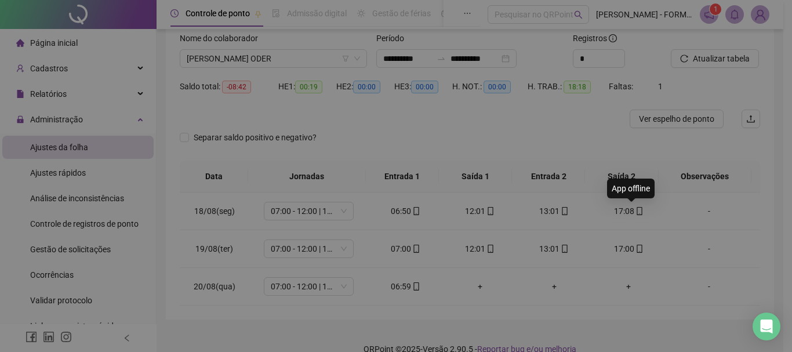
type input "**********"
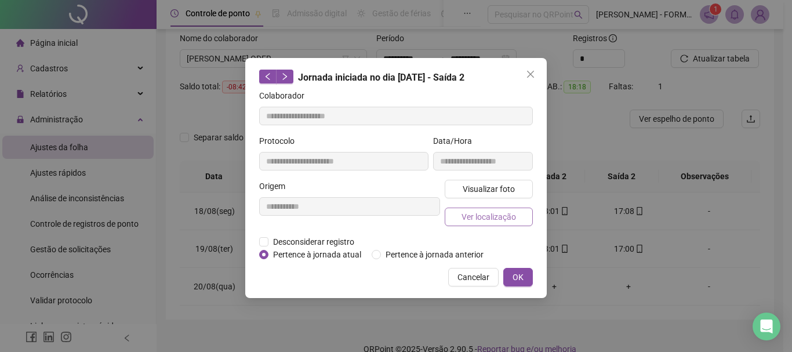
click at [480, 213] on span "Ver localização" at bounding box center [489, 216] width 55 height 13
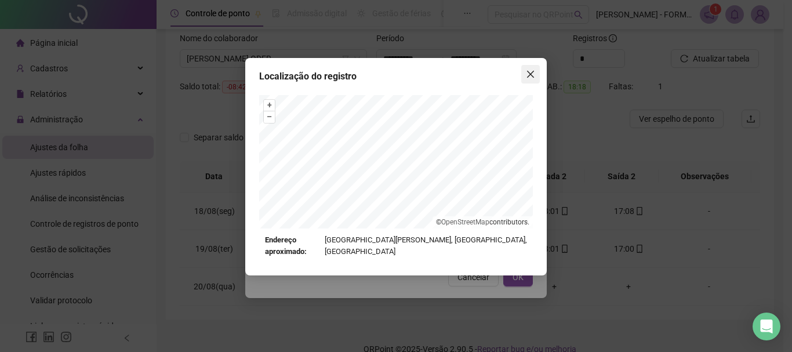
click at [531, 76] on icon "close" at bounding box center [530, 74] width 9 height 9
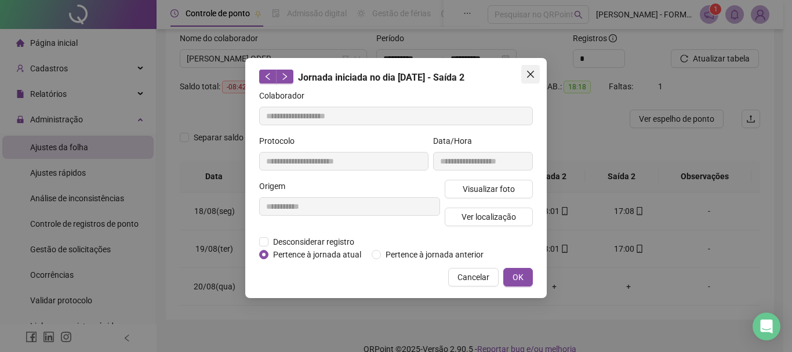
click at [533, 74] on icon "close" at bounding box center [530, 74] width 9 height 9
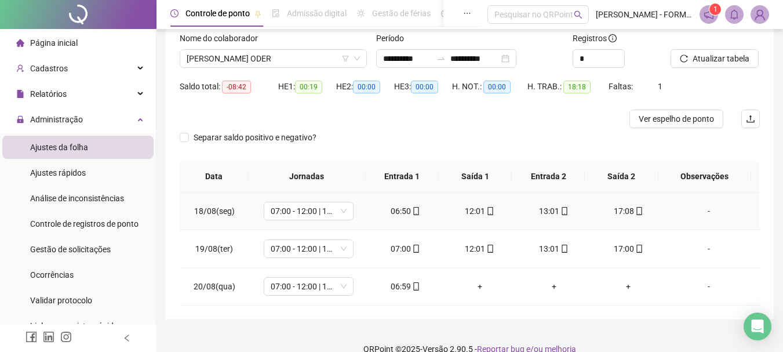
click at [412, 213] on icon "mobile" at bounding box center [416, 211] width 8 height 8
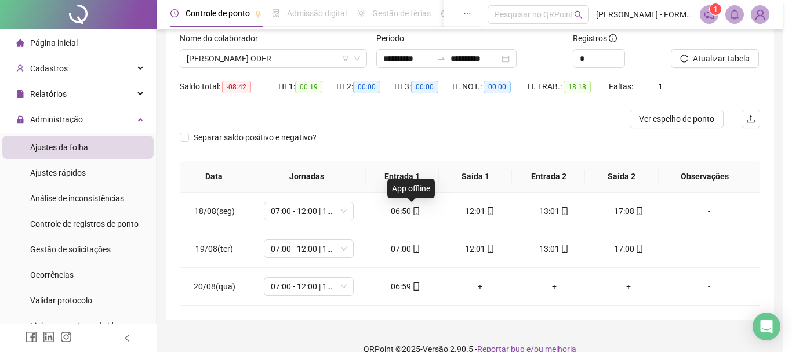
type input "**********"
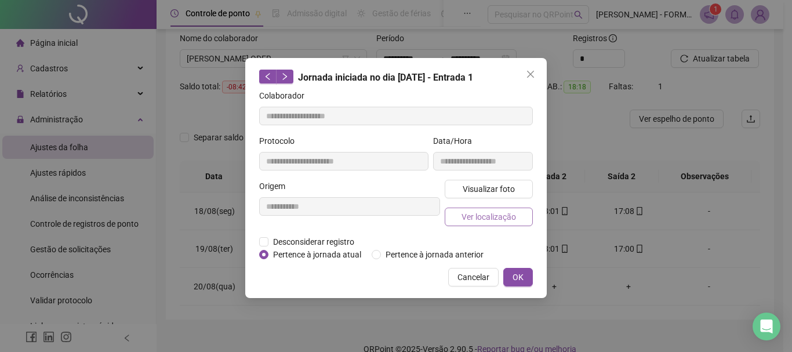
click at [473, 213] on span "Ver localização" at bounding box center [489, 216] width 55 height 13
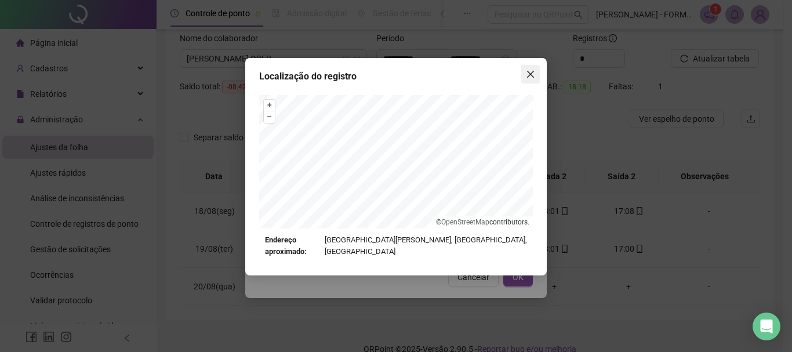
click at [531, 72] on icon "close" at bounding box center [530, 74] width 9 height 9
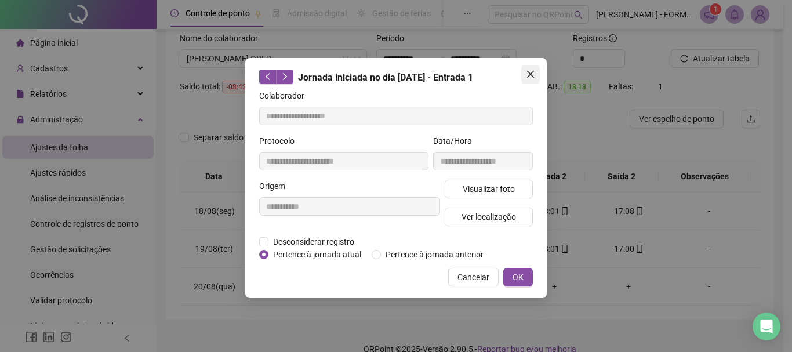
click at [526, 72] on icon "close" at bounding box center [530, 74] width 9 height 9
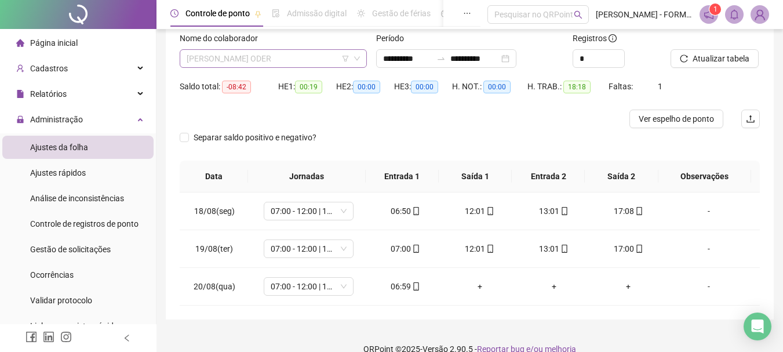
click at [297, 61] on span "[PERSON_NAME] ODER" at bounding box center [273, 58] width 173 height 17
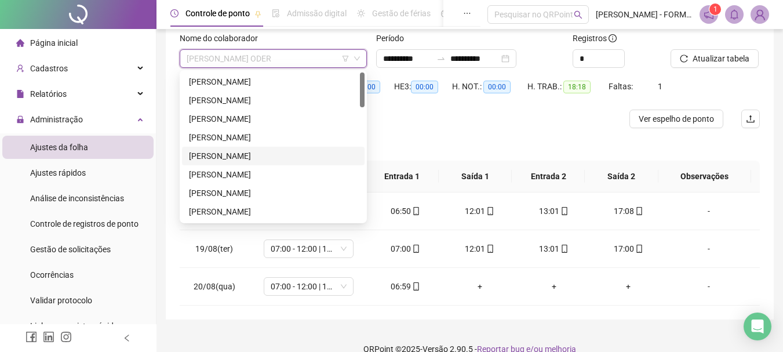
click at [249, 155] on div "[PERSON_NAME]" at bounding box center [273, 156] width 169 height 13
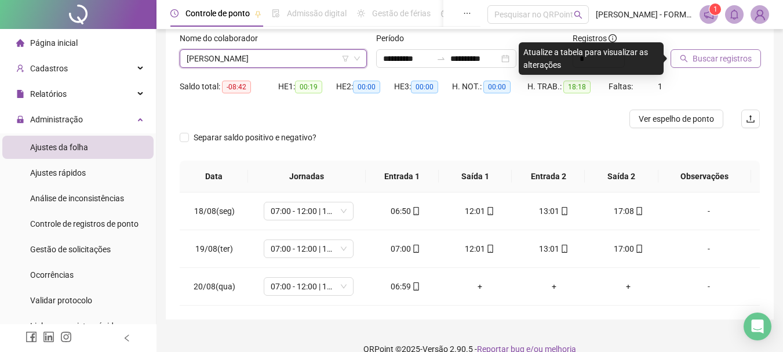
click at [687, 56] on icon "search" at bounding box center [684, 59] width 8 height 8
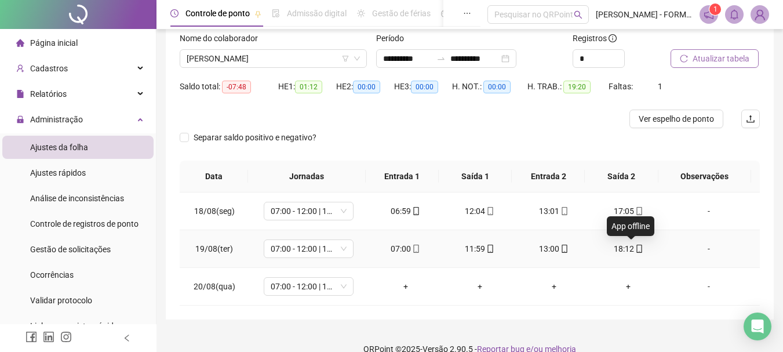
click at [637, 250] on icon "mobile" at bounding box center [639, 249] width 5 height 8
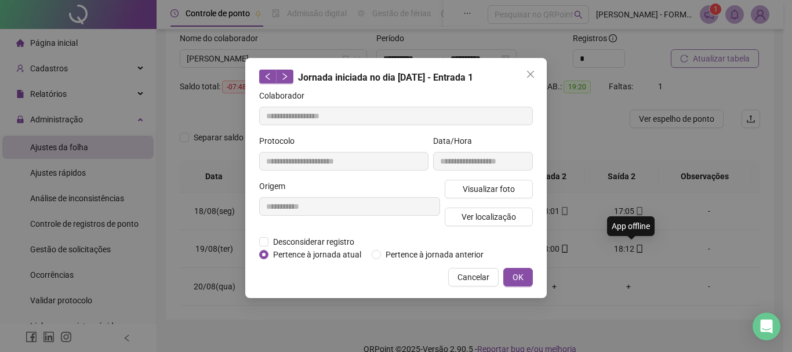
type input "**********"
click at [512, 219] on span "Ver localização" at bounding box center [489, 216] width 55 height 13
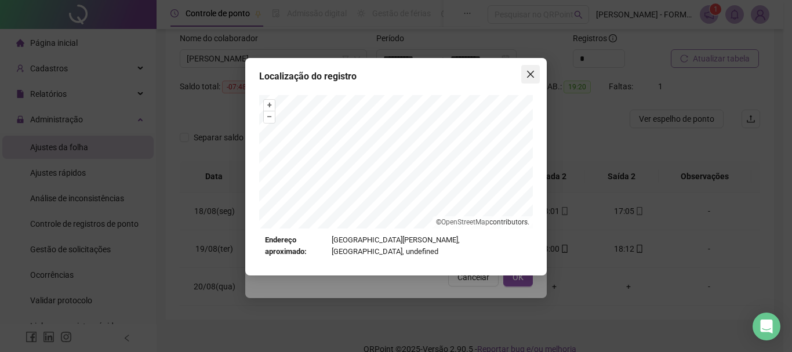
click at [531, 75] on icon "close" at bounding box center [530, 74] width 7 height 7
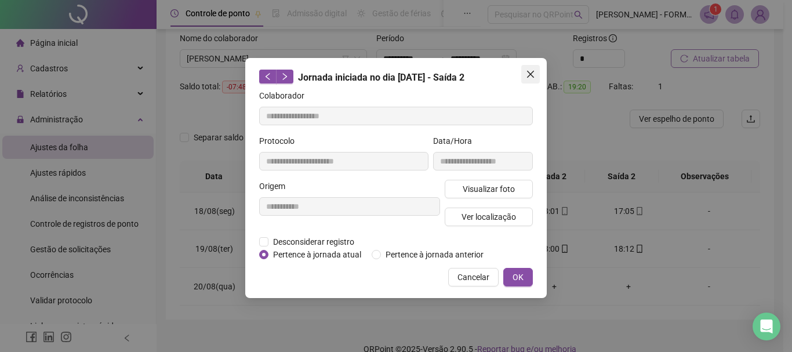
drag, startPoint x: 534, startPoint y: 70, endPoint x: 513, endPoint y: 74, distance: 21.9
click at [532, 70] on icon "close" at bounding box center [530, 74] width 9 height 9
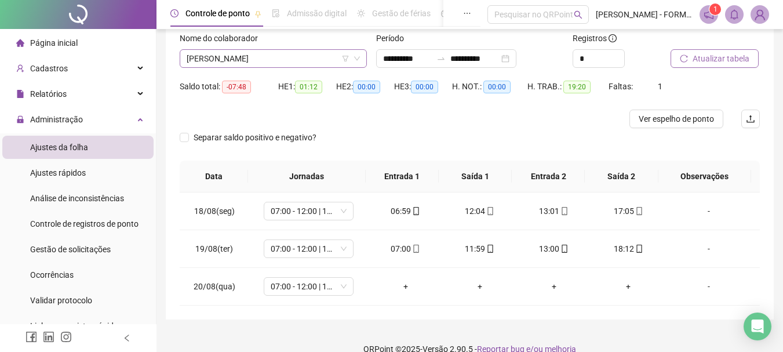
click at [299, 55] on span "[PERSON_NAME]" at bounding box center [273, 58] width 173 height 17
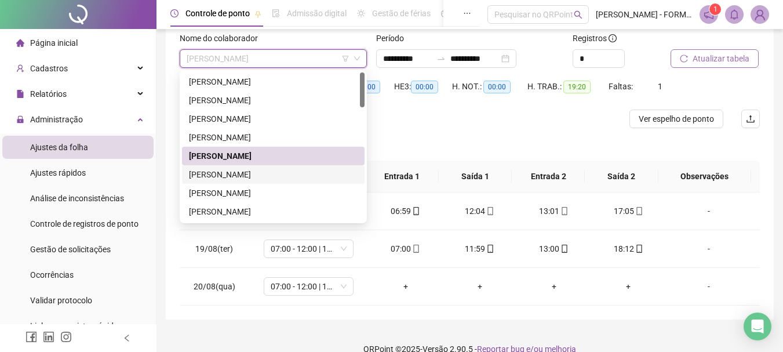
click at [249, 179] on div "[PERSON_NAME]" at bounding box center [273, 174] width 169 height 13
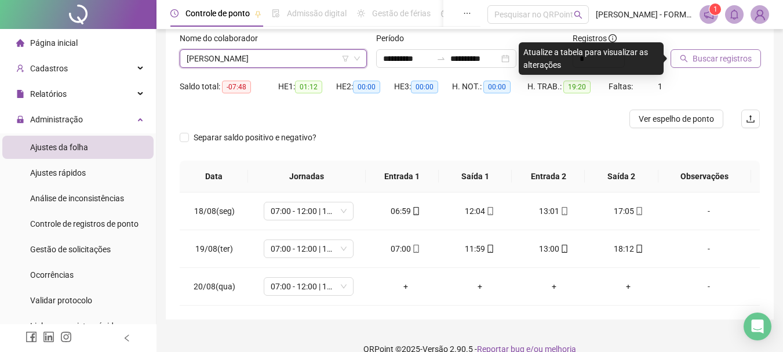
click at [684, 53] on button "Buscar registros" at bounding box center [716, 58] width 90 height 19
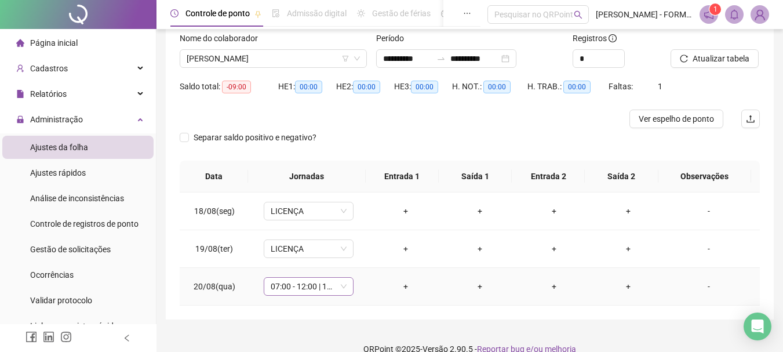
click at [328, 287] on span "07:00 - 12:00 | 13:00 - 17:00" at bounding box center [309, 286] width 76 height 17
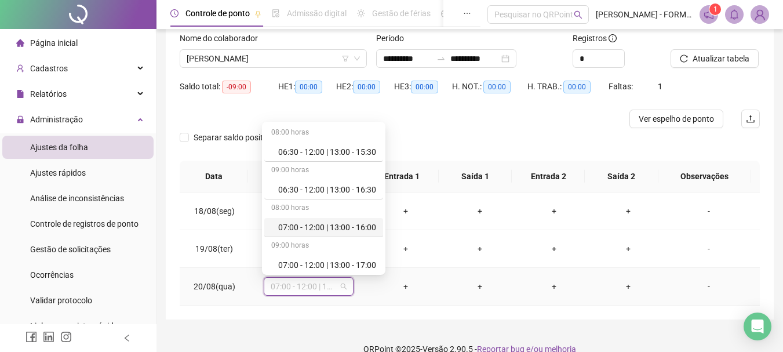
scroll to position [342, 0]
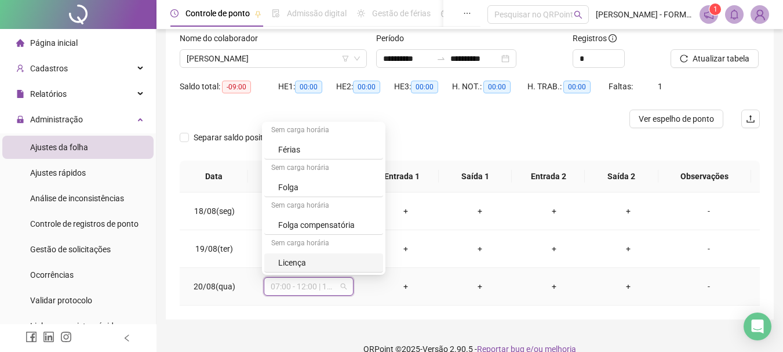
click at [310, 266] on div "Licença" at bounding box center [327, 262] width 98 height 13
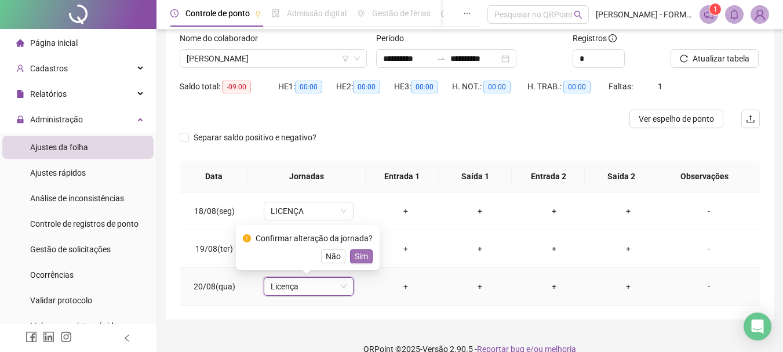
click at [364, 258] on span "Sim" at bounding box center [361, 256] width 13 height 13
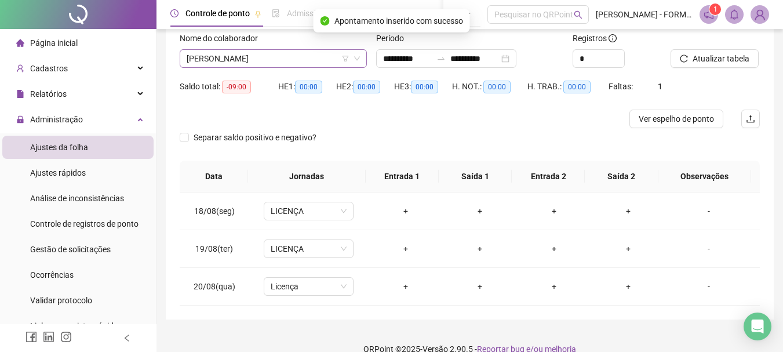
click at [268, 59] on span "[PERSON_NAME]" at bounding box center [273, 58] width 173 height 17
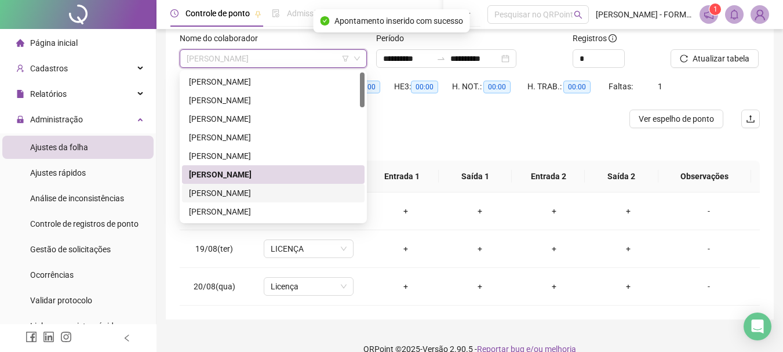
click at [247, 195] on div "[PERSON_NAME]" at bounding box center [273, 193] width 169 height 13
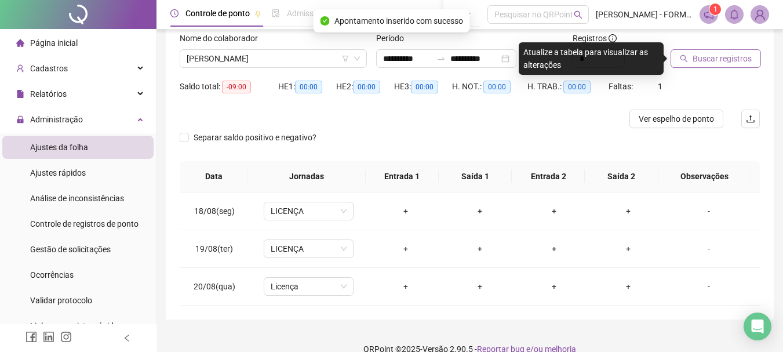
click at [721, 55] on span "Buscar registros" at bounding box center [722, 58] width 59 height 13
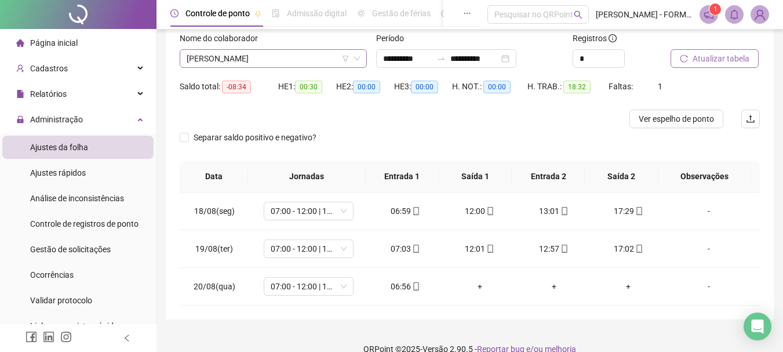
click at [300, 59] on span "[PERSON_NAME]" at bounding box center [273, 58] width 173 height 17
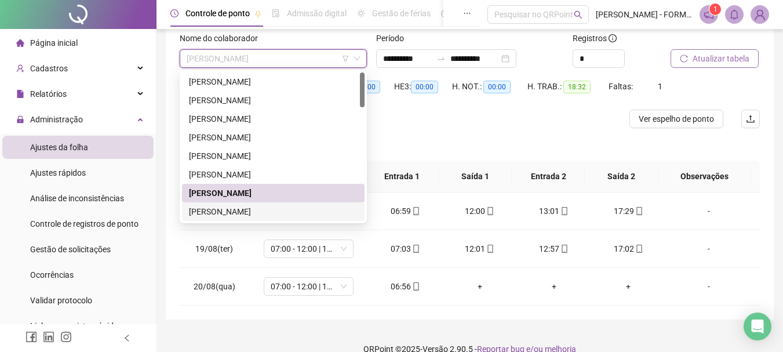
click at [264, 211] on div "[PERSON_NAME]" at bounding box center [273, 211] width 169 height 13
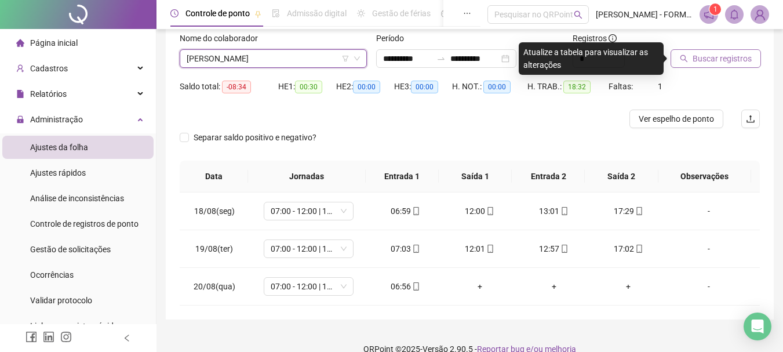
click at [707, 56] on span "Buscar registros" at bounding box center [722, 58] width 59 height 13
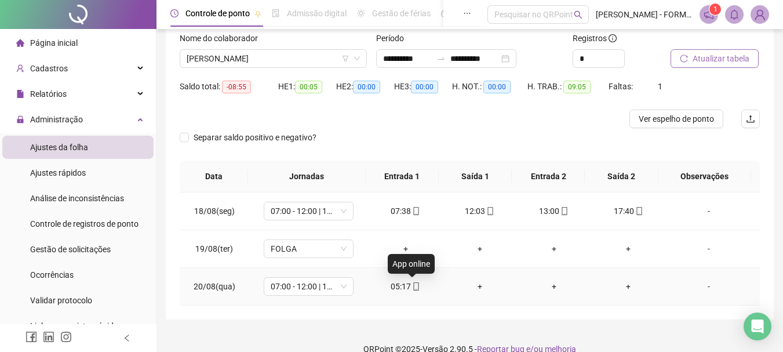
click at [413, 286] on icon "mobile" at bounding box center [416, 286] width 8 height 8
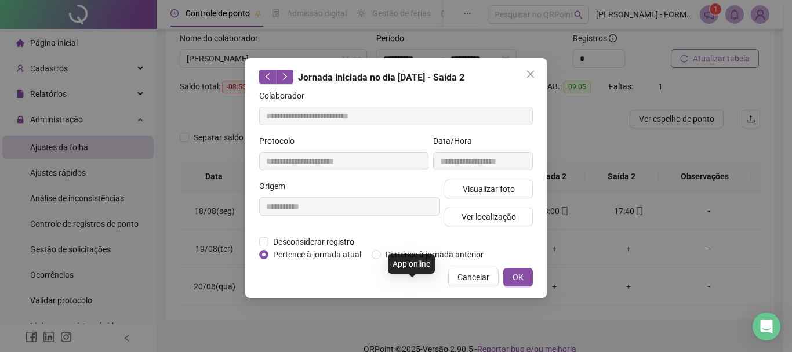
type input "**********"
click at [480, 214] on span "Ver localização" at bounding box center [489, 216] width 55 height 13
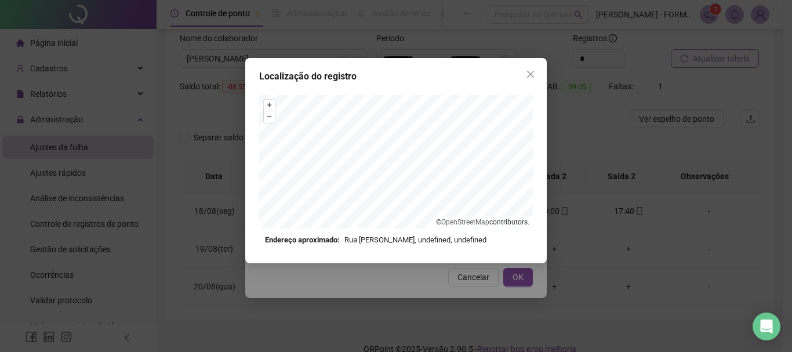
click at [531, 69] on button "Close" at bounding box center [530, 74] width 19 height 19
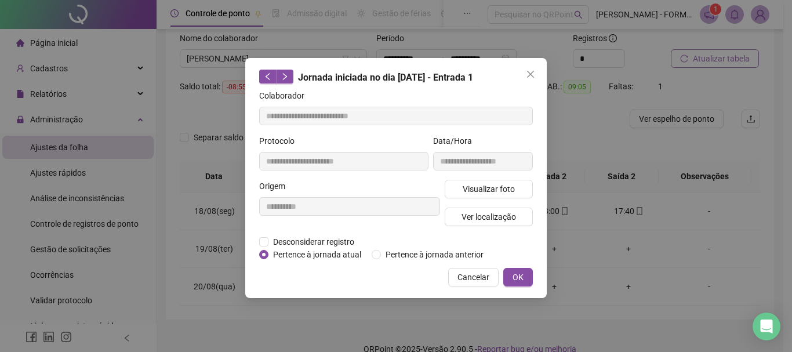
drag, startPoint x: 526, startPoint y: 67, endPoint x: 525, endPoint y: 78, distance: 11.1
click at [526, 67] on button "Close" at bounding box center [530, 74] width 19 height 19
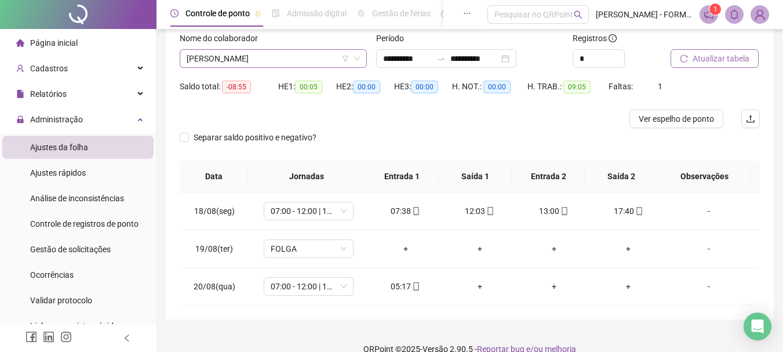
click at [295, 54] on span "[PERSON_NAME]" at bounding box center [273, 58] width 173 height 17
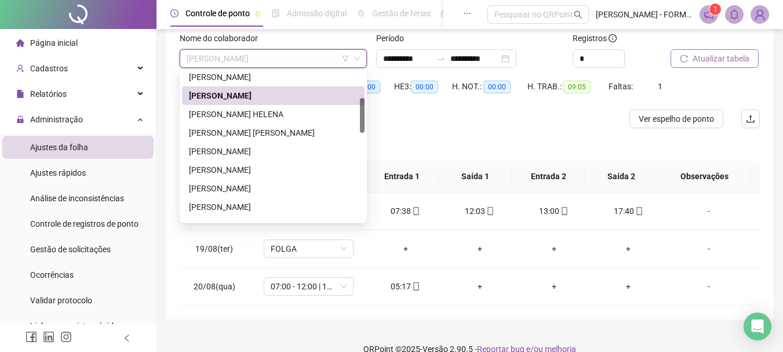
drag, startPoint x: 364, startPoint y: 88, endPoint x: 357, endPoint y: 118, distance: 30.9
click at [361, 118] on div at bounding box center [362, 115] width 5 height 35
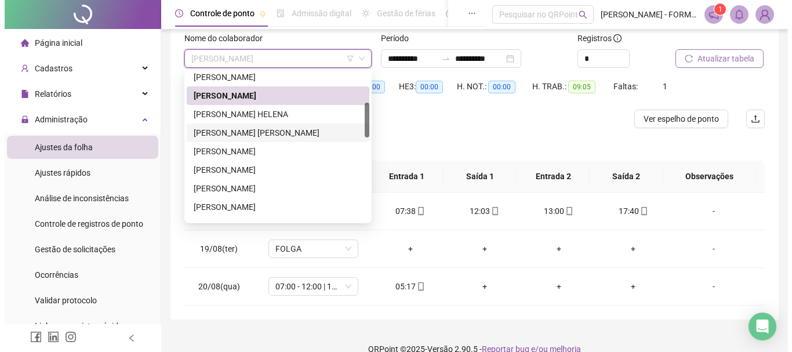
scroll to position [128, 0]
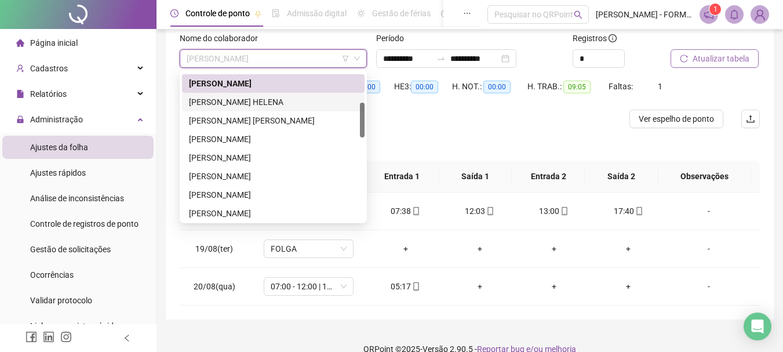
click at [253, 98] on div "[PERSON_NAME] HELENA" at bounding box center [273, 102] width 169 height 13
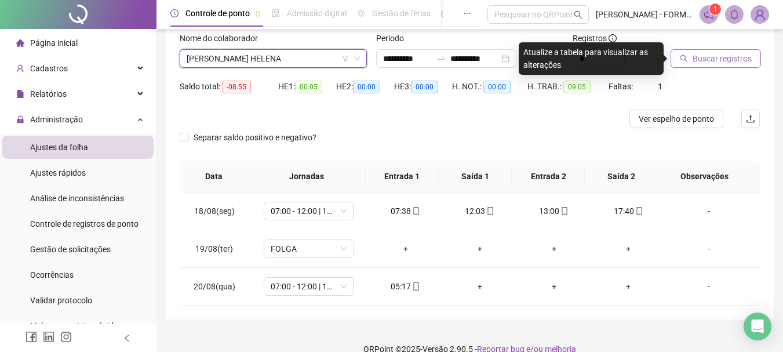
click at [709, 55] on span "Buscar registros" at bounding box center [722, 58] width 59 height 13
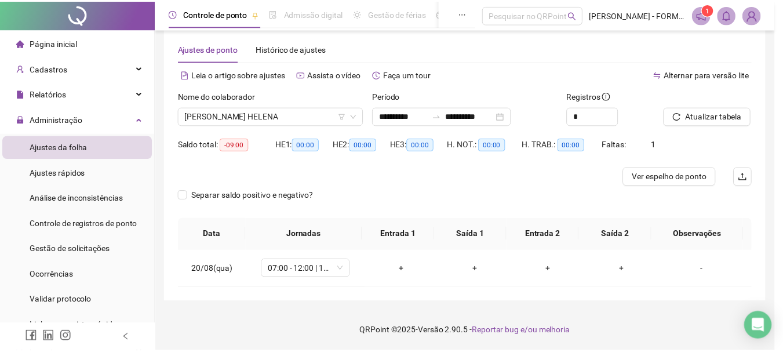
scroll to position [17, 0]
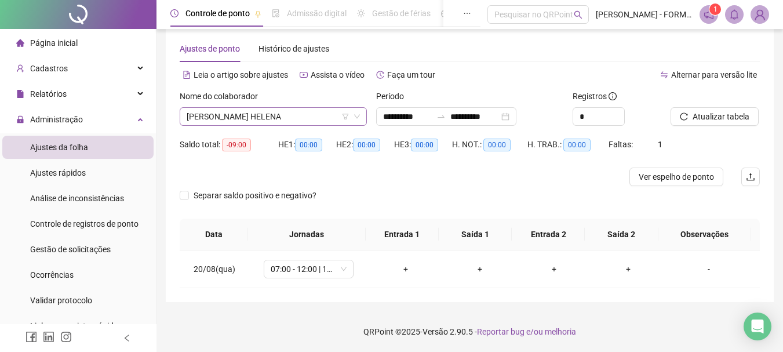
click at [297, 116] on span "[PERSON_NAME] HELENA" at bounding box center [273, 116] width 173 height 17
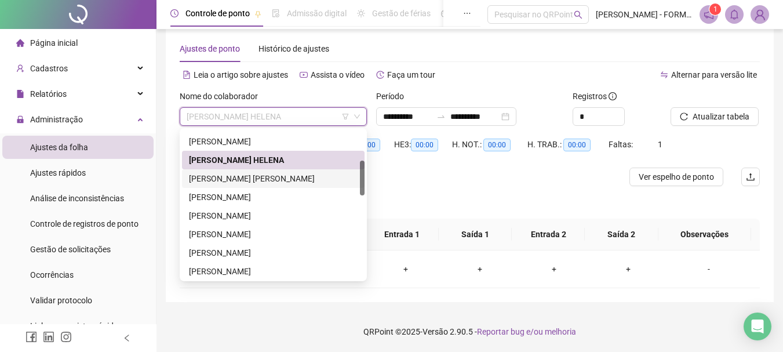
click at [241, 176] on div "[PERSON_NAME] [PERSON_NAME]" at bounding box center [273, 178] width 169 height 13
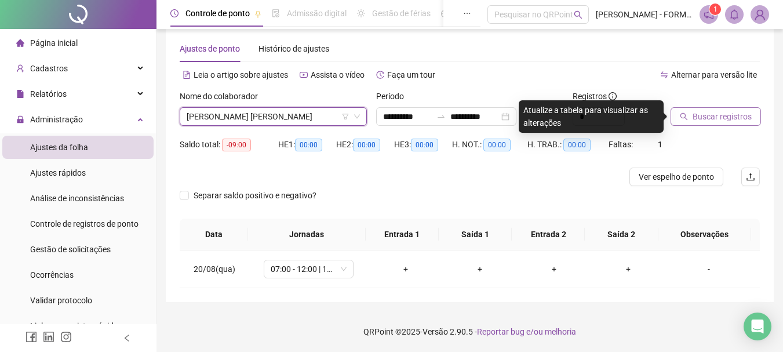
click at [716, 116] on span "Buscar registros" at bounding box center [722, 116] width 59 height 13
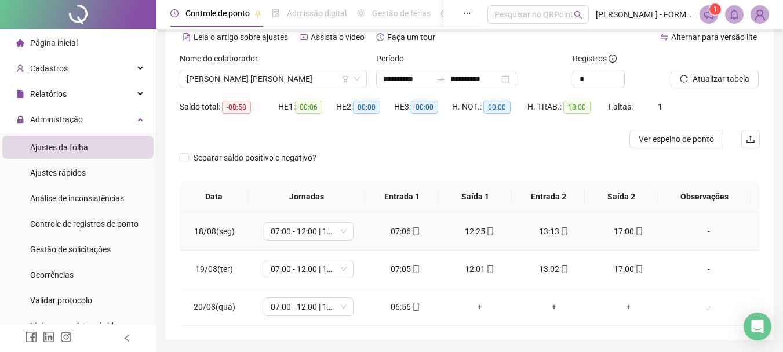
scroll to position [75, 0]
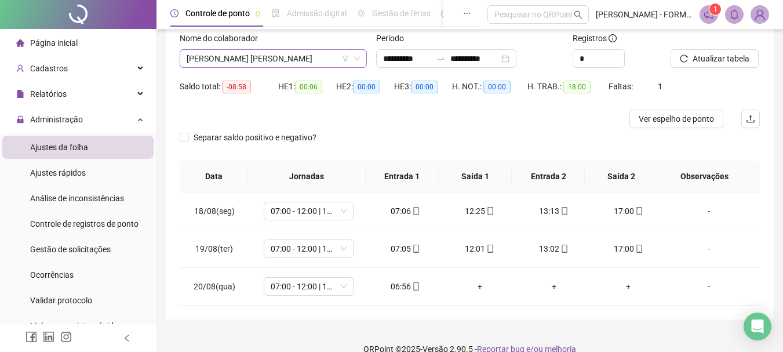
click at [313, 57] on span "[PERSON_NAME] [PERSON_NAME]" at bounding box center [273, 58] width 173 height 17
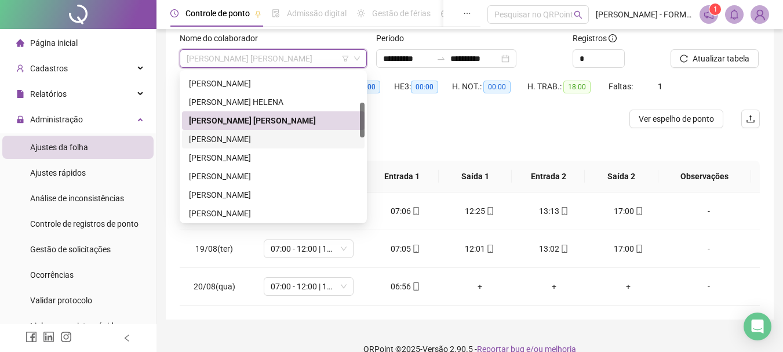
click at [245, 139] on div "[PERSON_NAME]" at bounding box center [273, 139] width 169 height 13
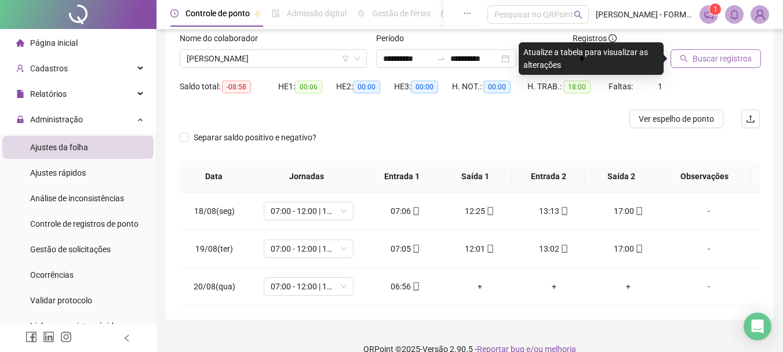
click at [712, 58] on span "Buscar registros" at bounding box center [722, 58] width 59 height 13
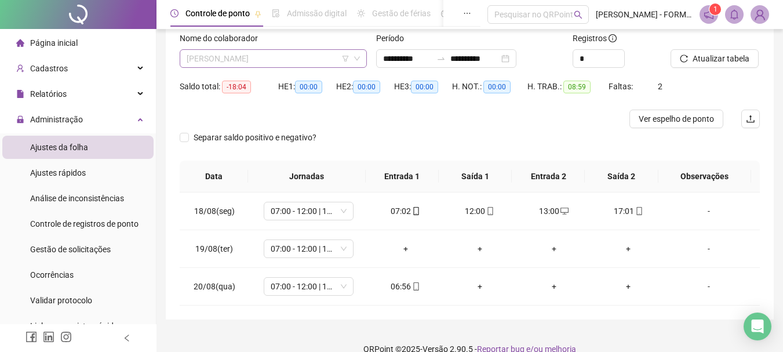
click at [287, 61] on span "[PERSON_NAME]" at bounding box center [273, 58] width 173 height 17
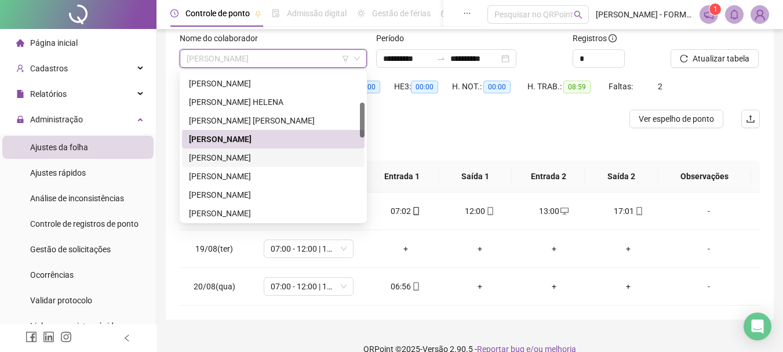
click at [257, 160] on div "[PERSON_NAME]" at bounding box center [273, 157] width 169 height 13
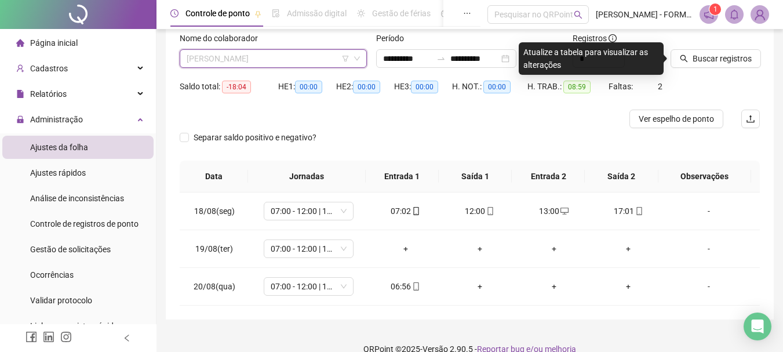
click at [268, 62] on span "[PERSON_NAME]" at bounding box center [273, 58] width 173 height 17
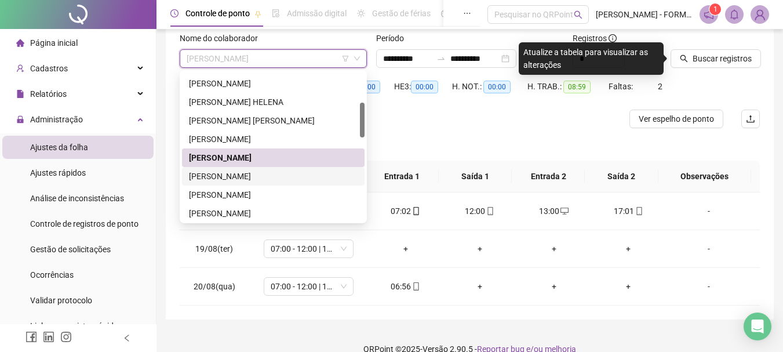
click at [250, 181] on div "[PERSON_NAME]" at bounding box center [273, 176] width 169 height 13
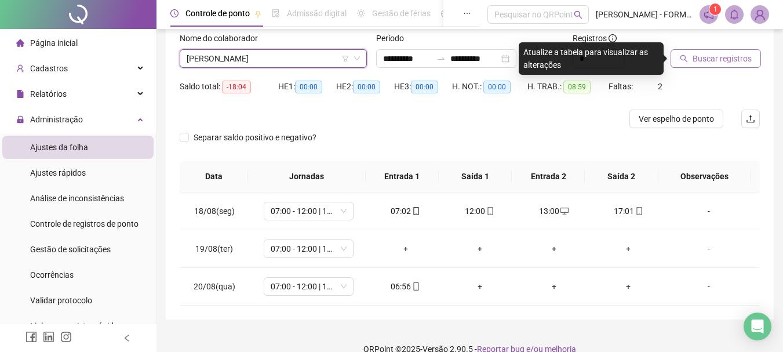
click at [730, 60] on span "Buscar registros" at bounding box center [722, 58] width 59 height 13
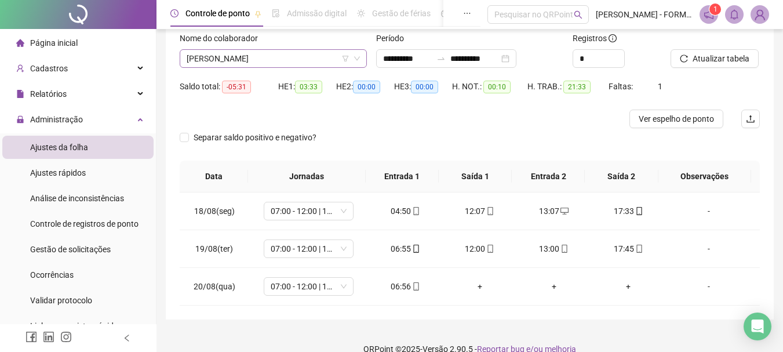
click at [282, 60] on span "[PERSON_NAME]" at bounding box center [273, 58] width 173 height 17
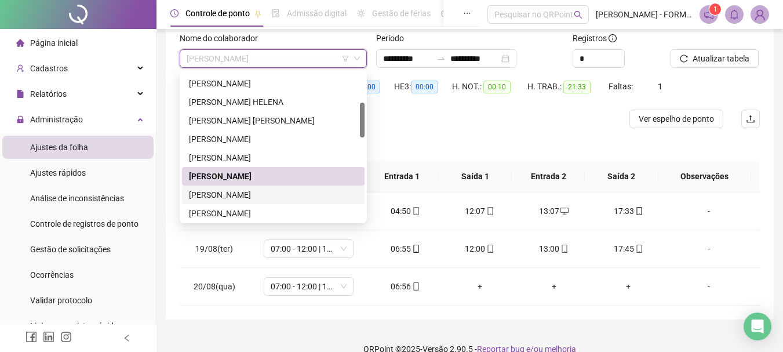
click at [268, 192] on div "[PERSON_NAME]" at bounding box center [273, 194] width 169 height 13
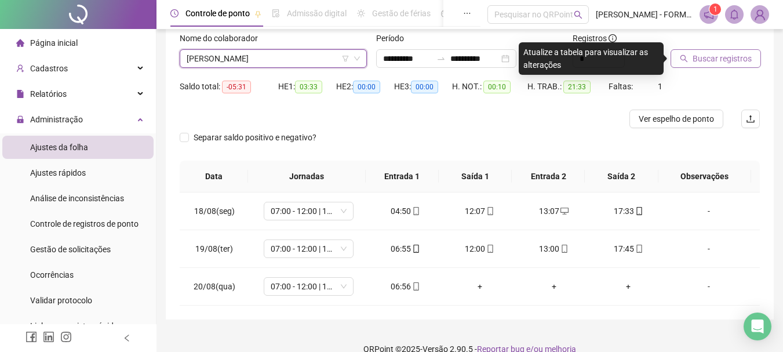
click at [724, 55] on span "Buscar registros" at bounding box center [722, 58] width 59 height 13
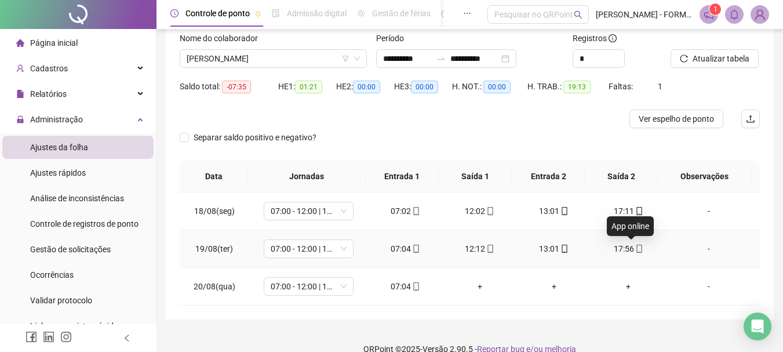
click at [635, 250] on icon "mobile" at bounding box center [639, 249] width 8 height 8
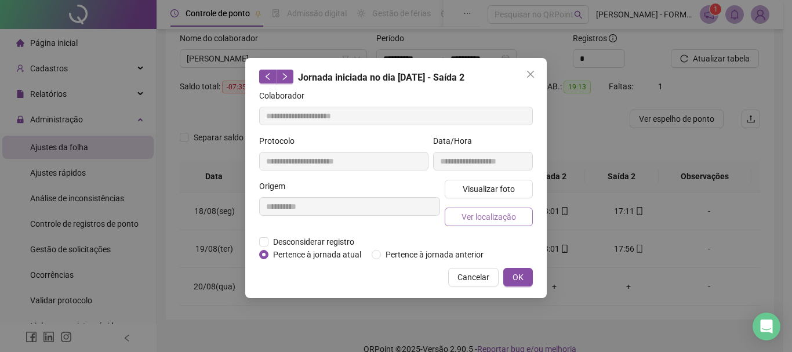
click at [504, 213] on span "Ver localização" at bounding box center [489, 216] width 55 height 13
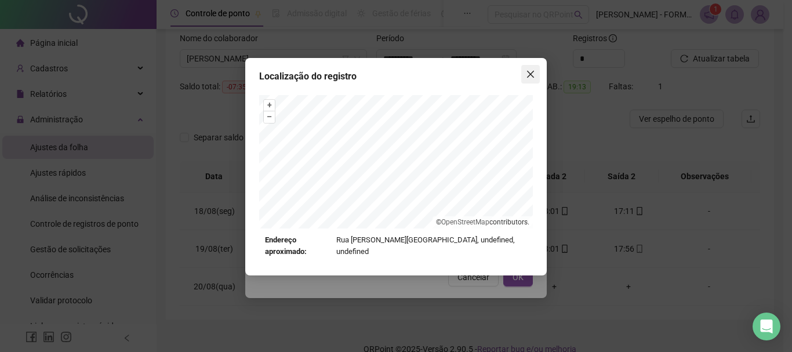
click at [529, 74] on icon "close" at bounding box center [530, 74] width 7 height 7
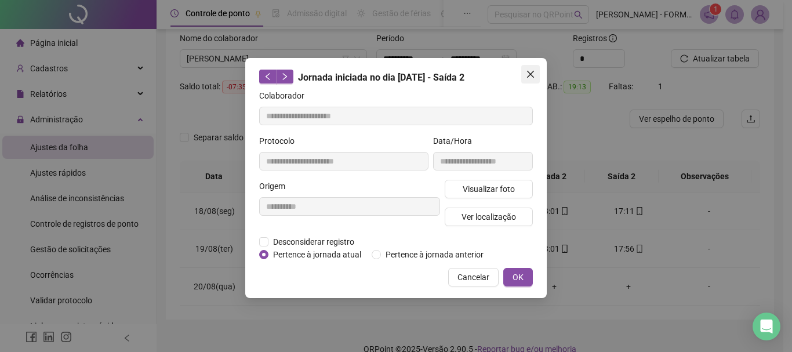
click at [531, 72] on icon "close" at bounding box center [530, 74] width 9 height 9
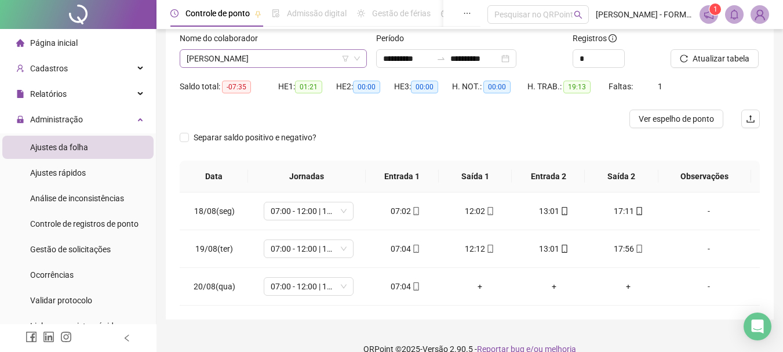
click at [288, 65] on span "[PERSON_NAME]" at bounding box center [273, 58] width 173 height 17
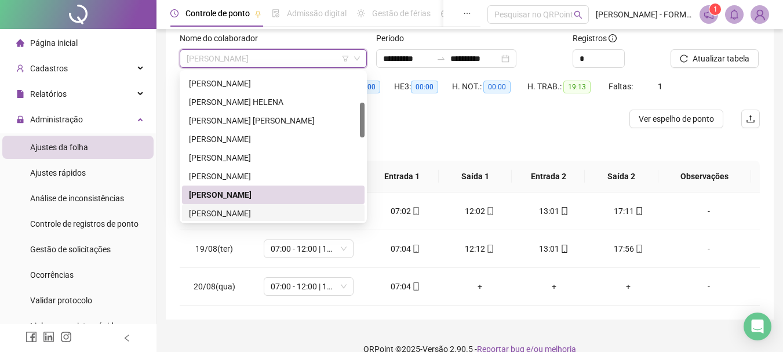
click at [245, 213] on div "[PERSON_NAME]" at bounding box center [273, 213] width 169 height 13
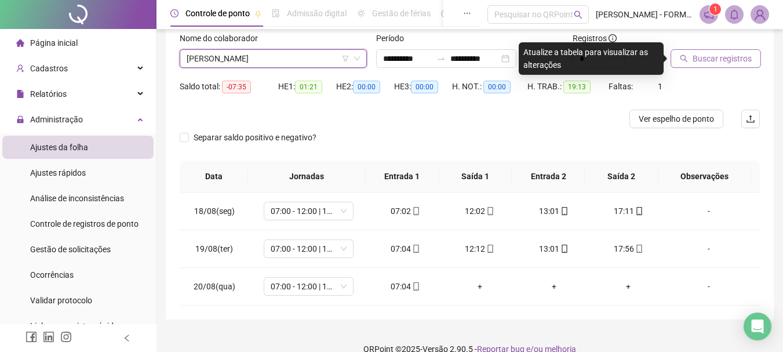
click at [720, 56] on span "Buscar registros" at bounding box center [722, 58] width 59 height 13
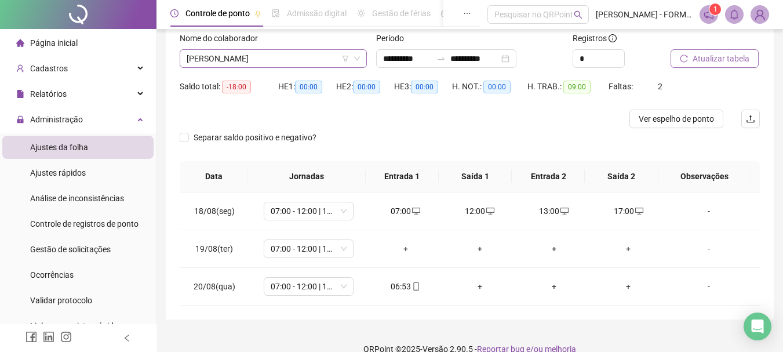
click at [279, 53] on span "[PERSON_NAME]" at bounding box center [273, 58] width 173 height 17
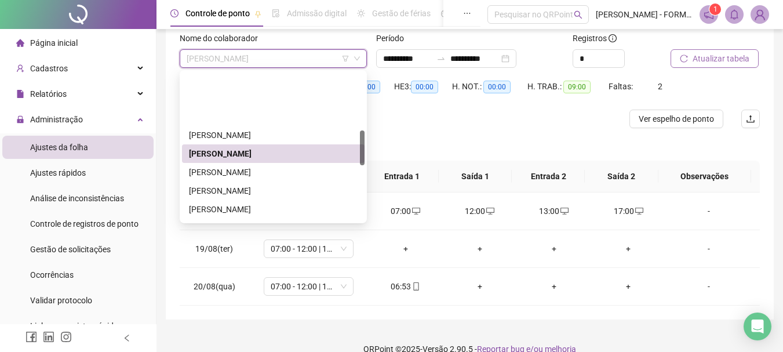
scroll to position [246, 0]
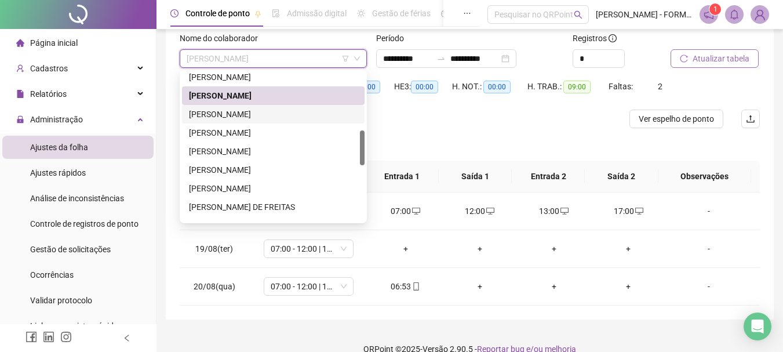
click at [249, 114] on div "[PERSON_NAME]" at bounding box center [273, 114] width 169 height 13
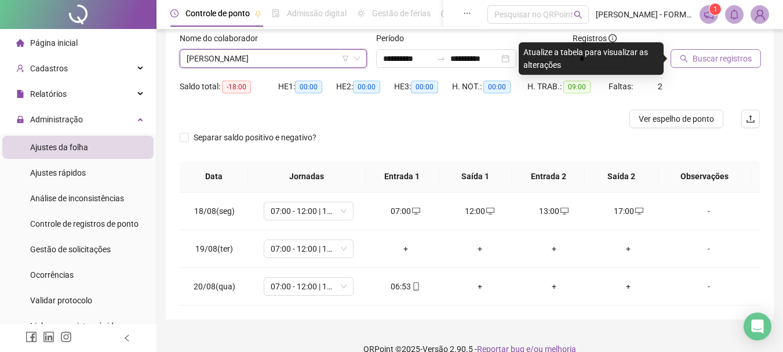
click at [707, 56] on span "Buscar registros" at bounding box center [722, 58] width 59 height 13
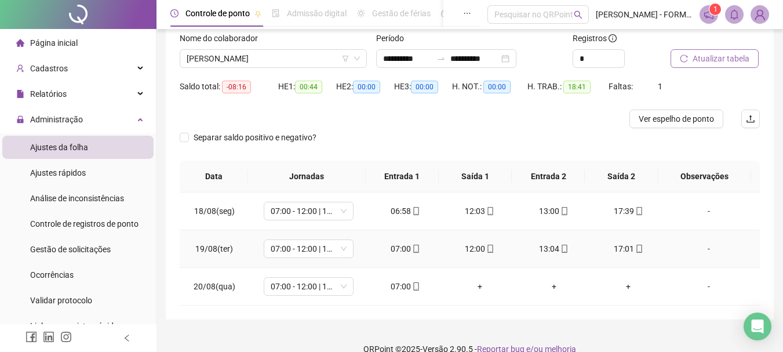
click at [635, 248] on icon "mobile" at bounding box center [639, 249] width 8 height 8
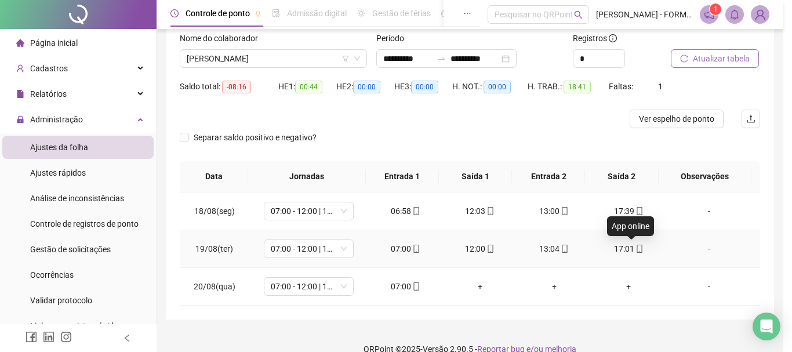
type input "**********"
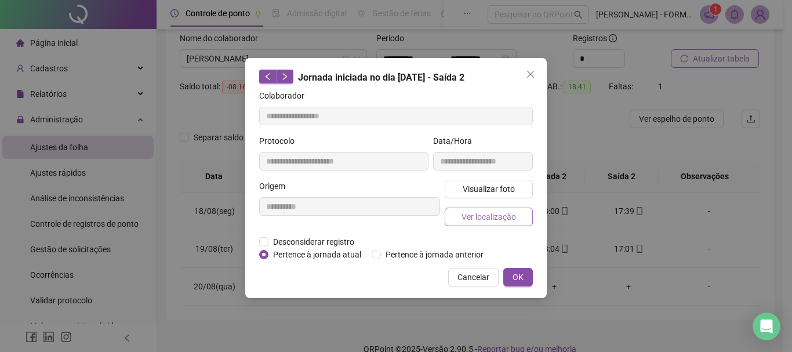
click at [507, 214] on span "Ver localização" at bounding box center [489, 216] width 55 height 13
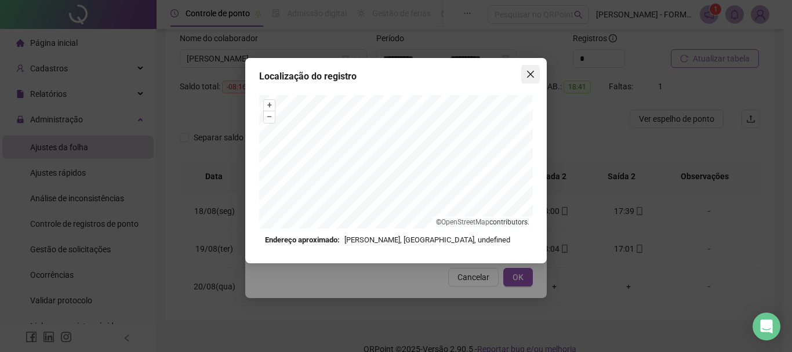
click at [528, 72] on icon "close" at bounding box center [530, 74] width 7 height 7
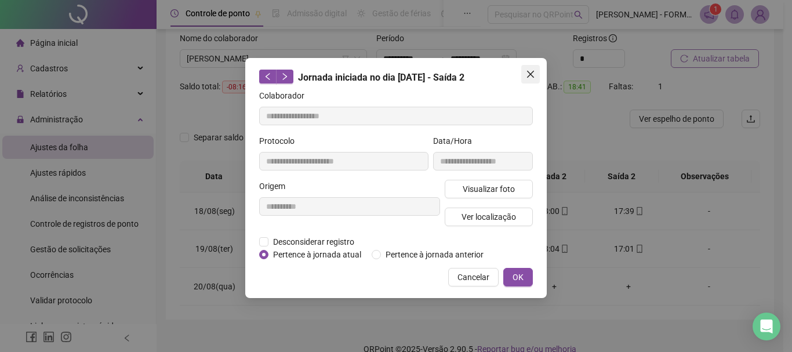
click at [527, 77] on icon "close" at bounding box center [530, 74] width 7 height 7
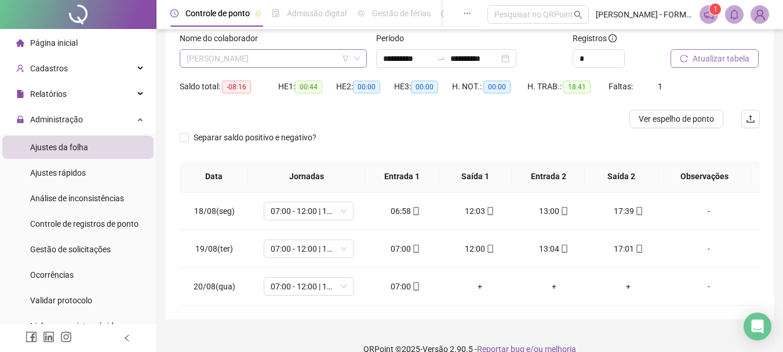
click at [306, 53] on span "[PERSON_NAME]" at bounding box center [273, 58] width 173 height 17
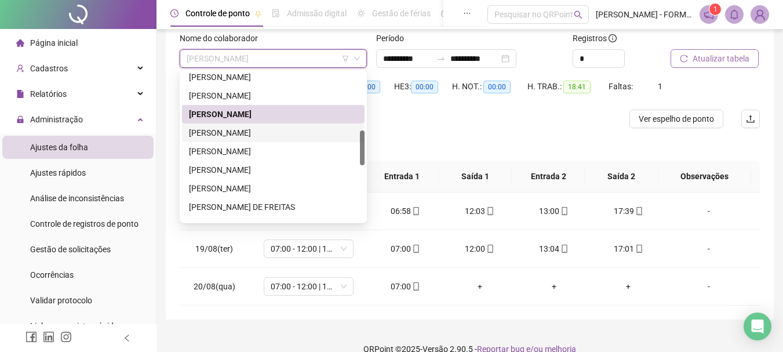
click at [233, 133] on div "[PERSON_NAME]" at bounding box center [273, 132] width 169 height 13
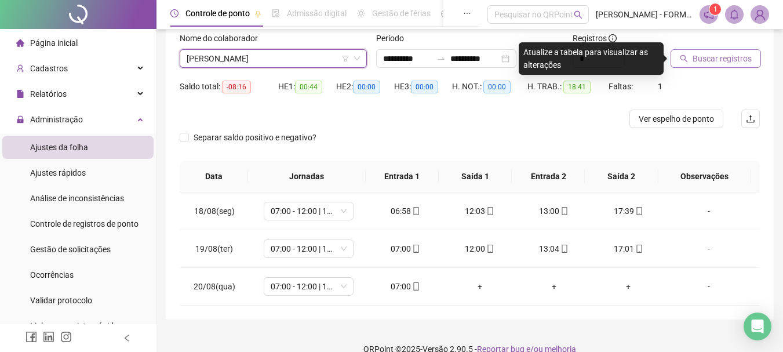
click at [698, 56] on span "Buscar registros" at bounding box center [722, 58] width 59 height 13
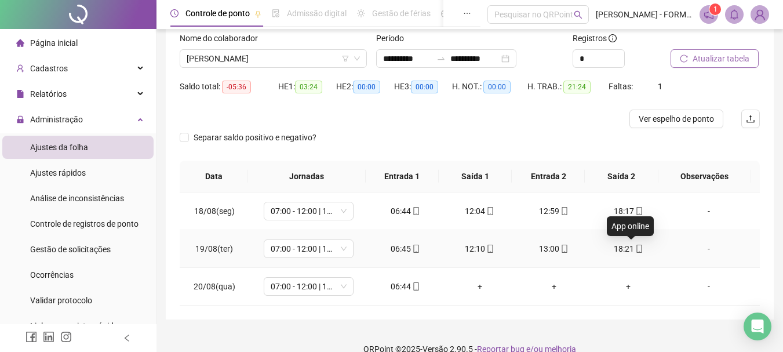
click at [635, 249] on icon "mobile" at bounding box center [639, 249] width 8 height 8
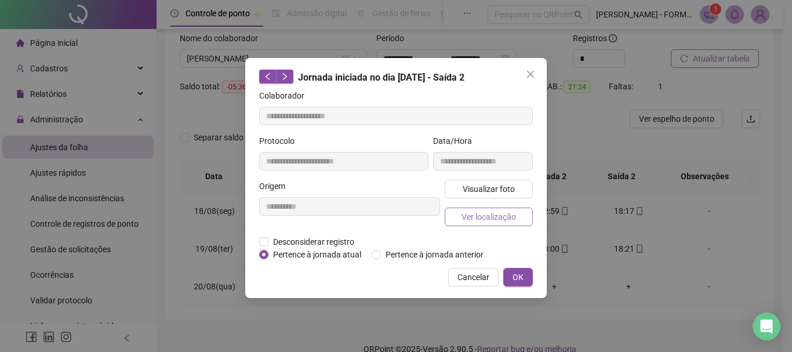
click at [488, 217] on span "Ver localização" at bounding box center [489, 216] width 55 height 13
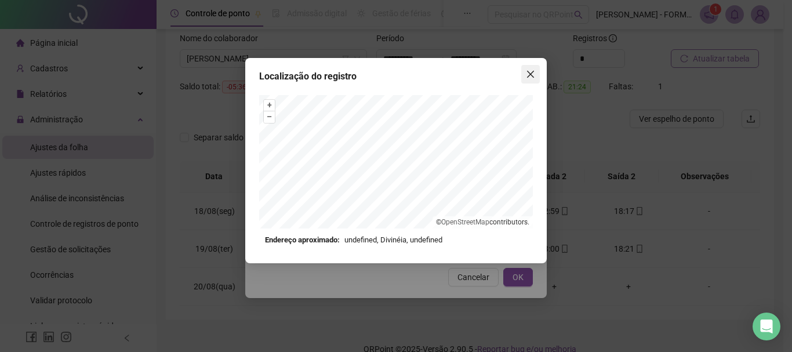
click at [530, 76] on icon "close" at bounding box center [530, 74] width 9 height 9
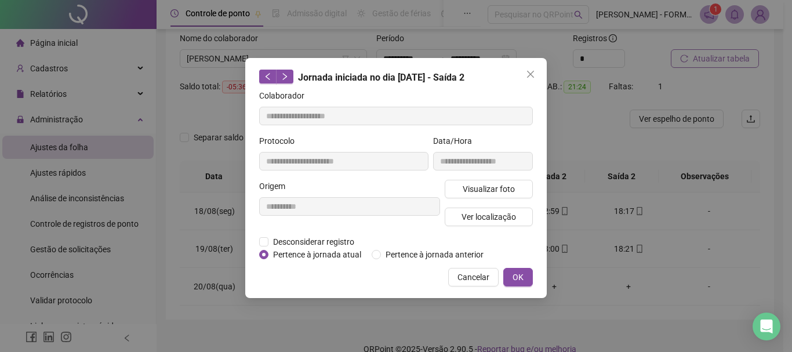
click at [530, 76] on icon "close" at bounding box center [530, 74] width 9 height 9
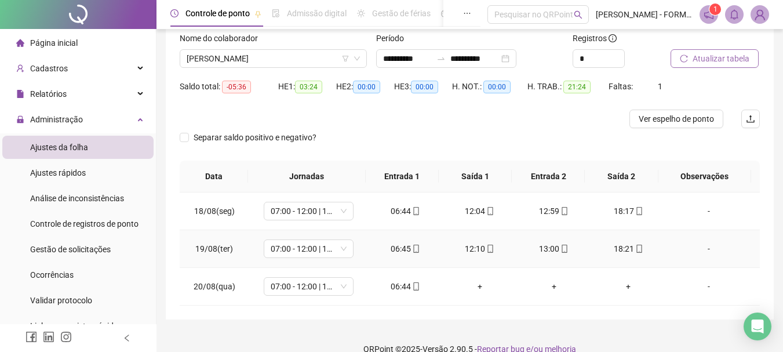
click at [413, 248] on icon "mobile" at bounding box center [416, 249] width 8 height 8
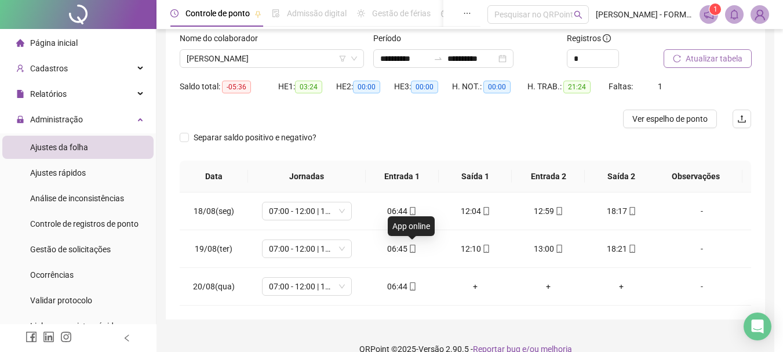
type input "**********"
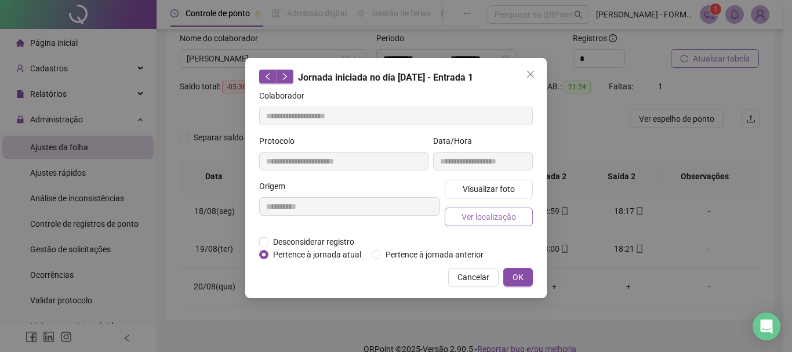
click at [476, 218] on span "Ver localização" at bounding box center [489, 216] width 55 height 13
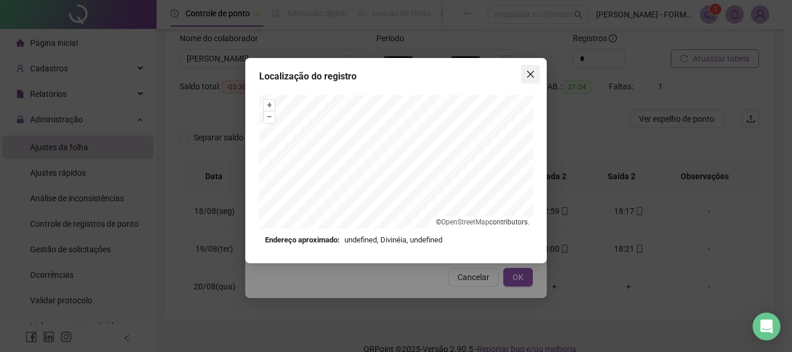
click at [528, 75] on icon "close" at bounding box center [530, 74] width 9 height 9
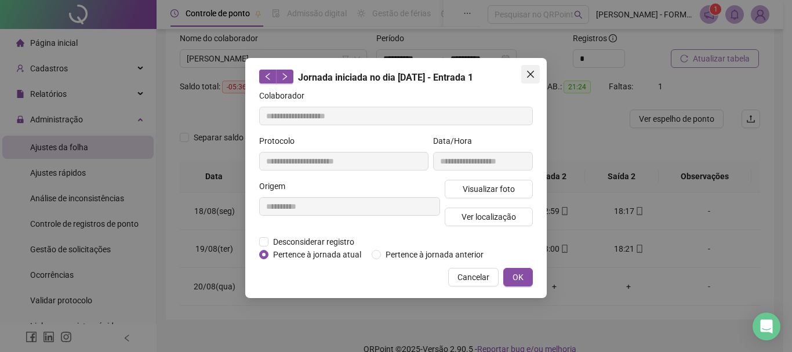
click at [531, 73] on icon "close" at bounding box center [530, 74] width 9 height 9
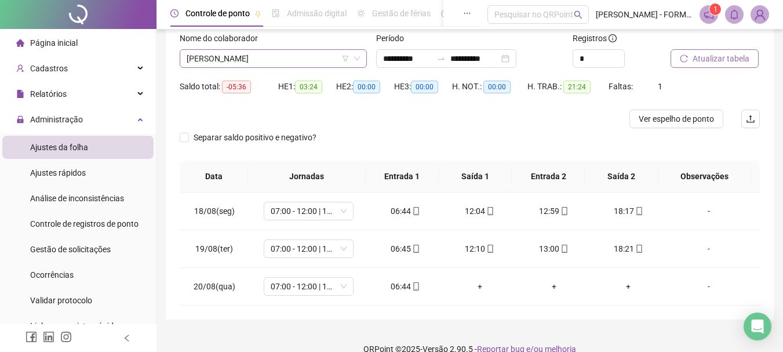
click at [250, 64] on span "[PERSON_NAME]" at bounding box center [273, 58] width 173 height 17
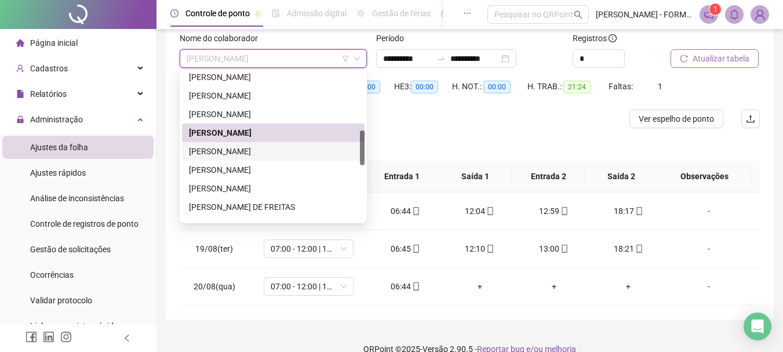
click at [227, 154] on div "[PERSON_NAME]" at bounding box center [273, 151] width 169 height 13
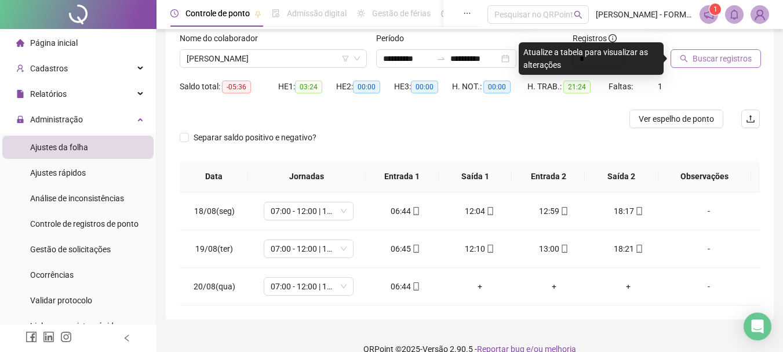
click at [705, 56] on span "Buscar registros" at bounding box center [722, 58] width 59 height 13
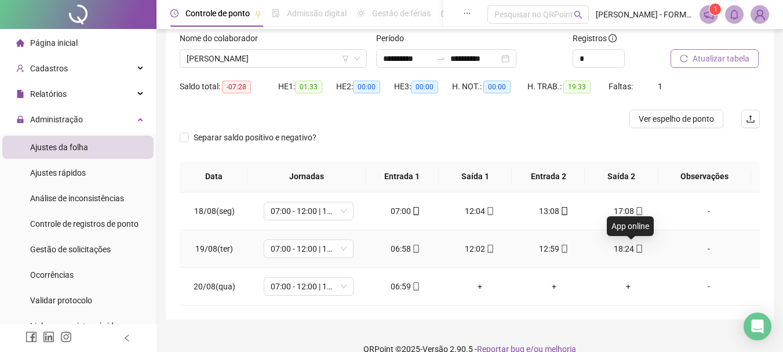
click at [635, 250] on icon "mobile" at bounding box center [639, 249] width 8 height 8
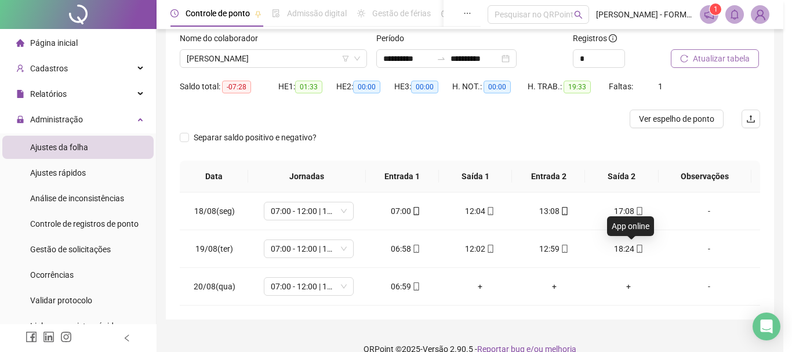
type input "**********"
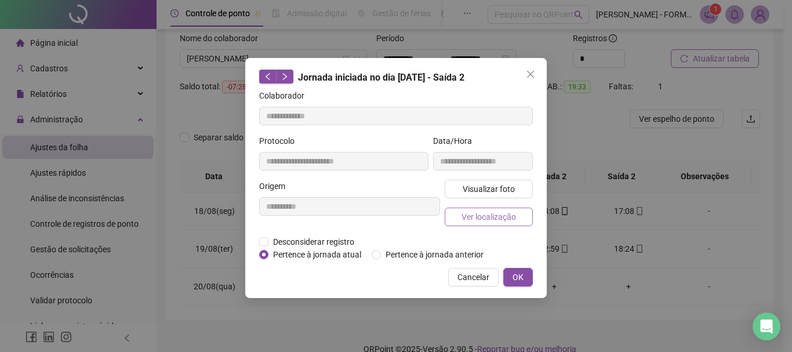
click at [480, 213] on span "Ver localização" at bounding box center [489, 216] width 55 height 13
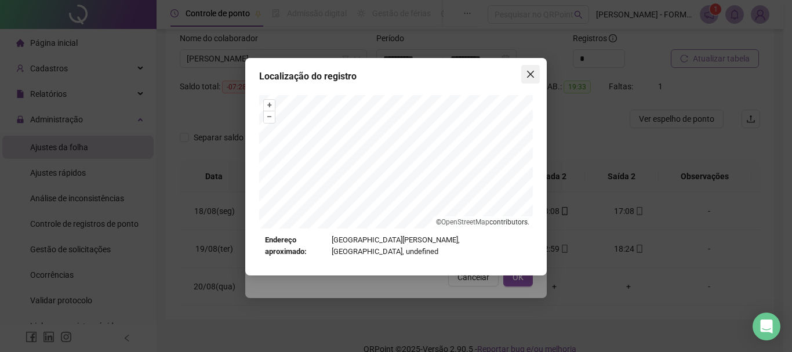
click at [532, 70] on icon "close" at bounding box center [530, 74] width 9 height 9
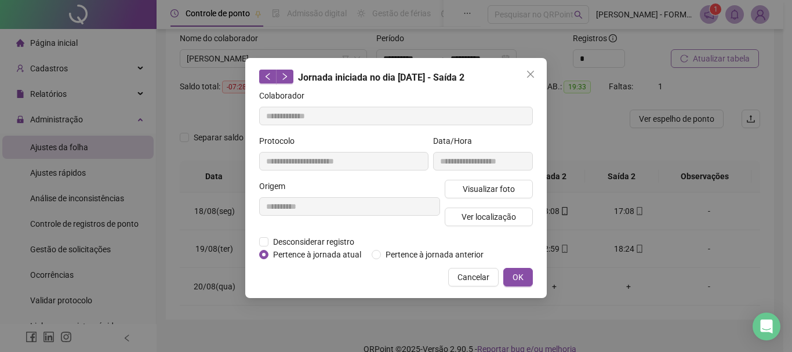
click at [529, 78] on icon "close" at bounding box center [530, 74] width 9 height 9
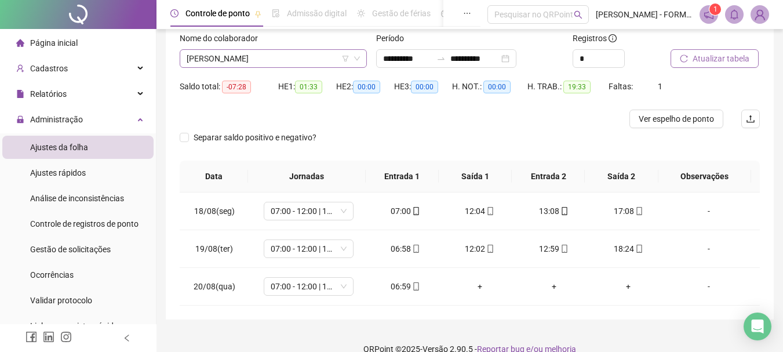
click at [261, 57] on span "[PERSON_NAME]" at bounding box center [273, 58] width 173 height 17
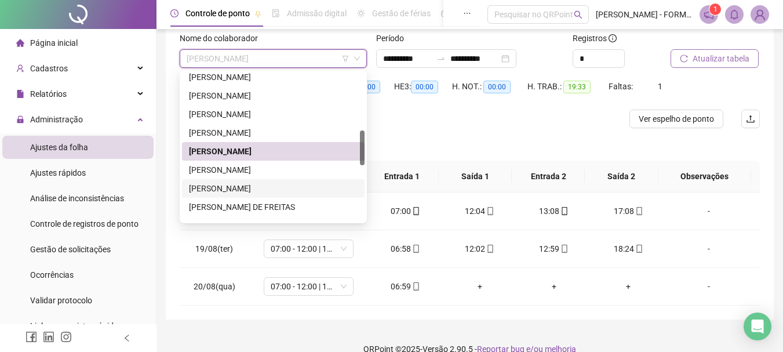
click at [244, 186] on div "[PERSON_NAME]" at bounding box center [273, 188] width 169 height 13
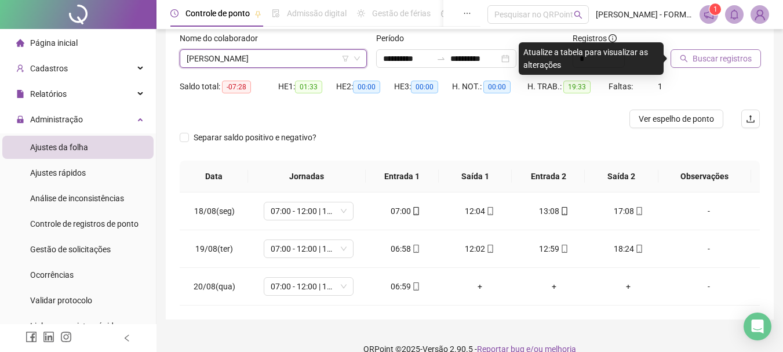
click at [696, 57] on span "Buscar registros" at bounding box center [722, 58] width 59 height 13
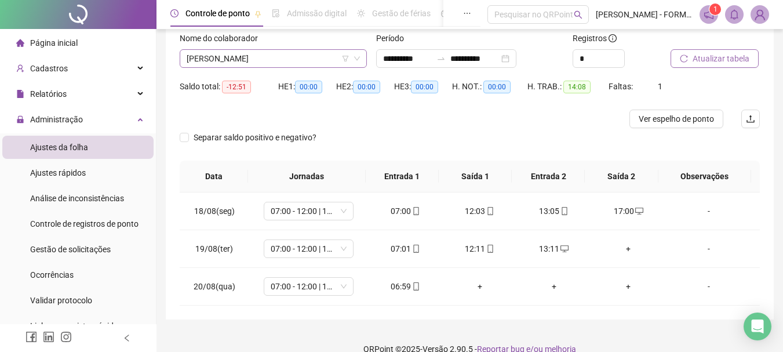
click at [301, 56] on span "[PERSON_NAME]" at bounding box center [273, 58] width 173 height 17
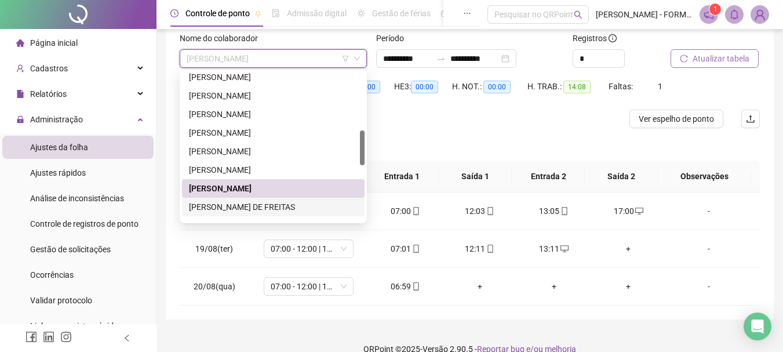
click at [276, 205] on div "[PERSON_NAME] DE FREITAS" at bounding box center [273, 207] width 169 height 13
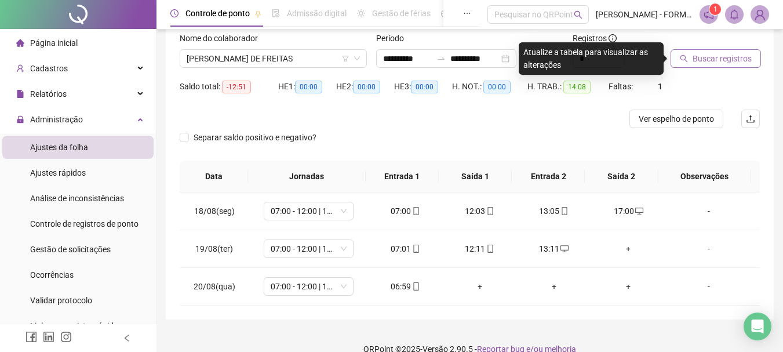
click at [688, 55] on icon "search" at bounding box center [684, 59] width 8 height 8
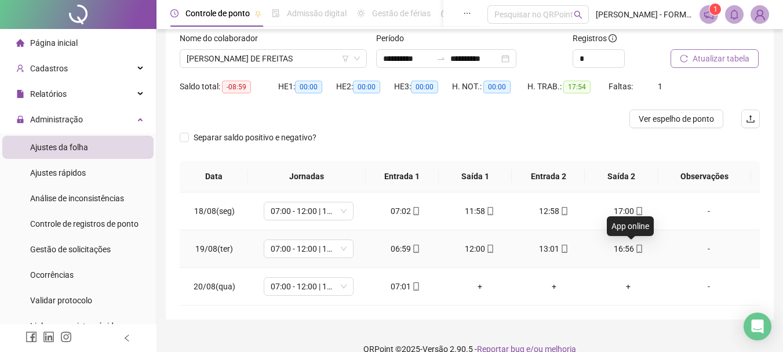
click at [637, 250] on icon "mobile" at bounding box center [639, 249] width 5 height 8
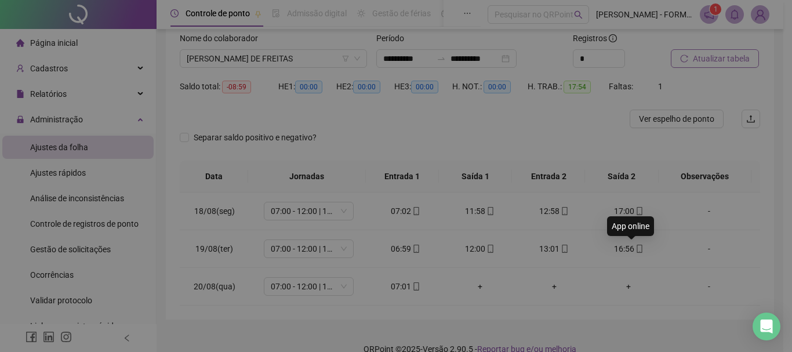
type input "**********"
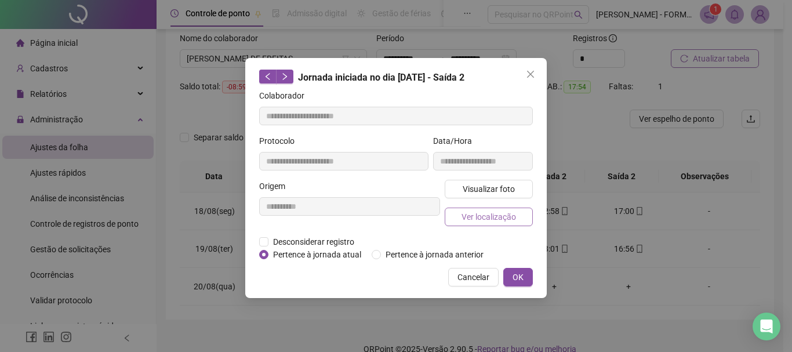
click at [501, 210] on span "Ver localização" at bounding box center [489, 216] width 55 height 13
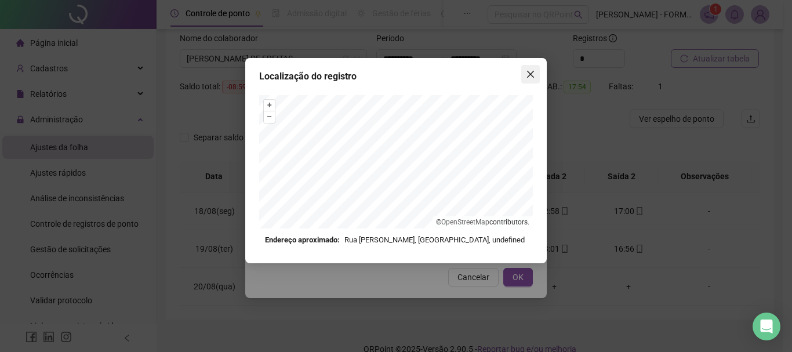
click at [528, 74] on icon "close" at bounding box center [530, 74] width 9 height 9
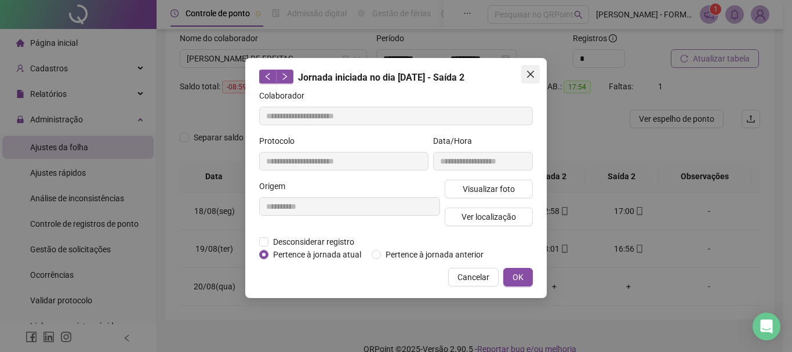
click at [531, 71] on icon "close" at bounding box center [530, 74] width 9 height 9
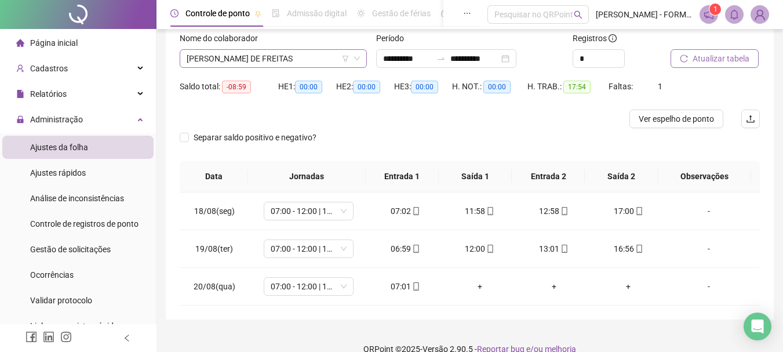
click at [262, 56] on span "[PERSON_NAME] DE FREITAS" at bounding box center [273, 58] width 173 height 17
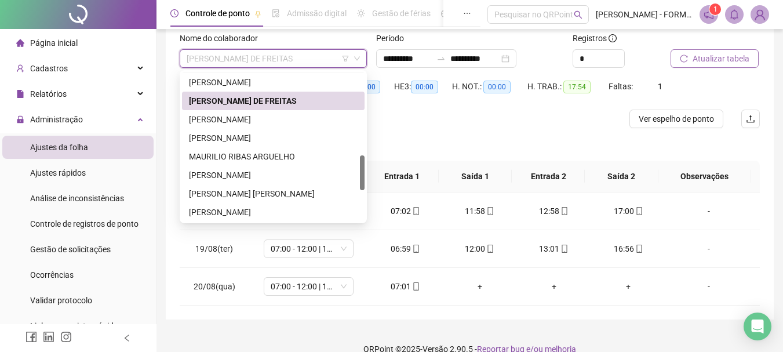
scroll to position [359, 0]
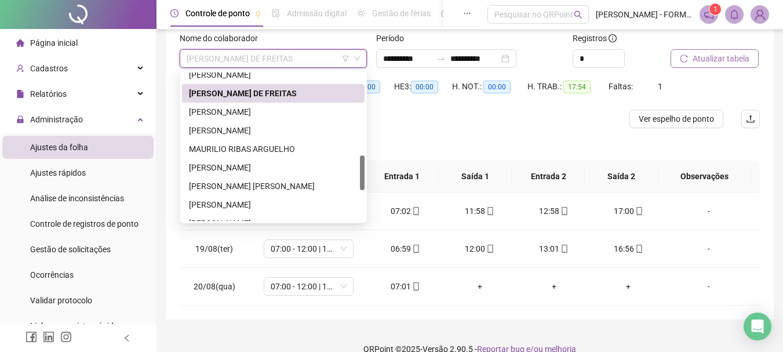
drag, startPoint x: 359, startPoint y: 154, endPoint x: 356, endPoint y: 169, distance: 14.8
click at [356, 169] on div "[PERSON_NAME] [PERSON_NAME] [PERSON_NAME] [PERSON_NAME] [PERSON_NAME] [PERSON_N…" at bounding box center [273, 146] width 183 height 148
click at [264, 105] on div "[PERSON_NAME]" at bounding box center [273, 112] width 183 height 19
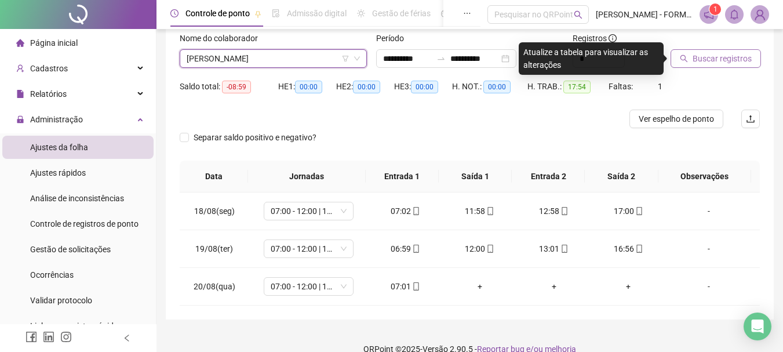
click at [728, 55] on span "Buscar registros" at bounding box center [722, 58] width 59 height 13
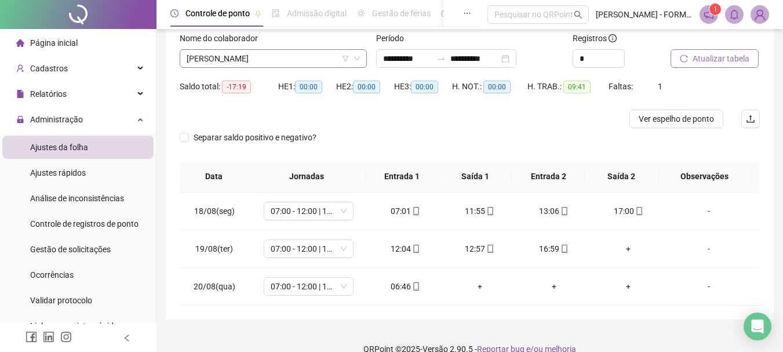
click at [313, 58] on span "[PERSON_NAME]" at bounding box center [273, 58] width 173 height 17
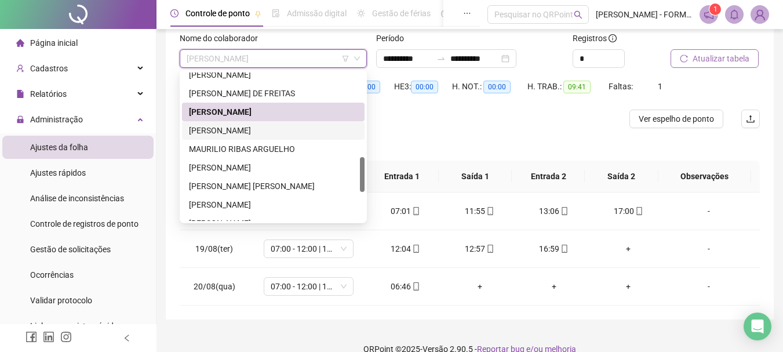
click at [270, 130] on div "[PERSON_NAME]" at bounding box center [273, 130] width 169 height 13
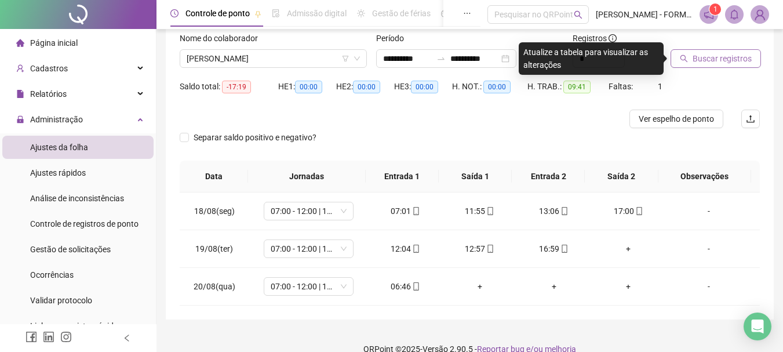
click at [722, 53] on span "Buscar registros" at bounding box center [722, 58] width 59 height 13
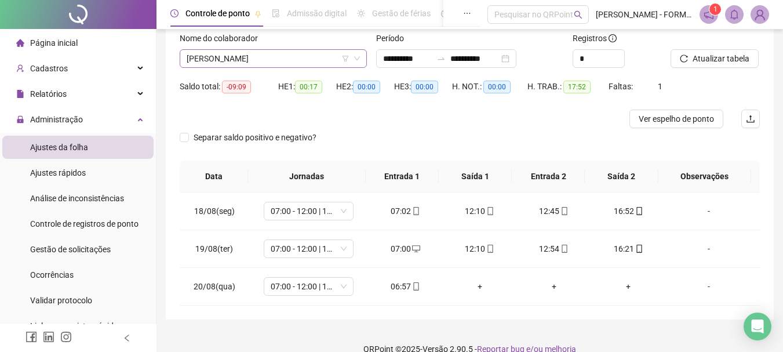
click at [275, 61] on span "[PERSON_NAME]" at bounding box center [273, 58] width 173 height 17
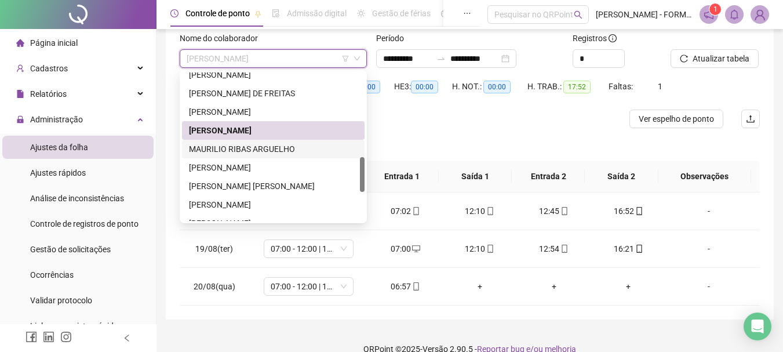
click at [257, 148] on div "MAURILIO RIBAS ARGUELHO" at bounding box center [273, 149] width 169 height 13
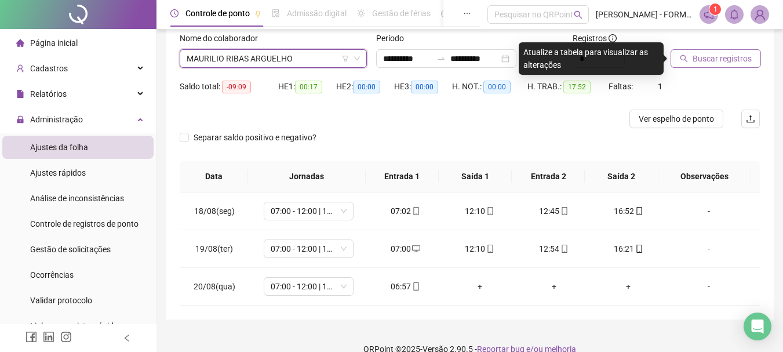
click at [723, 53] on span "Buscar registros" at bounding box center [722, 58] width 59 height 13
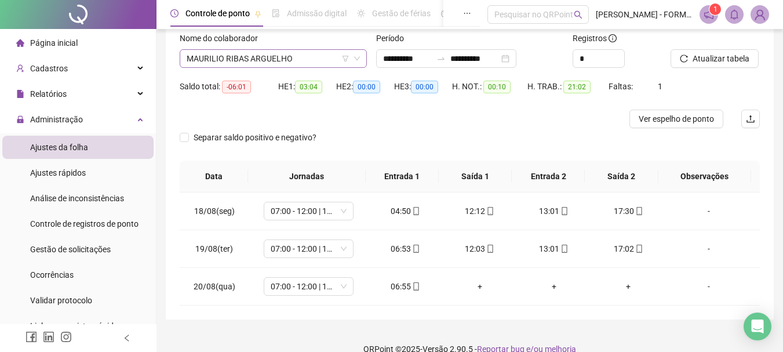
click at [295, 60] on span "MAURILIO RIBAS ARGUELHO" at bounding box center [273, 58] width 173 height 17
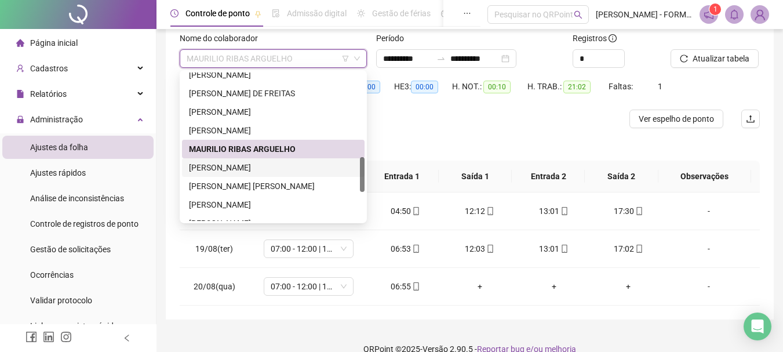
click at [260, 170] on div "[PERSON_NAME]" at bounding box center [273, 167] width 169 height 13
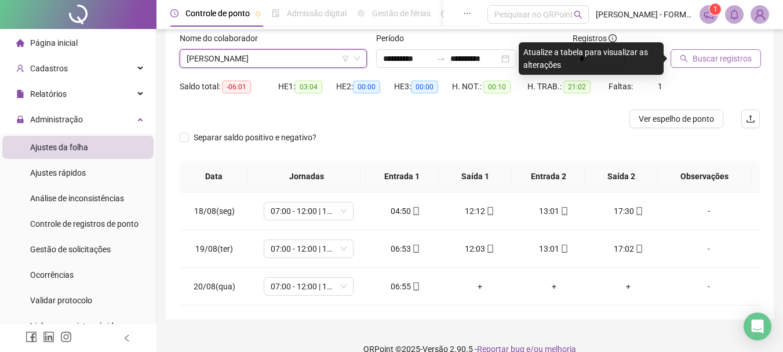
click at [709, 53] on span "Buscar registros" at bounding box center [722, 58] width 59 height 13
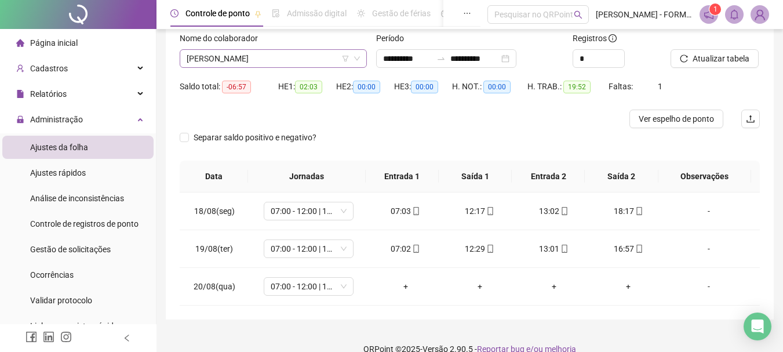
click at [291, 61] on span "[PERSON_NAME]" at bounding box center [273, 58] width 173 height 17
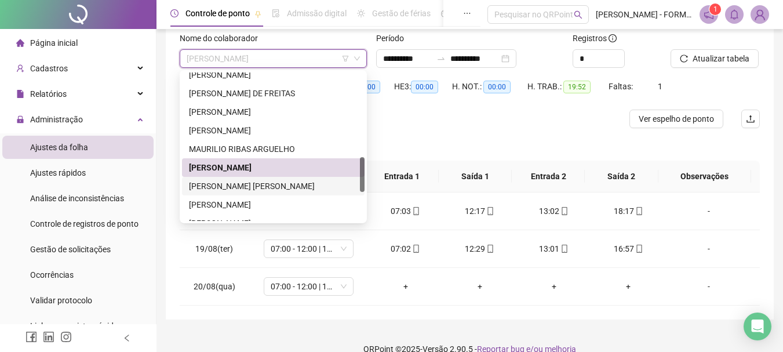
click at [242, 190] on div "[PERSON_NAME] [PERSON_NAME]" at bounding box center [273, 186] width 169 height 13
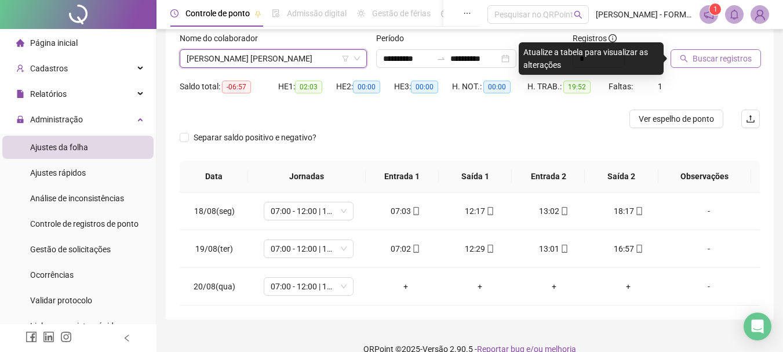
click at [728, 52] on span "Buscar registros" at bounding box center [722, 58] width 59 height 13
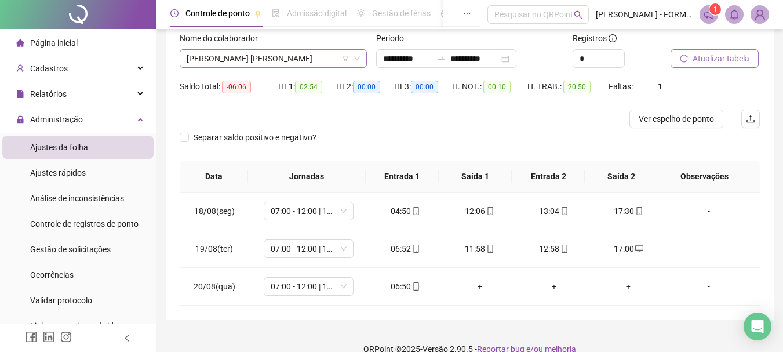
click at [299, 63] on span "[PERSON_NAME] [PERSON_NAME]" at bounding box center [273, 58] width 173 height 17
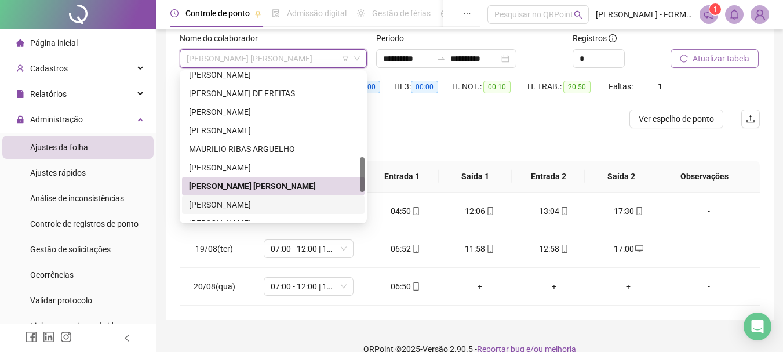
click at [241, 205] on div "[PERSON_NAME]" at bounding box center [273, 204] width 169 height 13
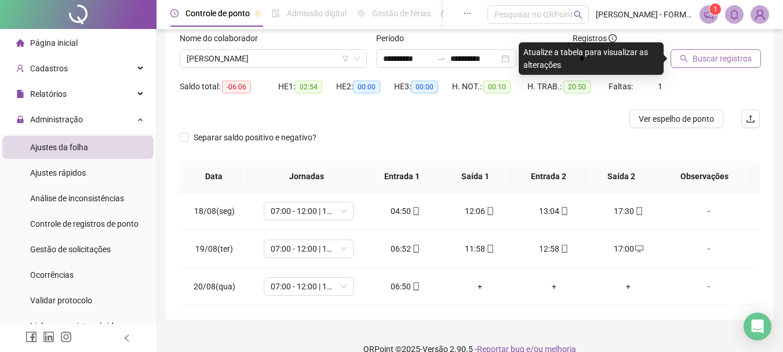
click at [717, 61] on span "Buscar registros" at bounding box center [722, 58] width 59 height 13
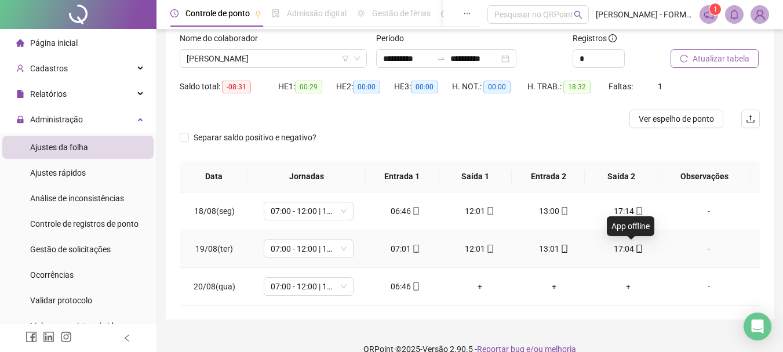
click at [635, 250] on icon "mobile" at bounding box center [639, 249] width 8 height 8
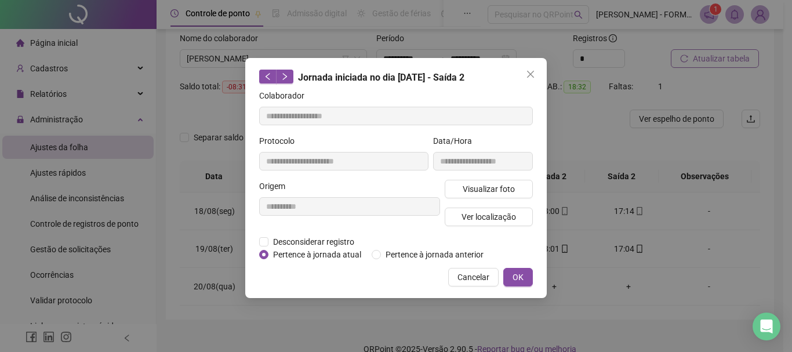
type input "**********"
click at [504, 206] on div "Visualizar foto Ver localização" at bounding box center [488, 208] width 93 height 56
click at [504, 217] on span "Ver localização" at bounding box center [489, 216] width 55 height 13
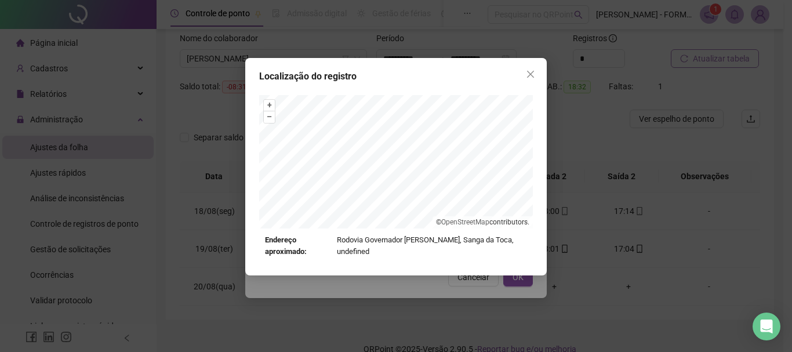
click at [528, 72] on icon "close" at bounding box center [530, 74] width 9 height 9
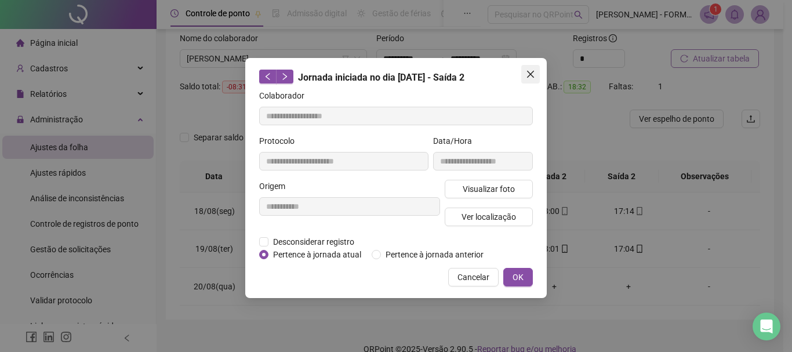
click at [526, 70] on icon "close" at bounding box center [530, 74] width 9 height 9
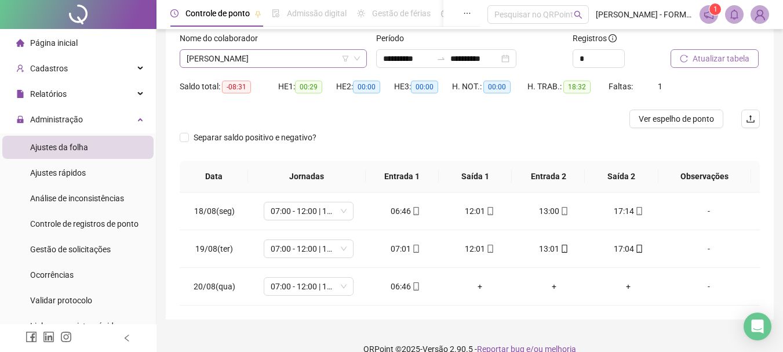
click at [290, 57] on span "[PERSON_NAME]" at bounding box center [273, 58] width 173 height 17
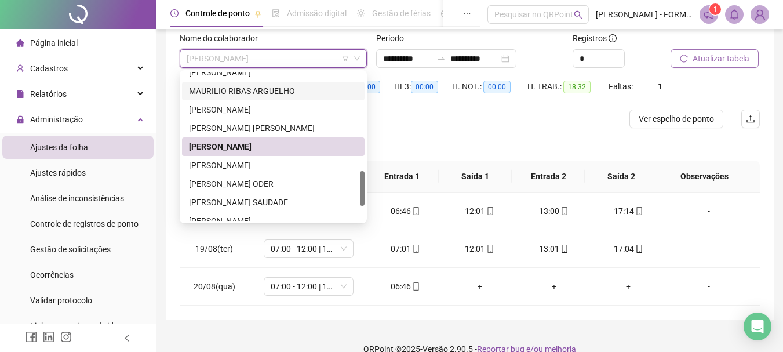
scroll to position [475, 0]
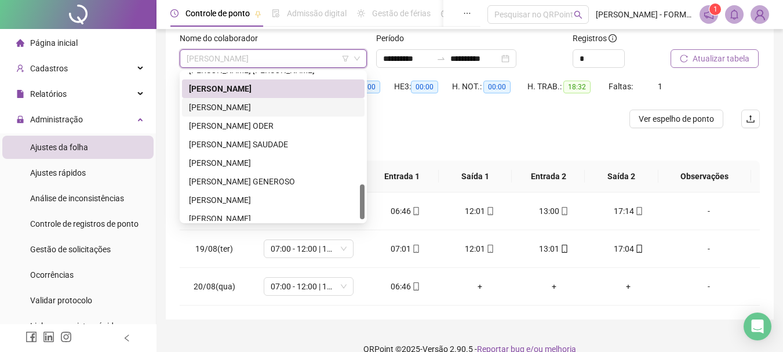
click at [242, 107] on div "[PERSON_NAME]" at bounding box center [273, 107] width 169 height 13
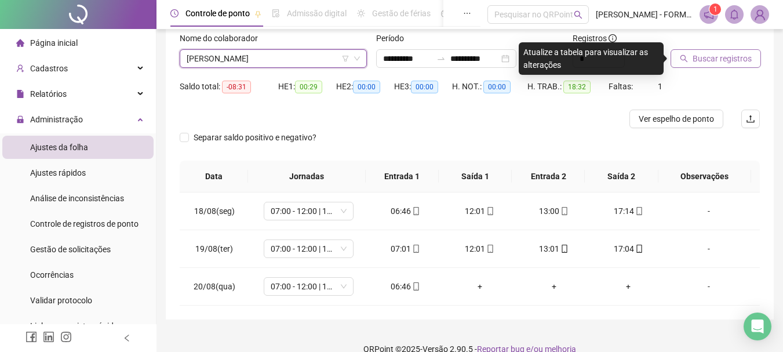
click at [693, 60] on span "Buscar registros" at bounding box center [722, 58] width 59 height 13
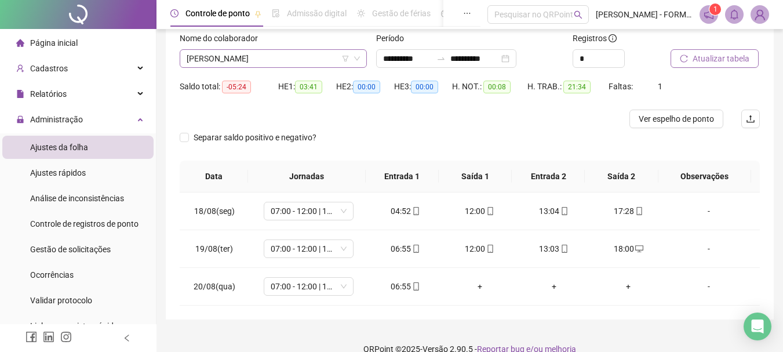
click at [306, 55] on span "[PERSON_NAME]" at bounding box center [273, 58] width 173 height 17
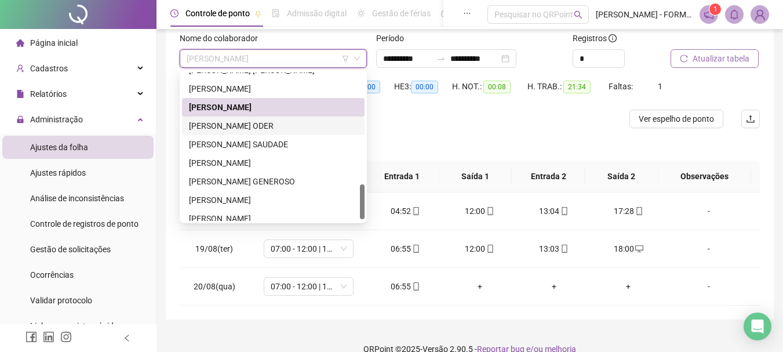
click at [263, 126] on div "[PERSON_NAME] ODER" at bounding box center [273, 125] width 169 height 13
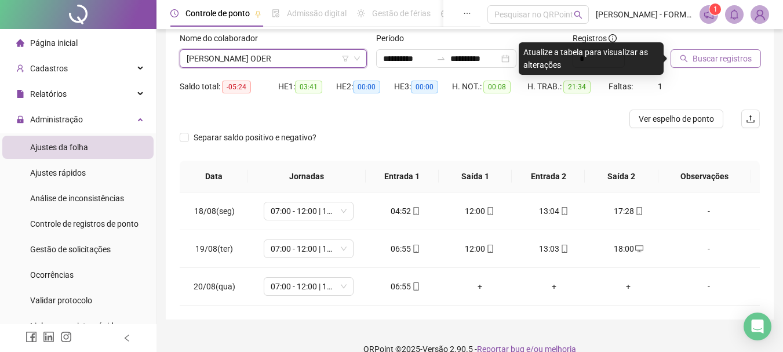
click at [695, 55] on span "Buscar registros" at bounding box center [722, 58] width 59 height 13
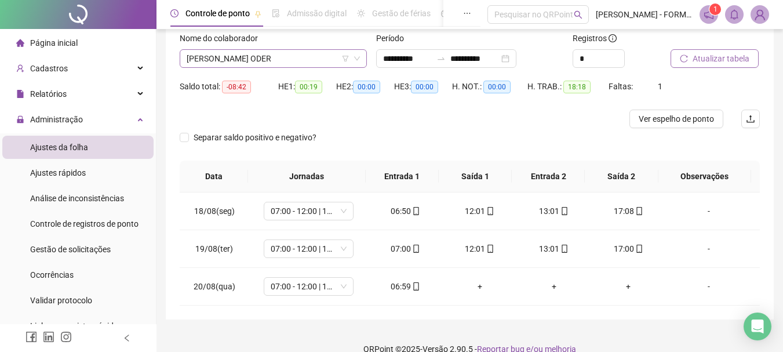
click at [282, 64] on span "[PERSON_NAME] ODER" at bounding box center [273, 58] width 173 height 17
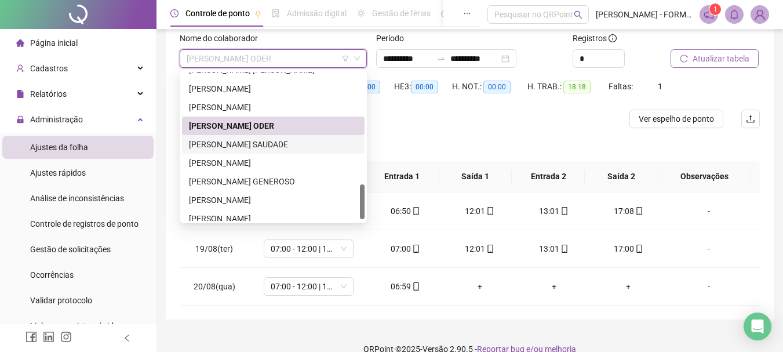
click at [241, 143] on div "[PERSON_NAME] SAUDADE" at bounding box center [273, 144] width 169 height 13
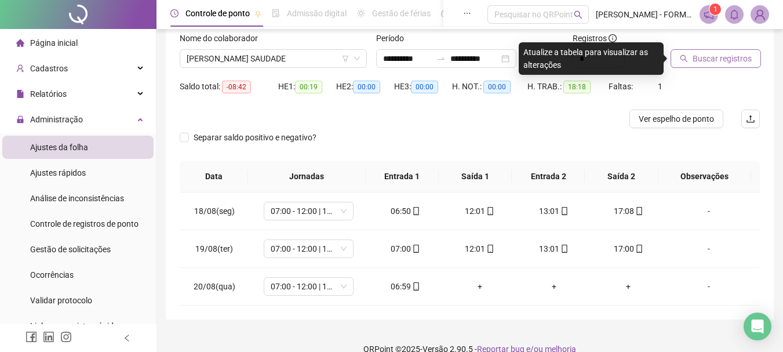
click at [706, 57] on span "Buscar registros" at bounding box center [722, 58] width 59 height 13
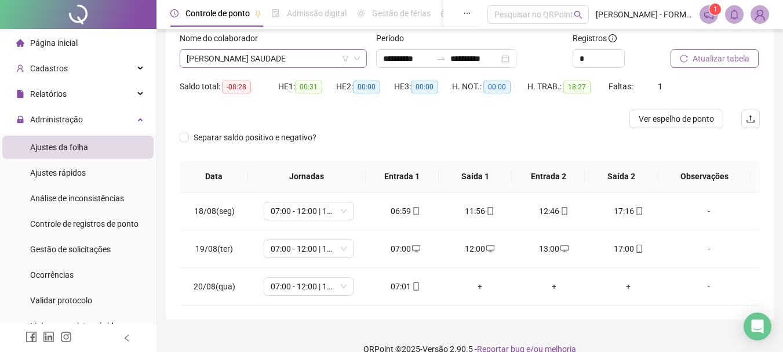
click at [256, 52] on span "[PERSON_NAME] SAUDADE" at bounding box center [273, 58] width 173 height 17
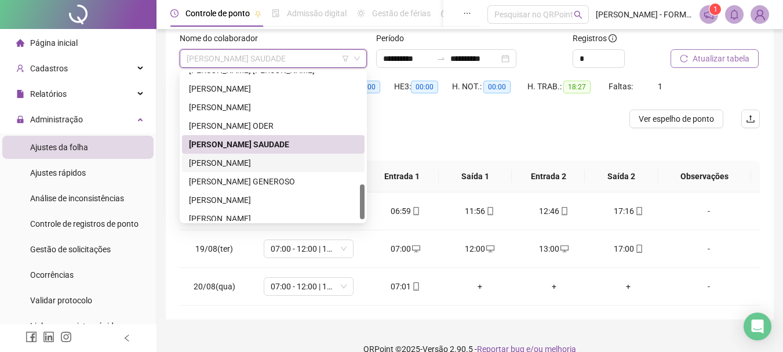
click at [235, 165] on div "[PERSON_NAME]" at bounding box center [273, 163] width 169 height 13
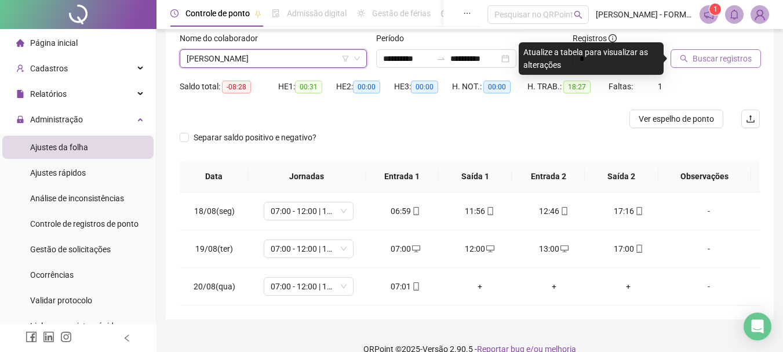
click at [709, 52] on span "Buscar registros" at bounding box center [722, 58] width 59 height 13
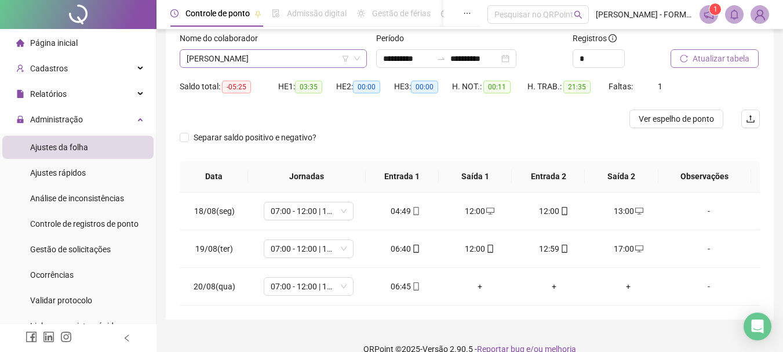
click at [268, 59] on span "[PERSON_NAME]" at bounding box center [273, 58] width 173 height 17
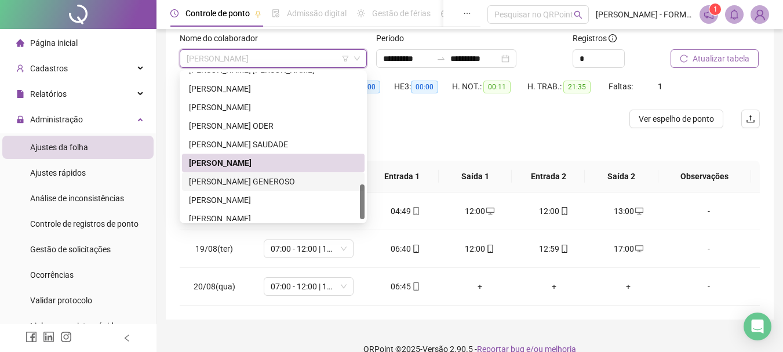
click at [260, 182] on div "[PERSON_NAME] GENEROSO" at bounding box center [273, 181] width 169 height 13
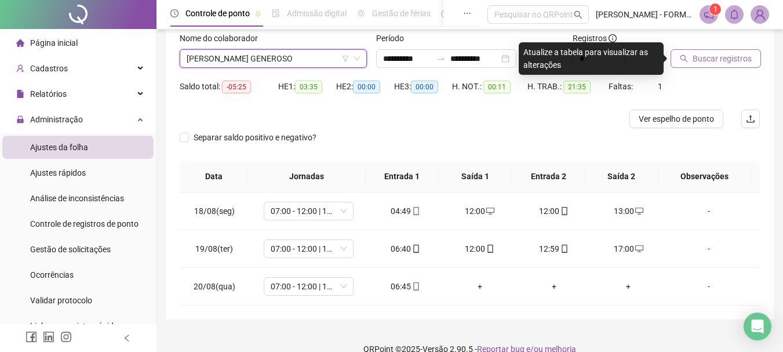
click at [716, 57] on span "Buscar registros" at bounding box center [722, 58] width 59 height 13
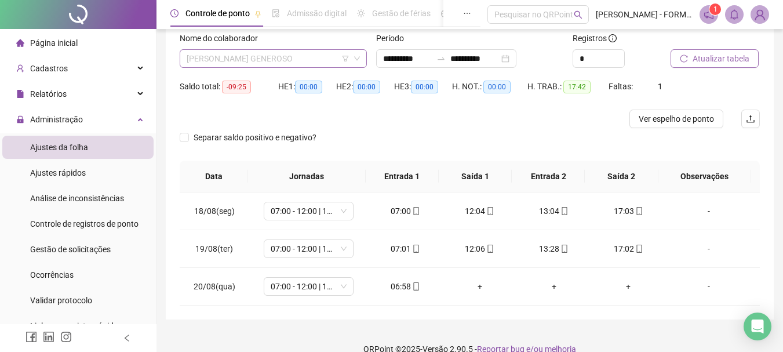
click at [300, 57] on span "[PERSON_NAME] GENEROSO" at bounding box center [273, 58] width 173 height 17
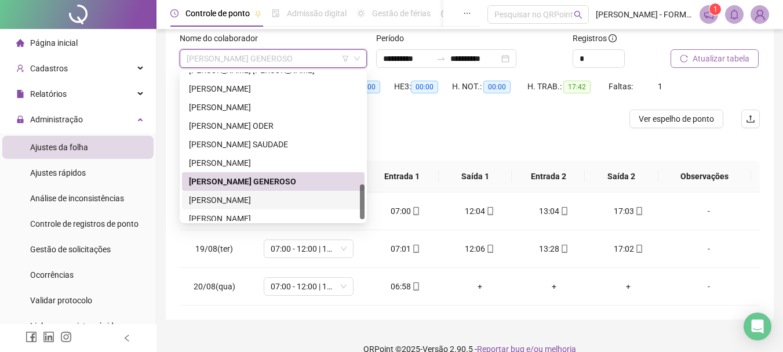
click at [276, 198] on div "[PERSON_NAME]" at bounding box center [273, 200] width 169 height 13
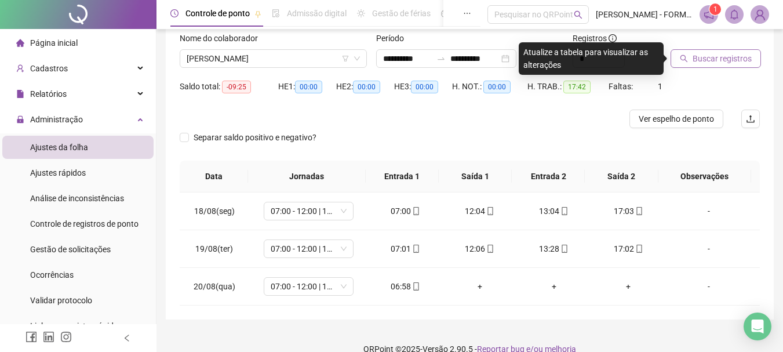
click at [716, 53] on span "Buscar registros" at bounding box center [722, 58] width 59 height 13
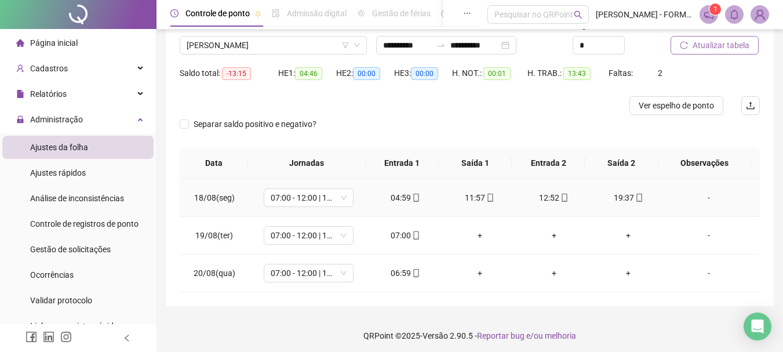
scroll to position [92, 0]
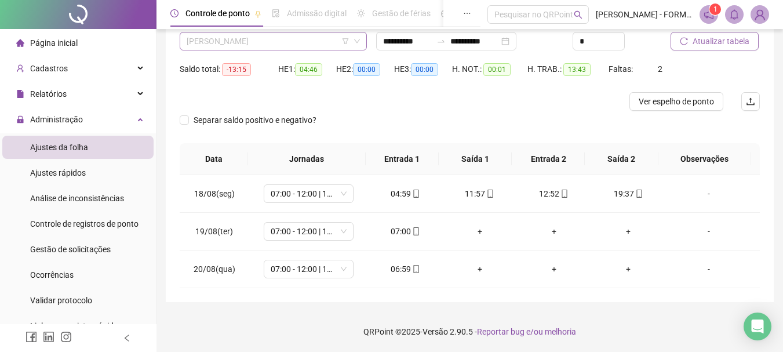
click at [294, 44] on span "[PERSON_NAME]" at bounding box center [273, 40] width 173 height 17
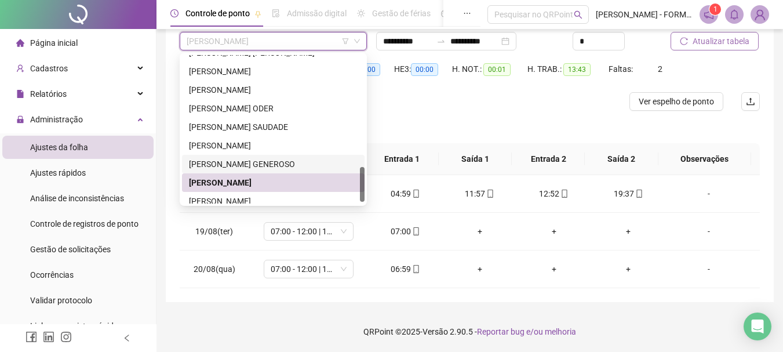
scroll to position [482, 0]
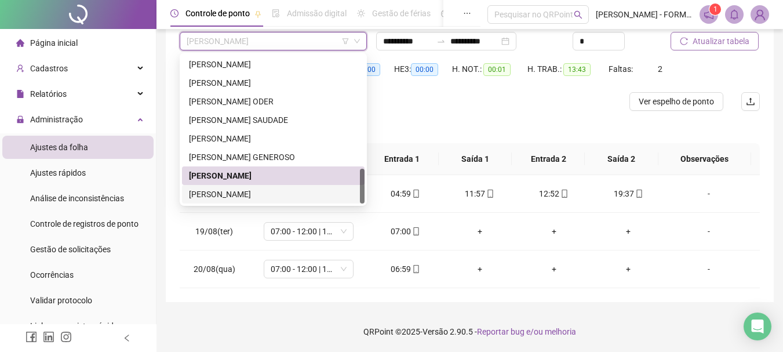
click at [266, 192] on div "[PERSON_NAME]" at bounding box center [273, 194] width 169 height 13
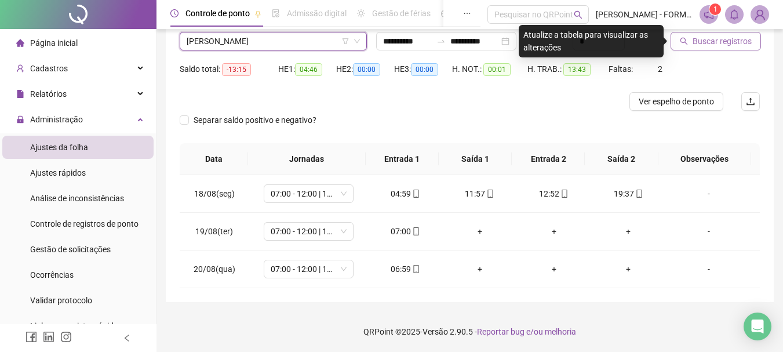
click at [724, 42] on span "Buscar registros" at bounding box center [722, 41] width 59 height 13
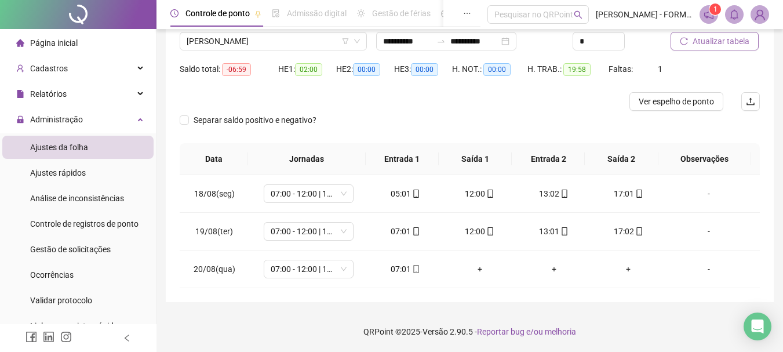
drag, startPoint x: 314, startPoint y: 40, endPoint x: 294, endPoint y: 86, distance: 50.4
click at [313, 40] on span "[PERSON_NAME]" at bounding box center [273, 40] width 173 height 17
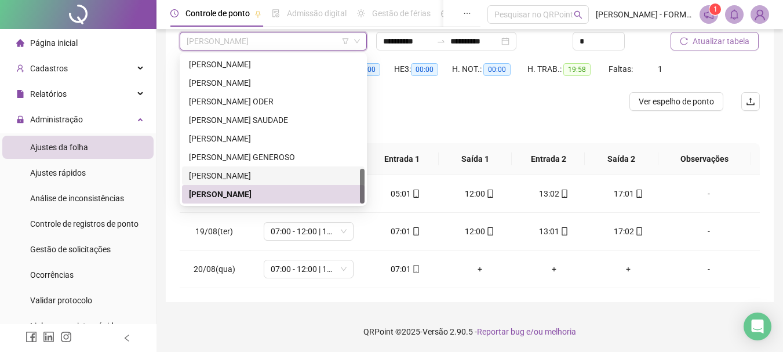
click at [248, 177] on div "[PERSON_NAME]" at bounding box center [273, 175] width 169 height 13
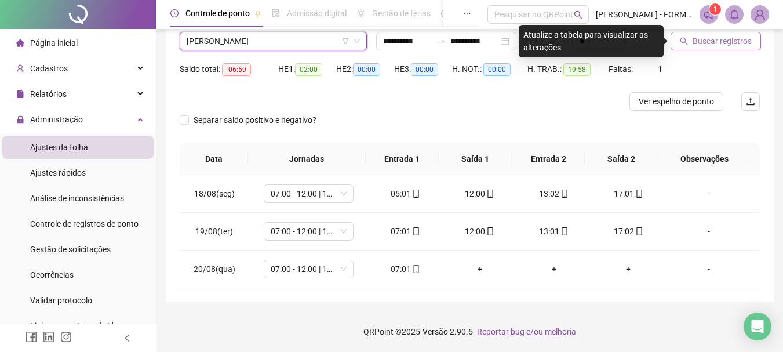
click at [707, 43] on span "Buscar registros" at bounding box center [722, 41] width 59 height 13
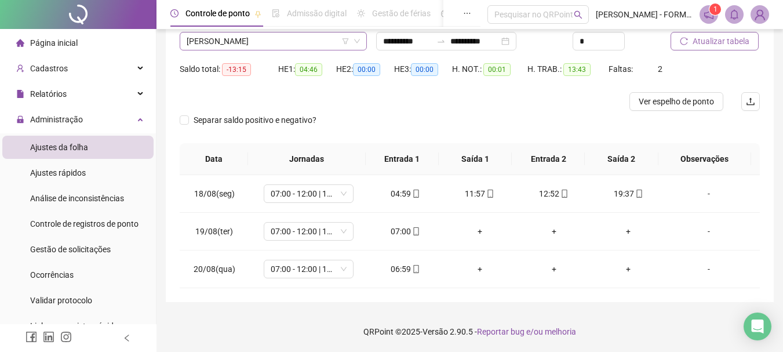
click at [244, 42] on span "[PERSON_NAME]" at bounding box center [273, 40] width 173 height 17
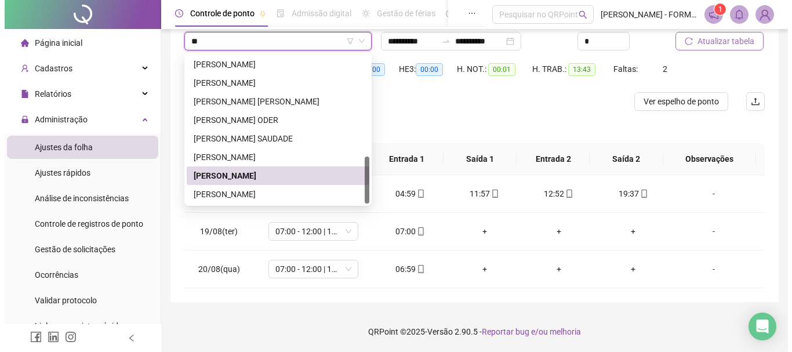
scroll to position [0, 0]
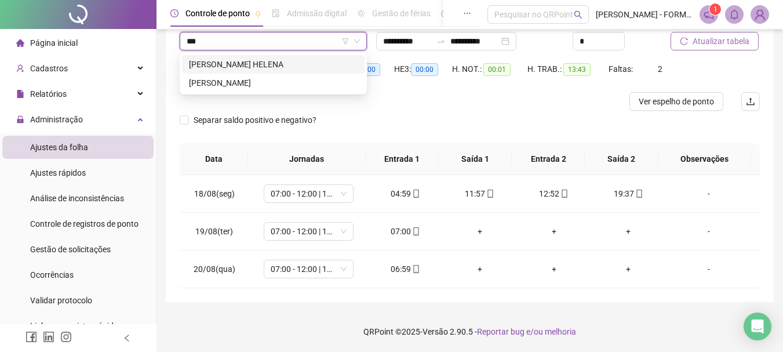
type input "****"
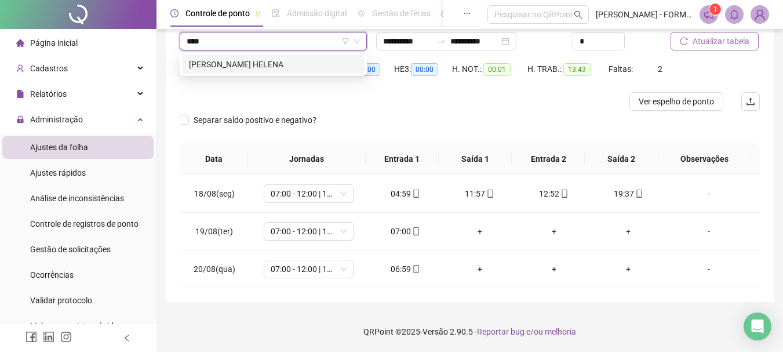
click at [251, 68] on div "[PERSON_NAME] HELENA" at bounding box center [273, 64] width 169 height 13
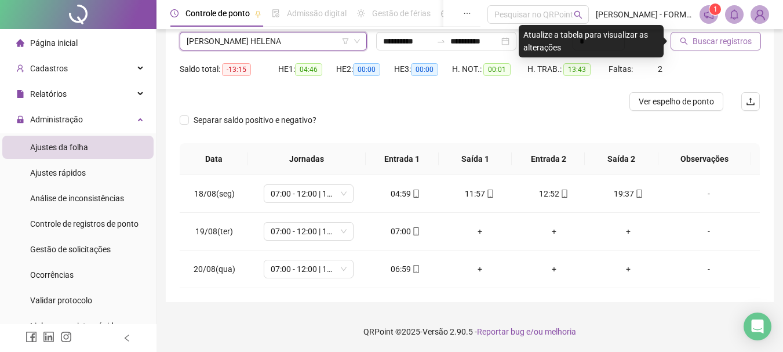
click at [726, 45] on span "Buscar registros" at bounding box center [722, 41] width 59 height 13
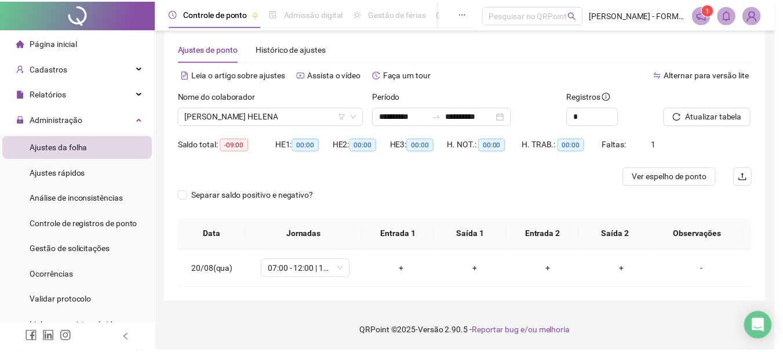
scroll to position [17, 0]
